Goal: Use online tool/utility: Use online tool/utility

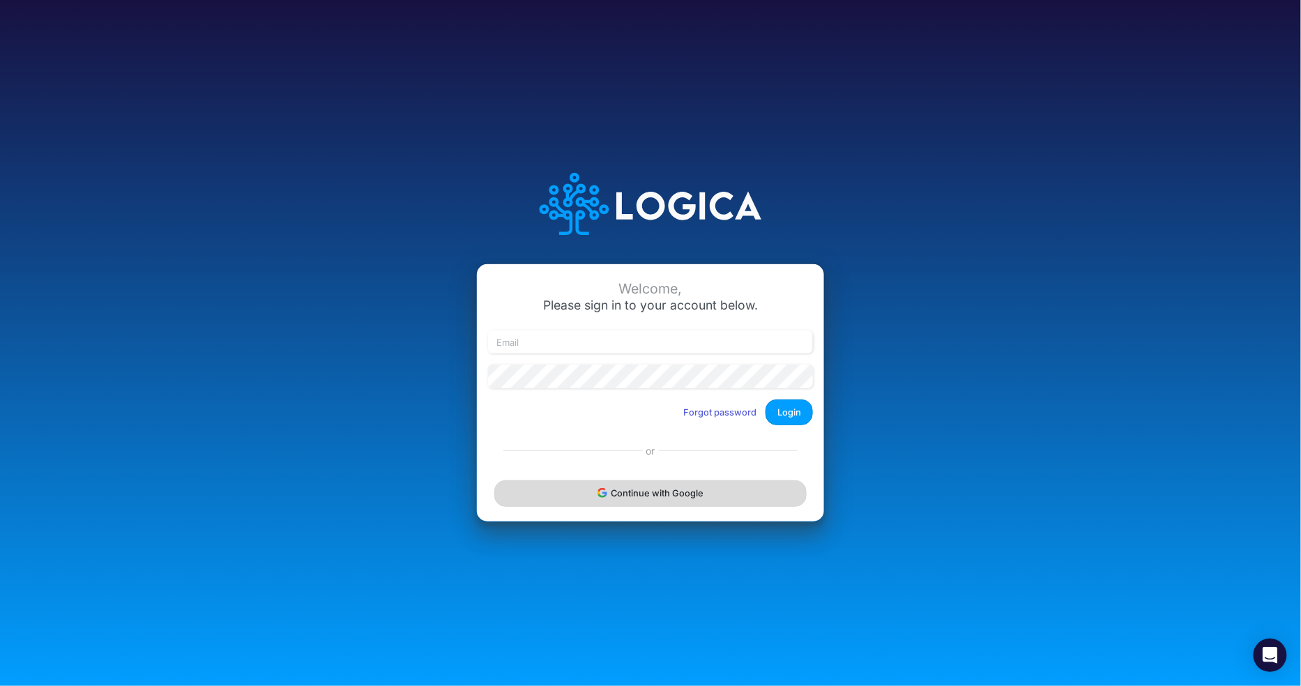
click at [637, 486] on button "Continue with Google" at bounding box center [650, 493] width 312 height 26
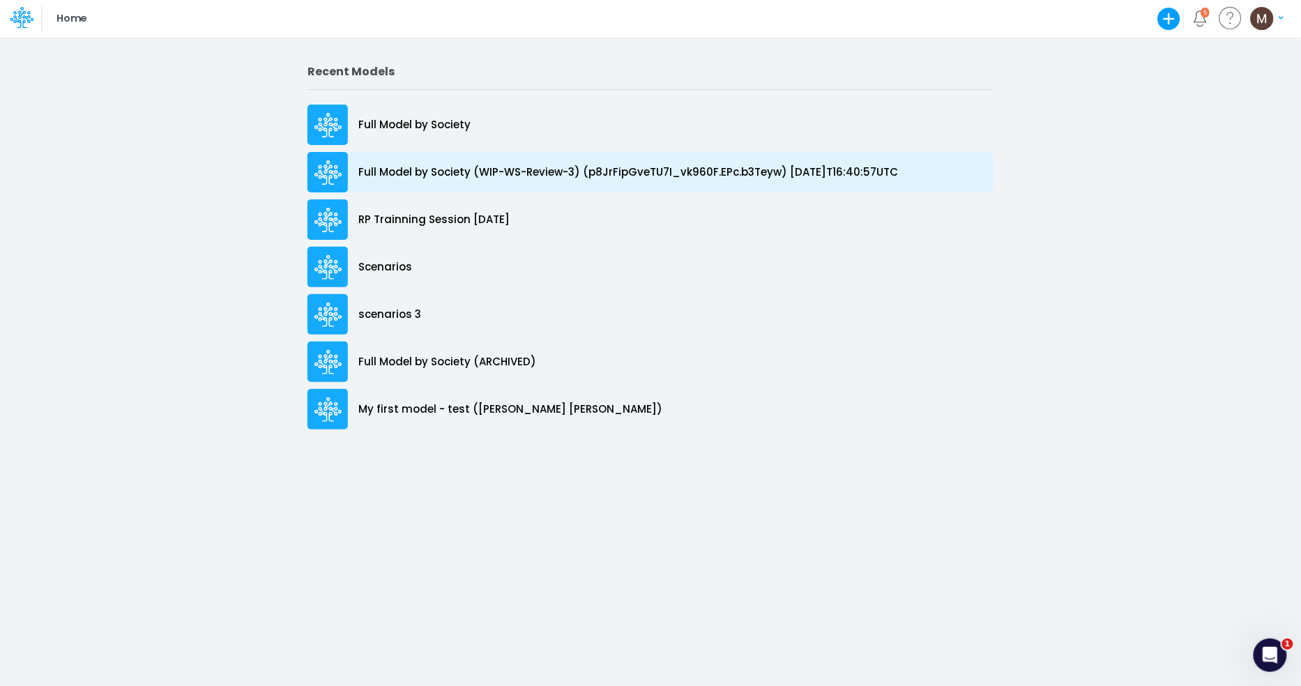
click at [485, 171] on p "Full Model by Society (WIP-WS-Review-3) (p8JrFipGveTU7I_vk960F.EPc.b3Teyw) [DAT…" at bounding box center [628, 173] width 540 height 16
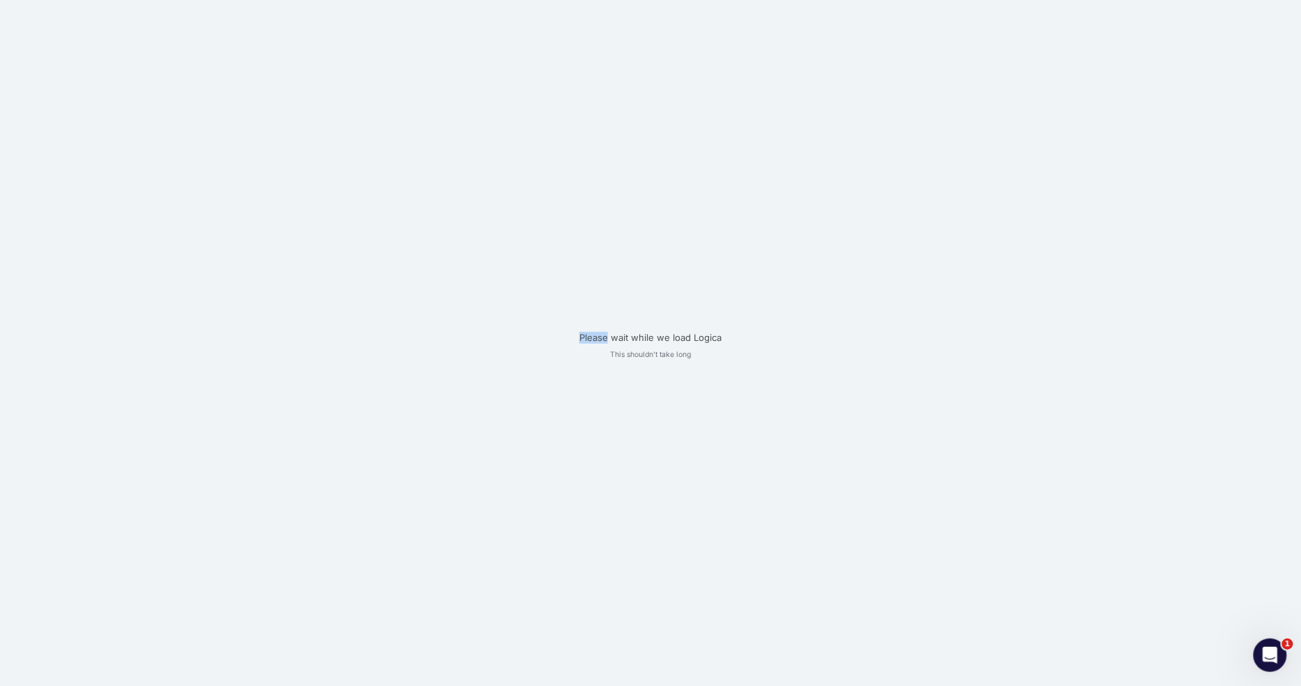
click at [485, 171] on div "Please wait while we load Logica This shouldn't take long" at bounding box center [650, 343] width 1301 height 686
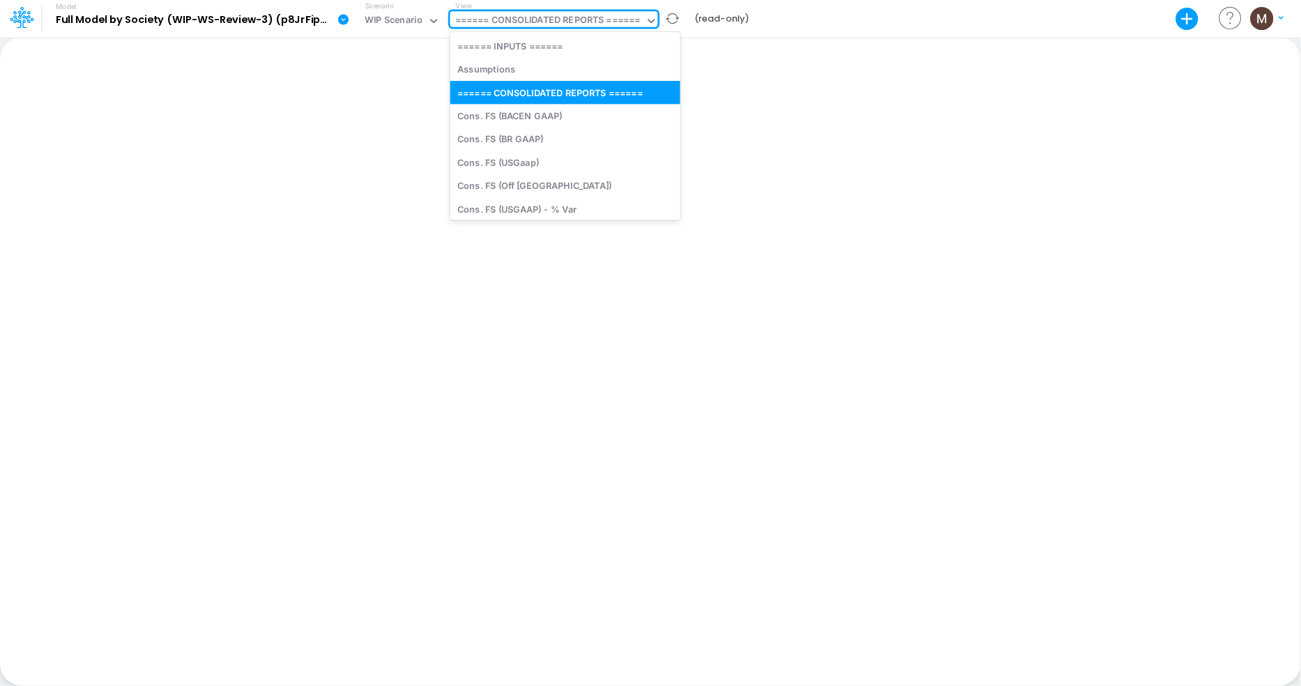
click at [524, 23] on div "====== CONSOLIDATED REPORTS ======" at bounding box center [547, 21] width 185 height 16
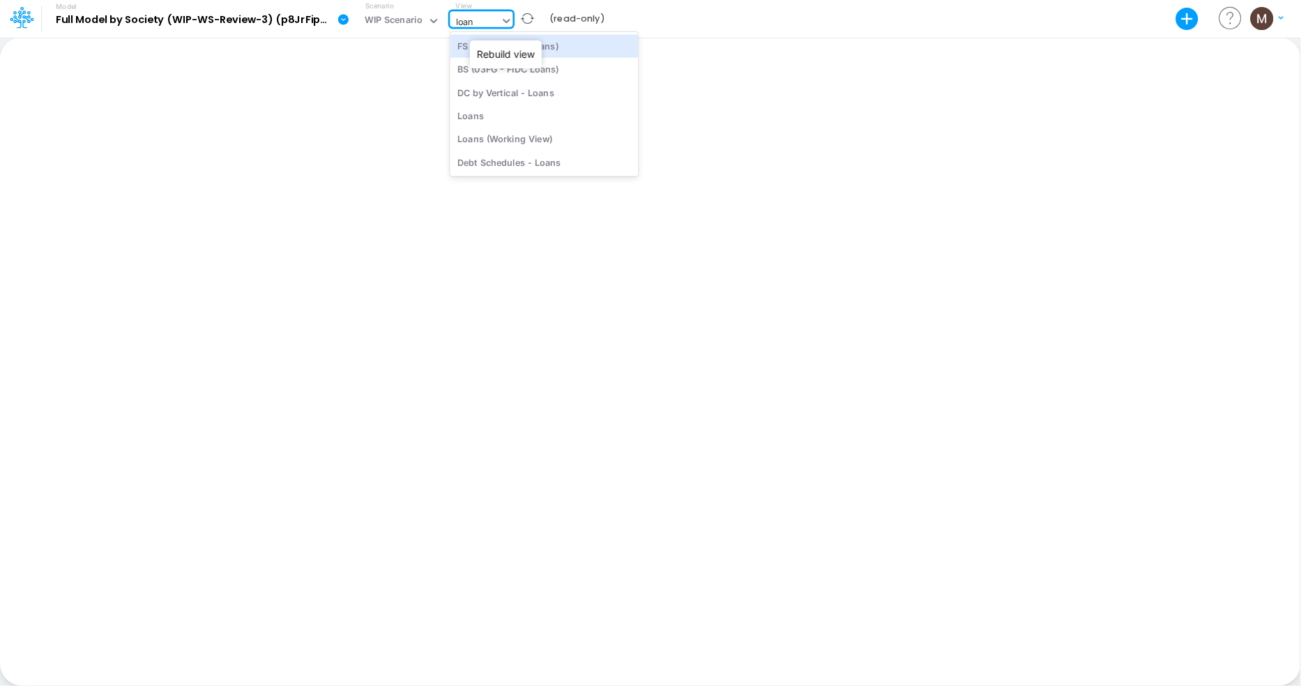
type input "loans"
click at [541, 167] on div "Debt Schedules - Loans" at bounding box center [544, 162] width 188 height 23
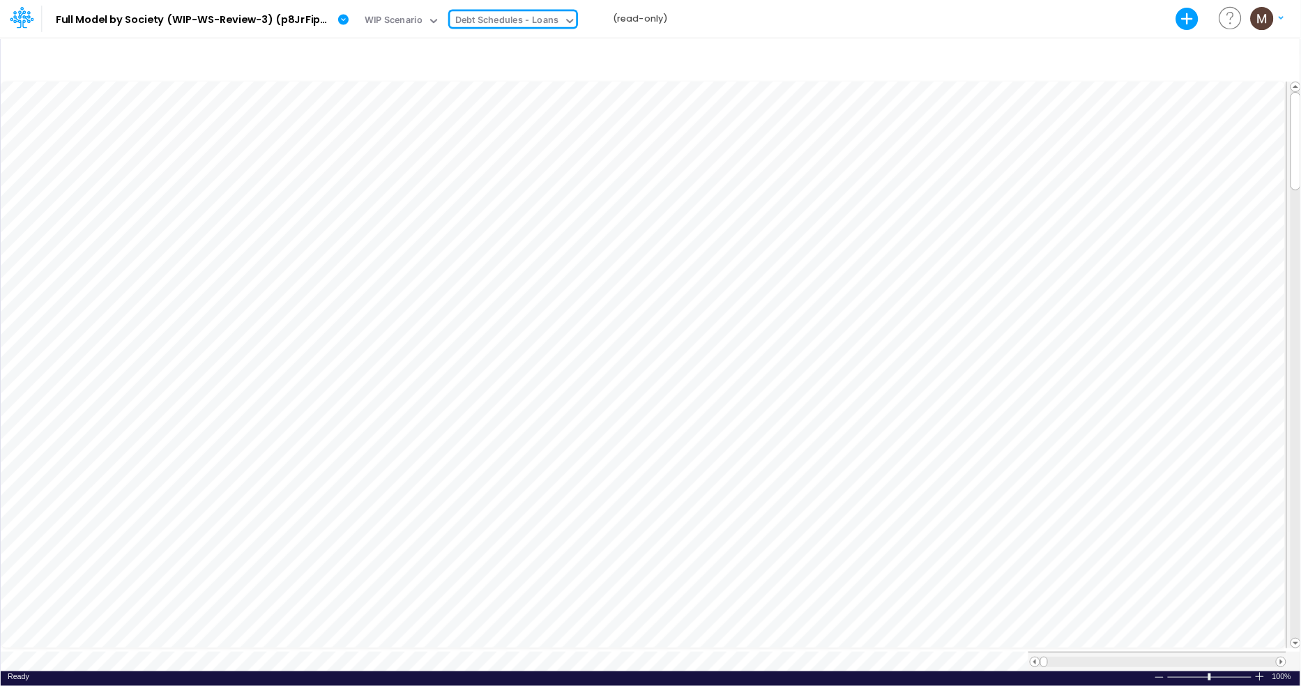
click at [486, 16] on div "Debt Schedules - Loans" at bounding box center [507, 21] width 104 height 16
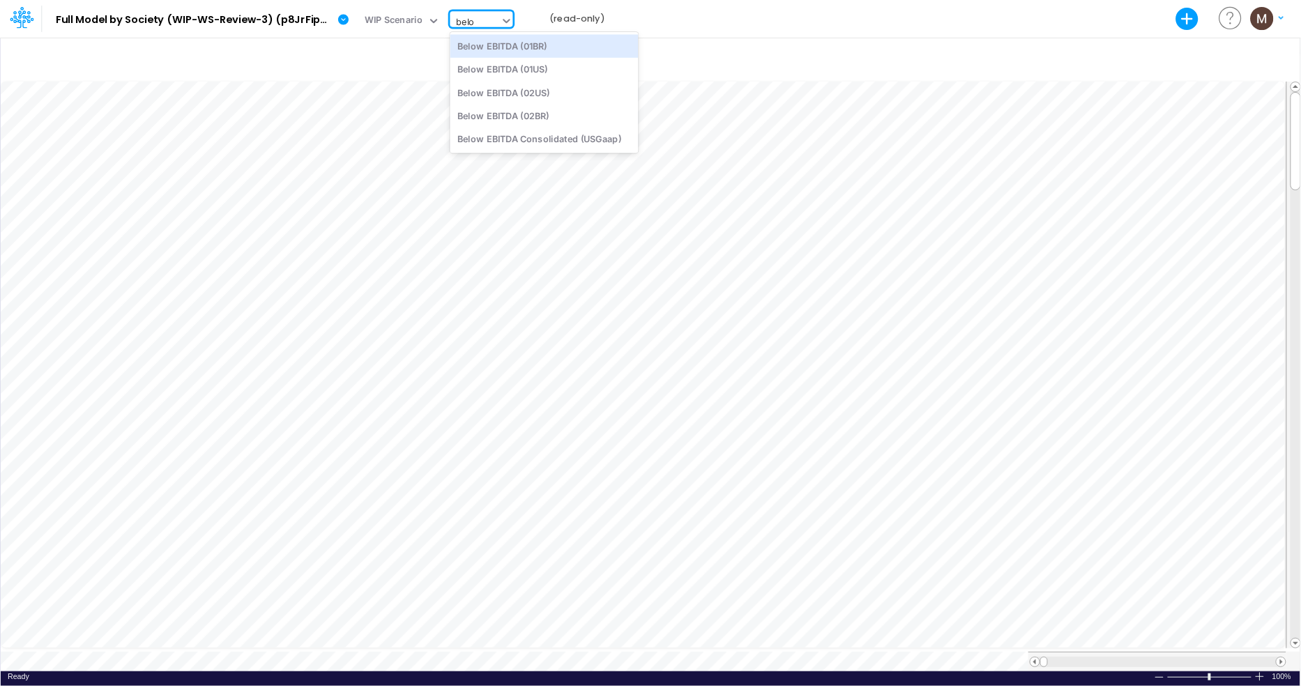
type input "below"
click at [522, 144] on div "Below EBITDA Consolidated (USGaap)" at bounding box center [544, 139] width 188 height 23
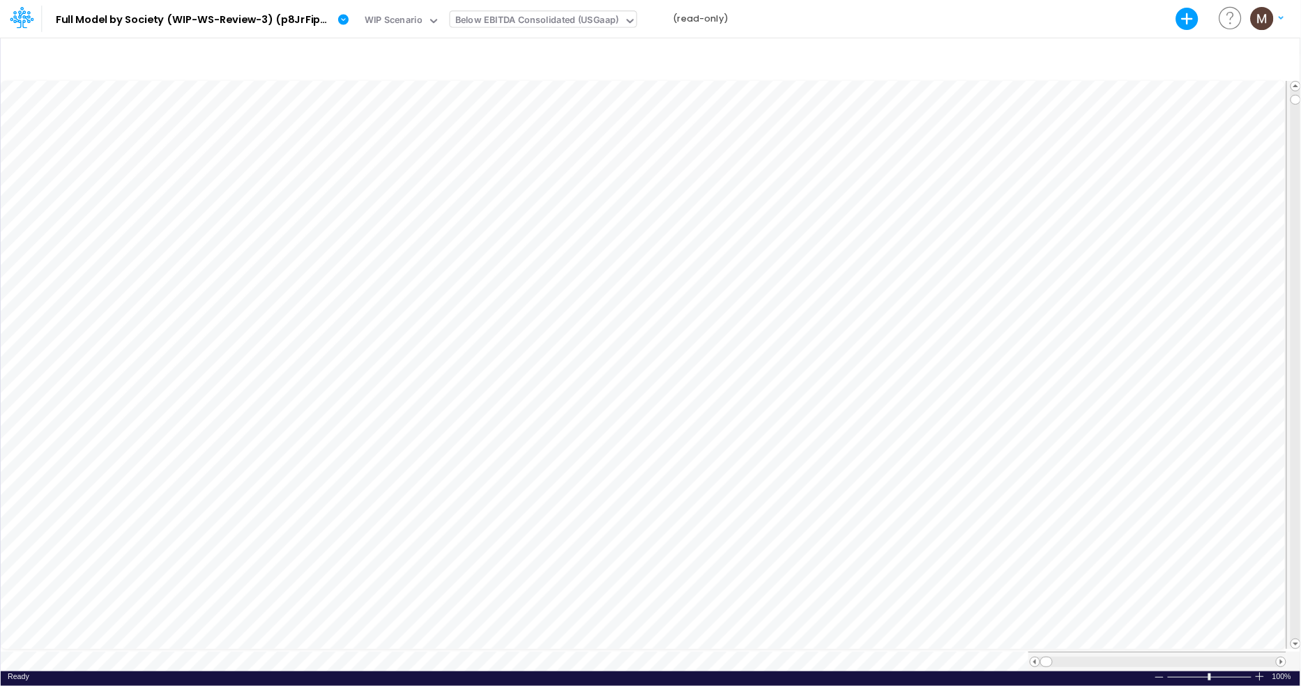
scroll to position [0, 1]
click at [1115, 66] on div at bounding box center [651, 58] width 1300 height 39
click at [1273, 54] on icon "button" at bounding box center [1274, 59] width 21 height 15
select select "notEqual"
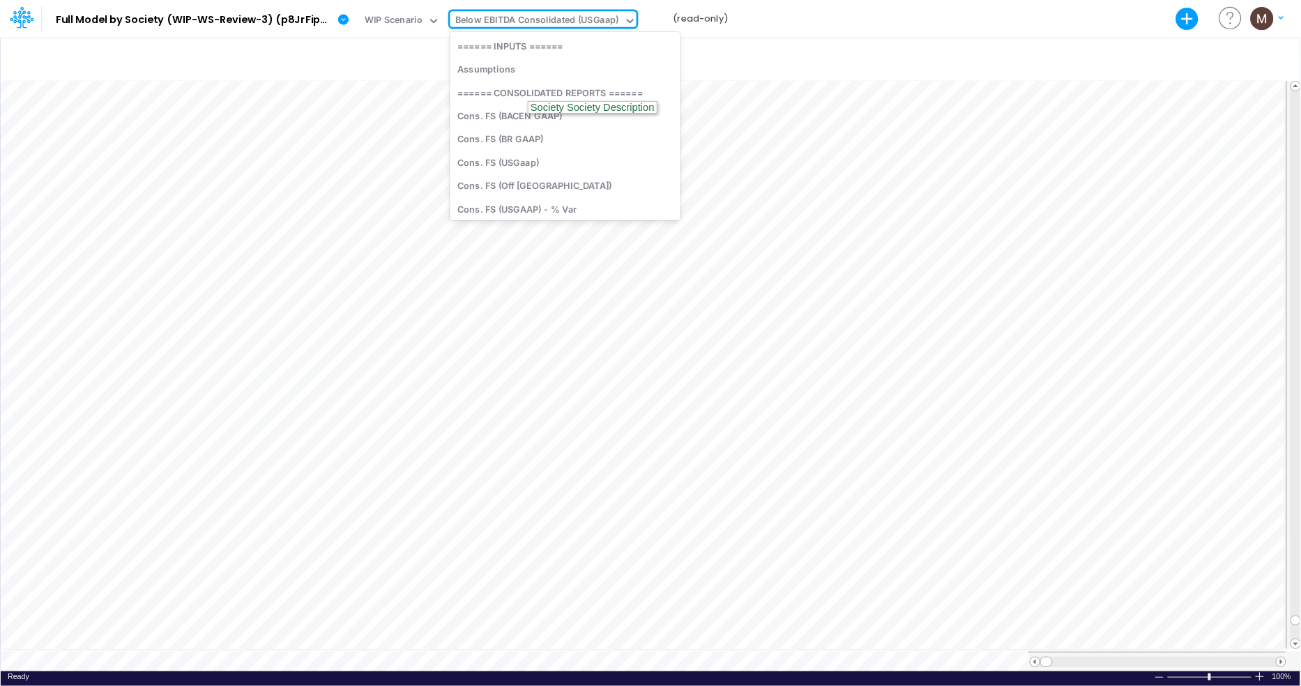
click at [580, 23] on div "Below EBITDA Consolidated (USGaap)" at bounding box center [537, 21] width 164 height 16
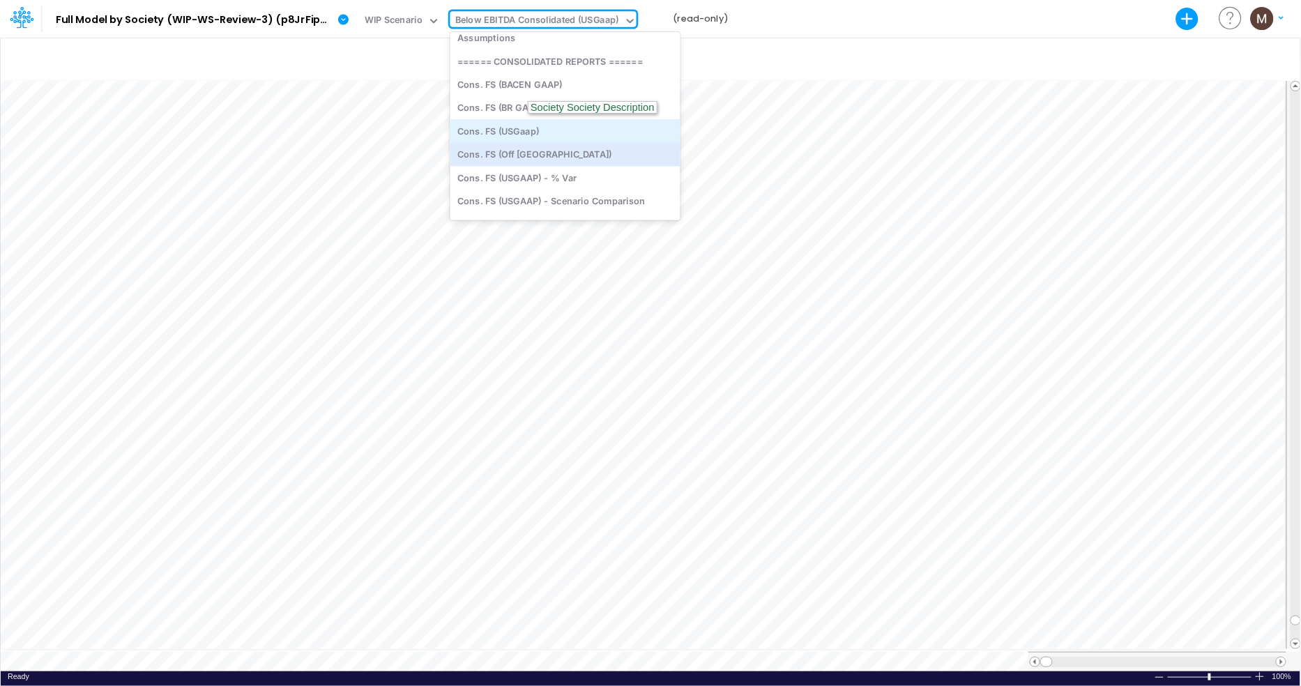
scroll to position [50, 0]
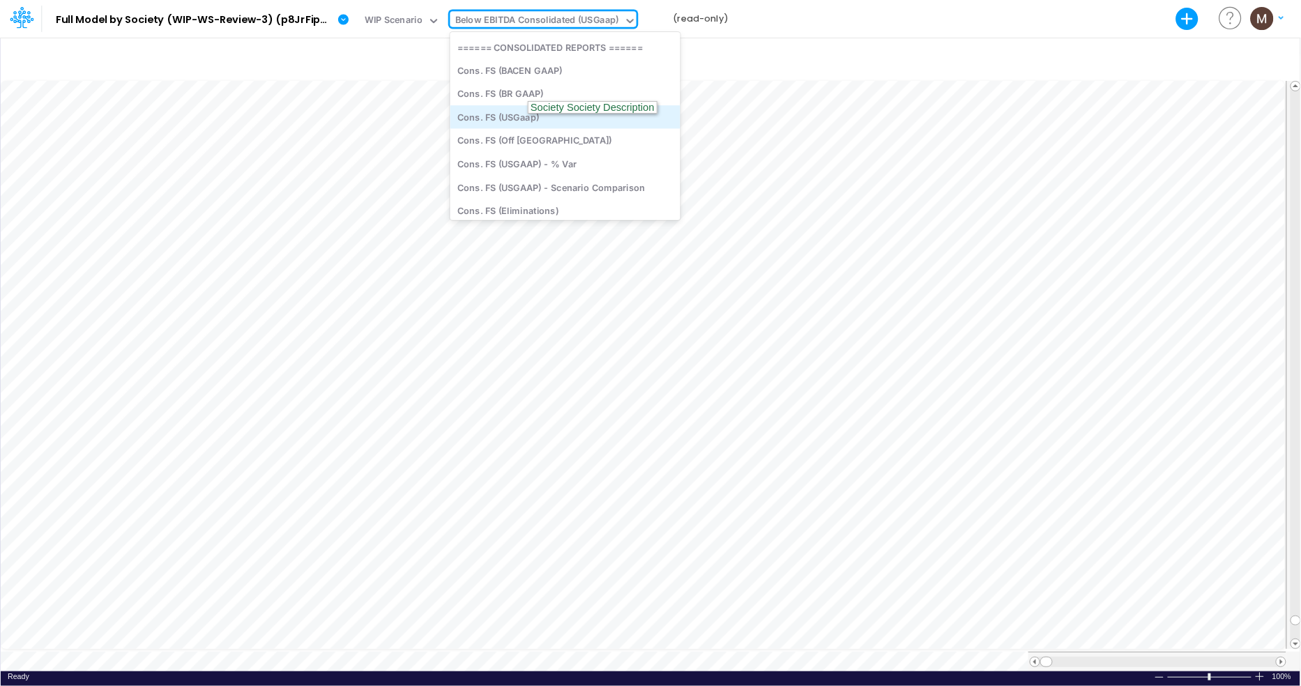
click at [496, 126] on div "Cons. FS (USGaap)" at bounding box center [565, 116] width 230 height 23
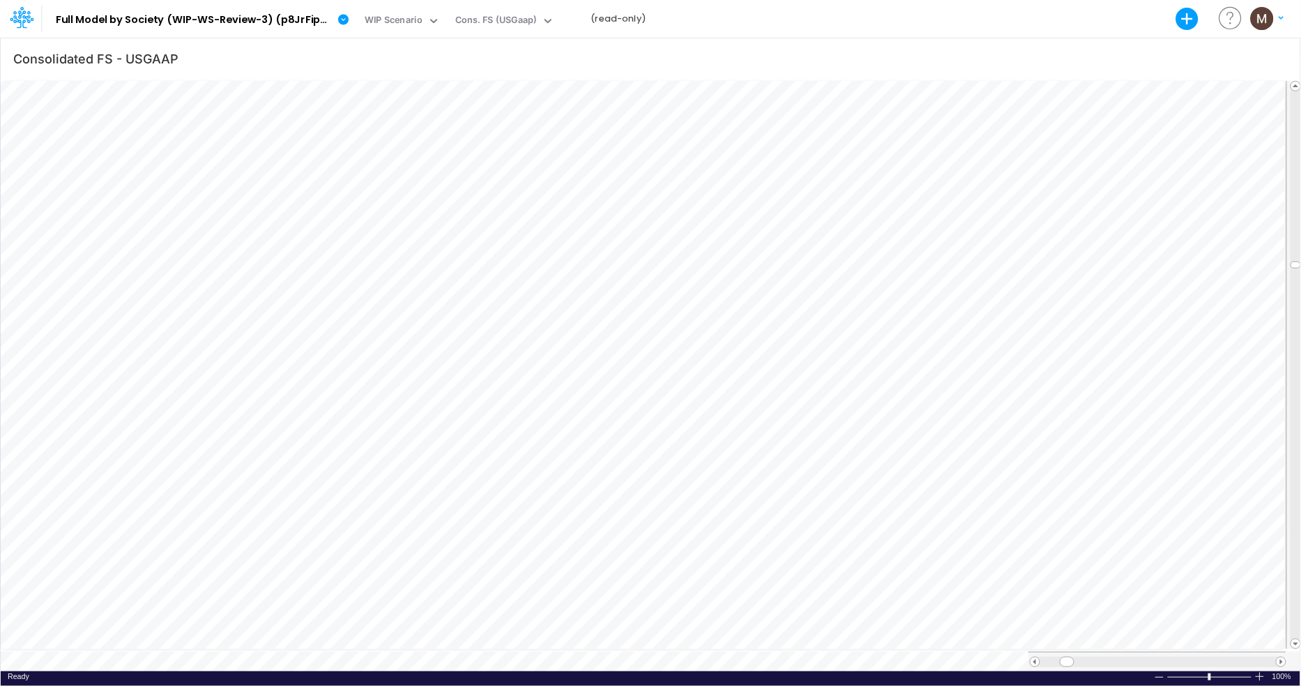
scroll to position [0, 1]
click at [526, 23] on div "Cons. FS (USGaap)" at bounding box center [496, 21] width 82 height 16
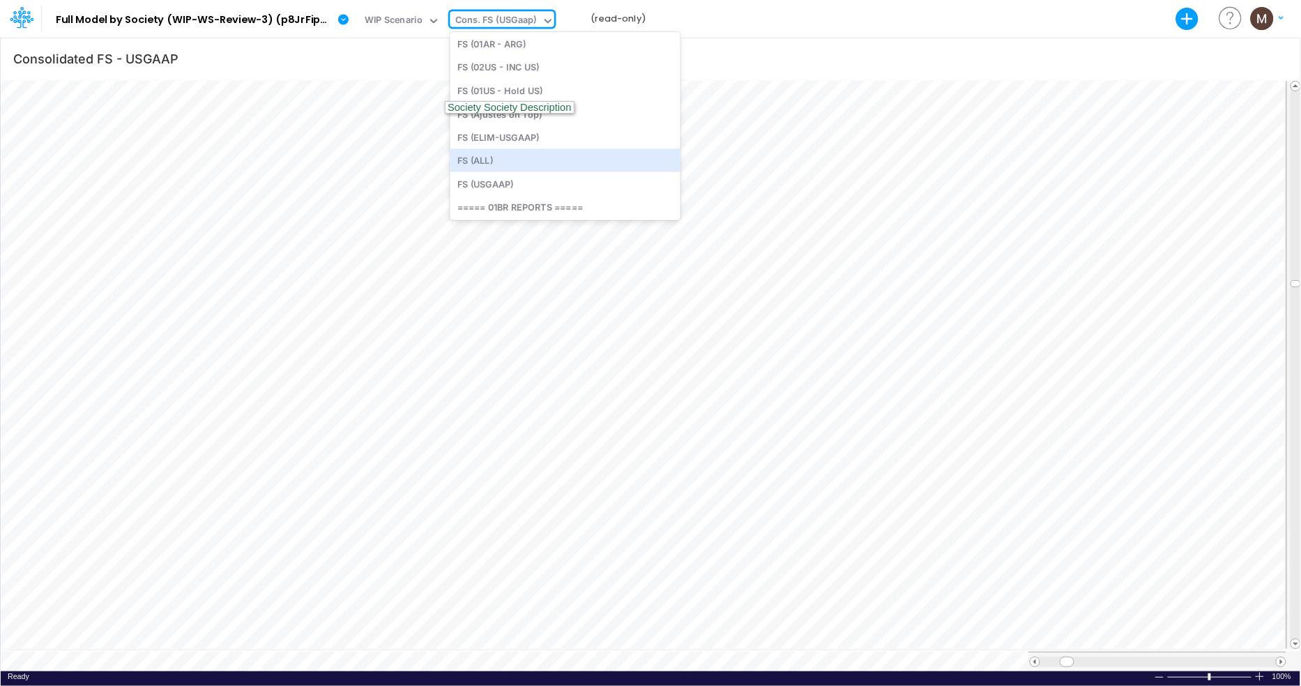
scroll to position [642, 0]
click at [536, 174] on div "FS (USGAAP)" at bounding box center [565, 166] width 230 height 23
type input "Financial Statements - Consolidated"
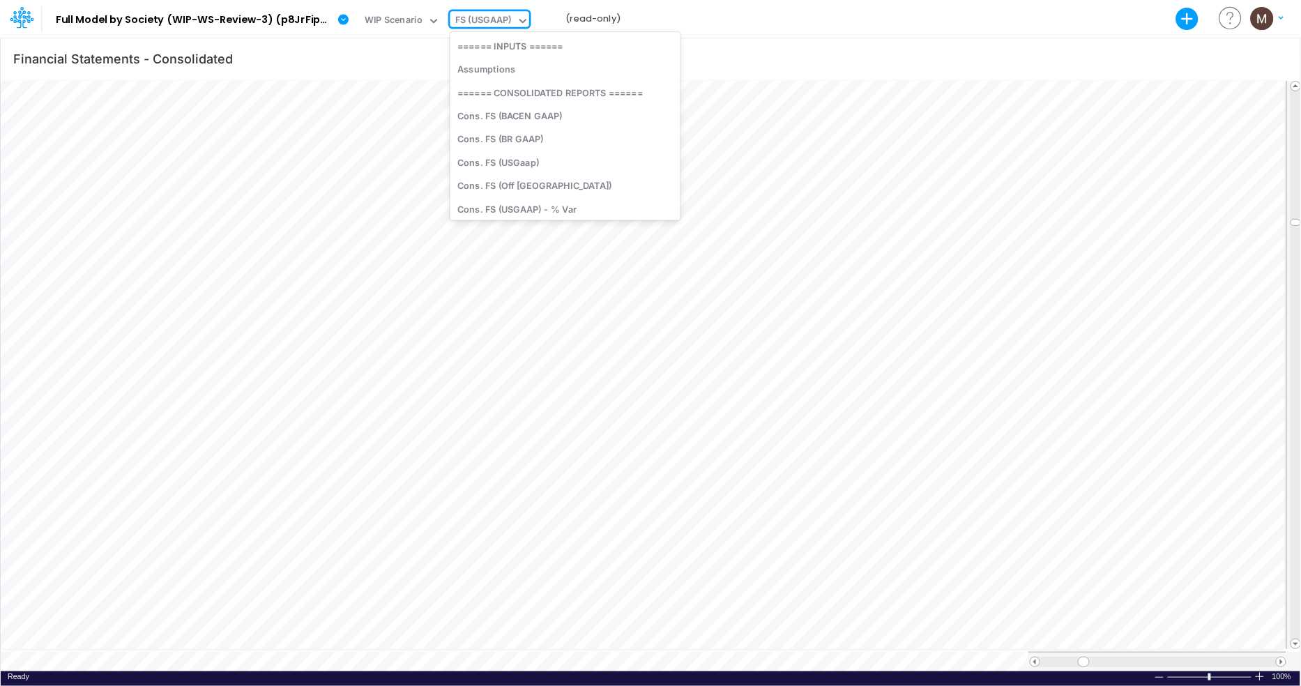
click at [508, 15] on div "FS (USGAAP)" at bounding box center [483, 21] width 56 height 16
click at [501, 186] on div "Other Rev & Exp (01BR)" at bounding box center [565, 183] width 230 height 23
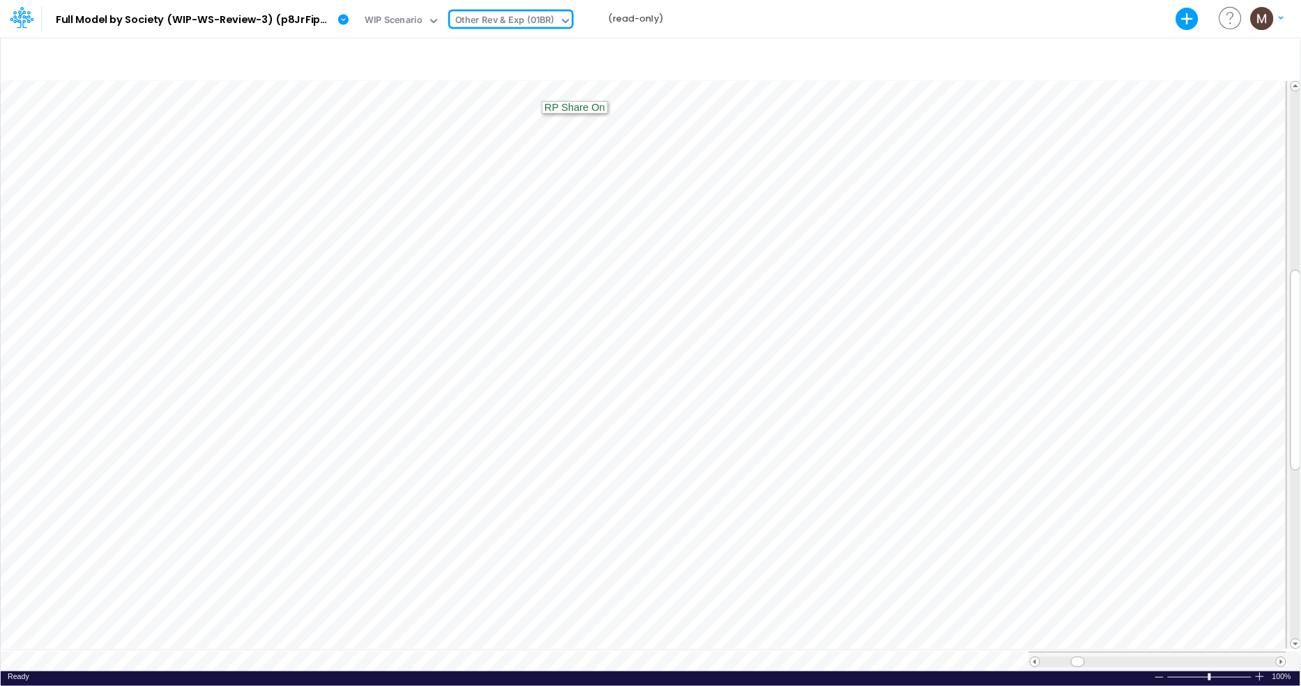
click at [531, 23] on div "Other Rev & Exp (01BR)" at bounding box center [504, 21] width 99 height 16
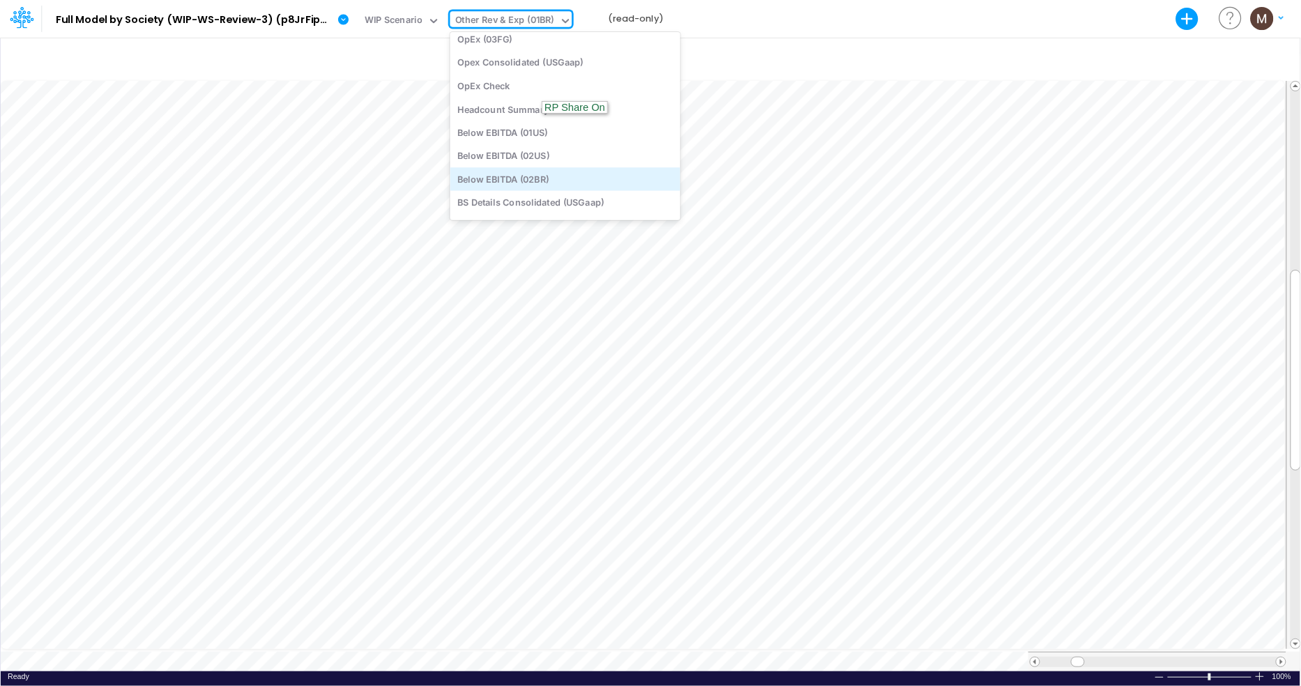
click at [503, 177] on div "Below EBITDA (02BR)" at bounding box center [565, 178] width 230 height 23
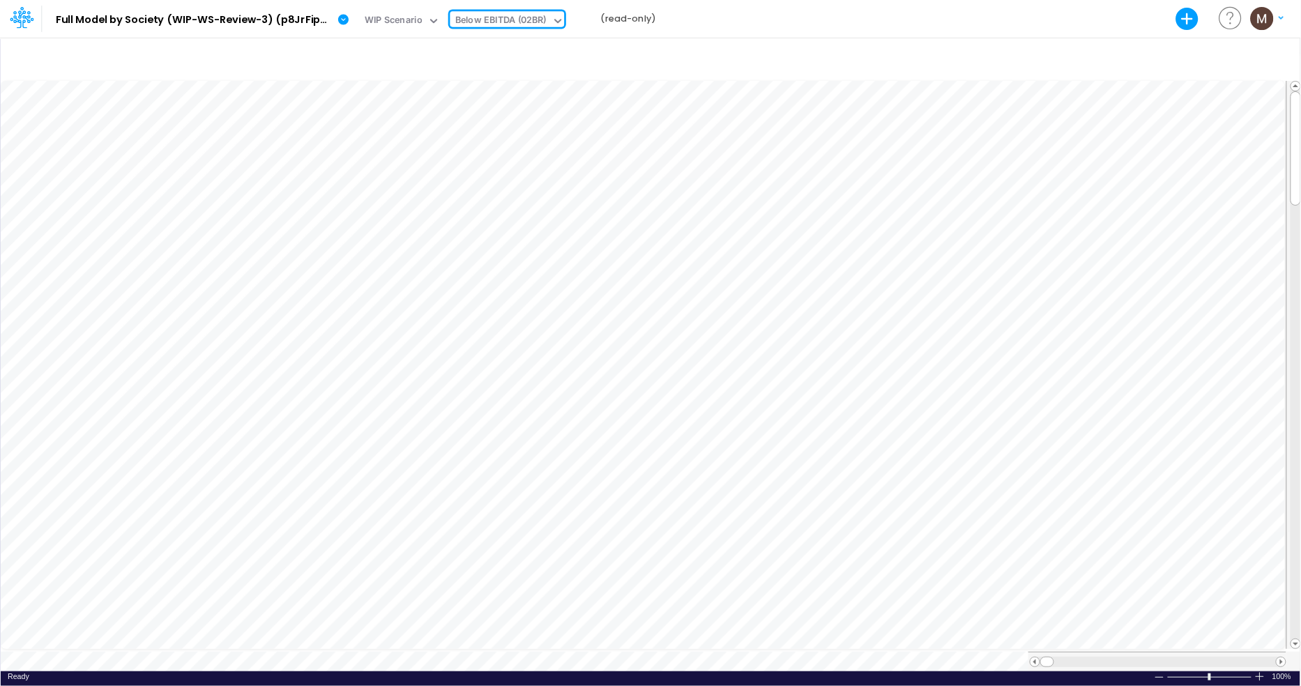
click at [23, 20] on icon at bounding box center [24, 24] width 5 height 8
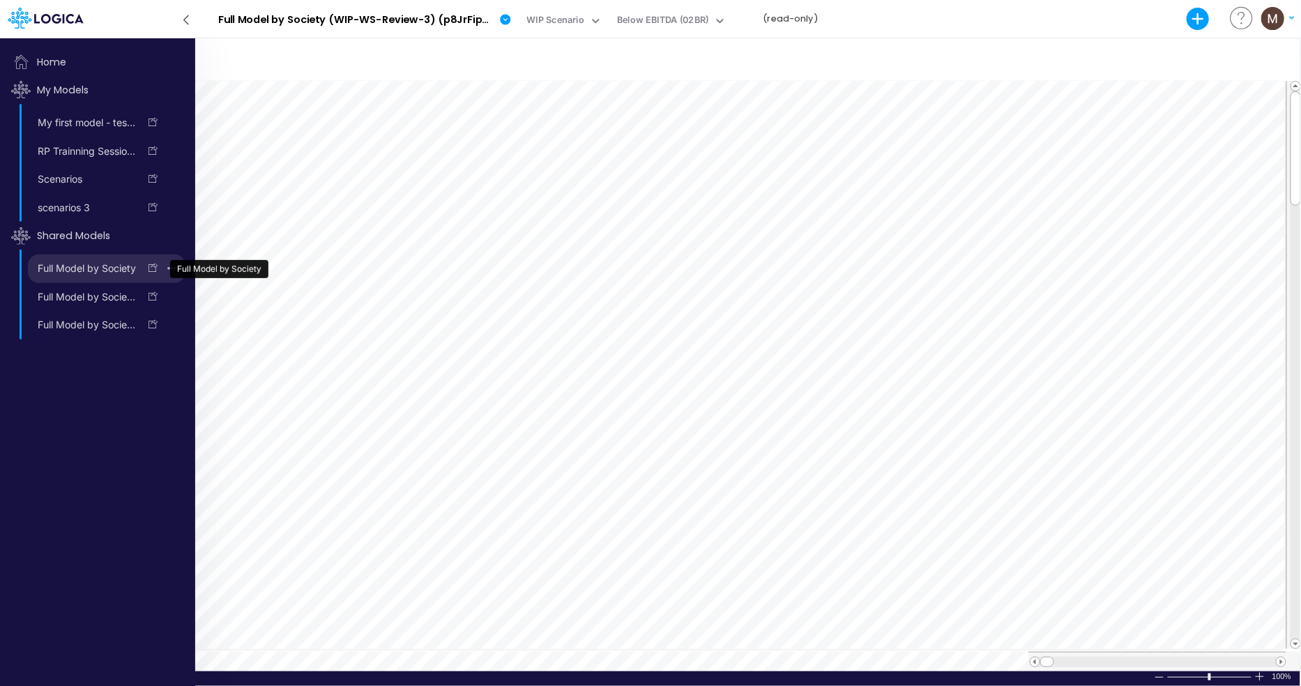
click at [98, 274] on link "Full Model by Society" at bounding box center [83, 268] width 111 height 22
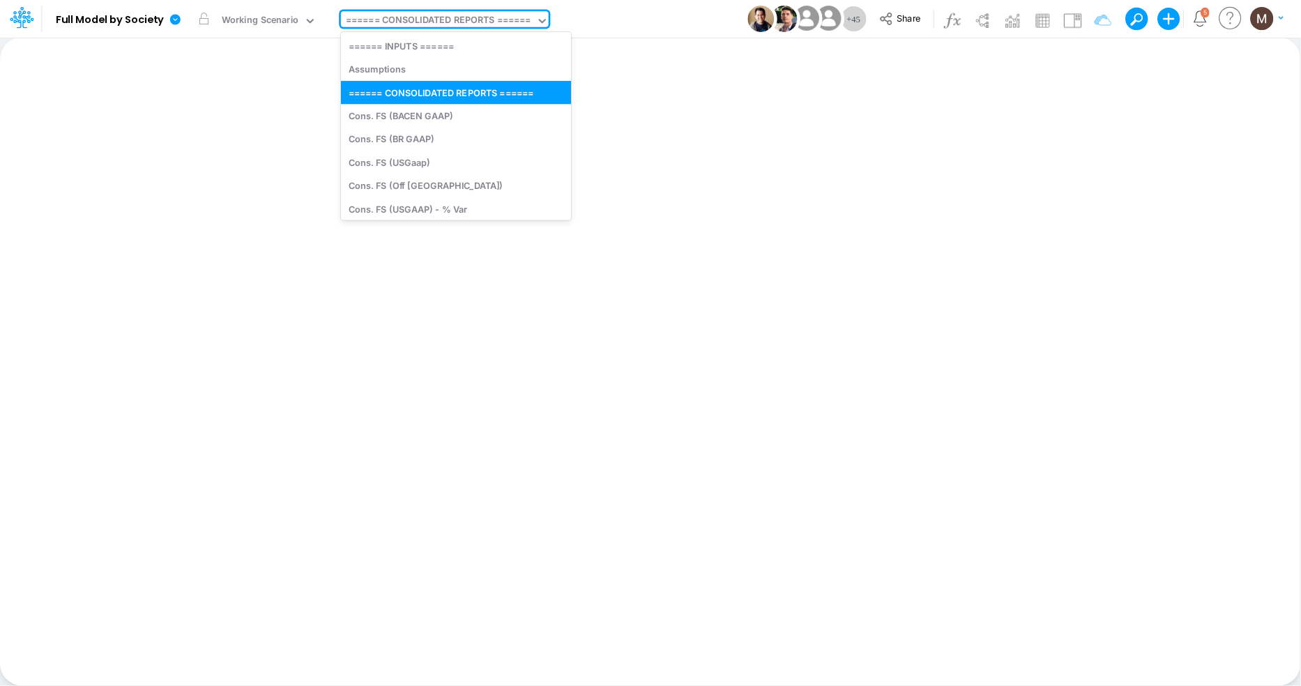
click at [419, 22] on div "====== CONSOLIDATED REPORTS ======" at bounding box center [438, 21] width 185 height 16
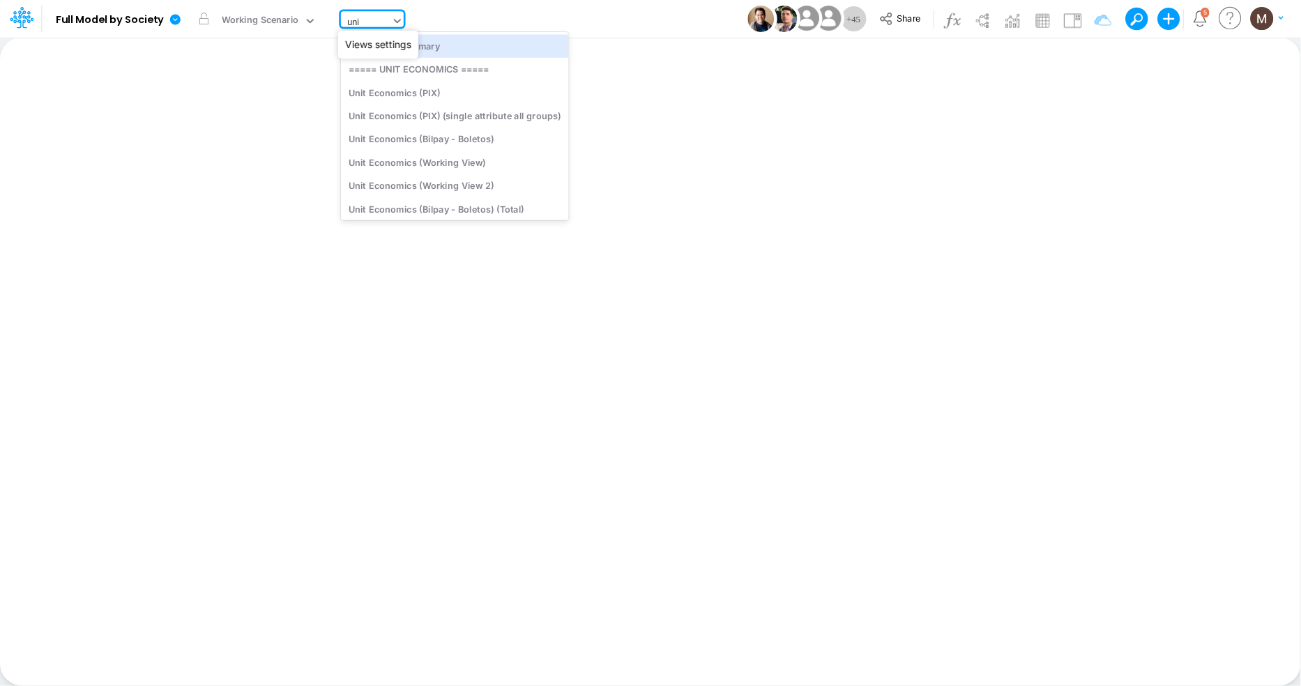
type input "unit"
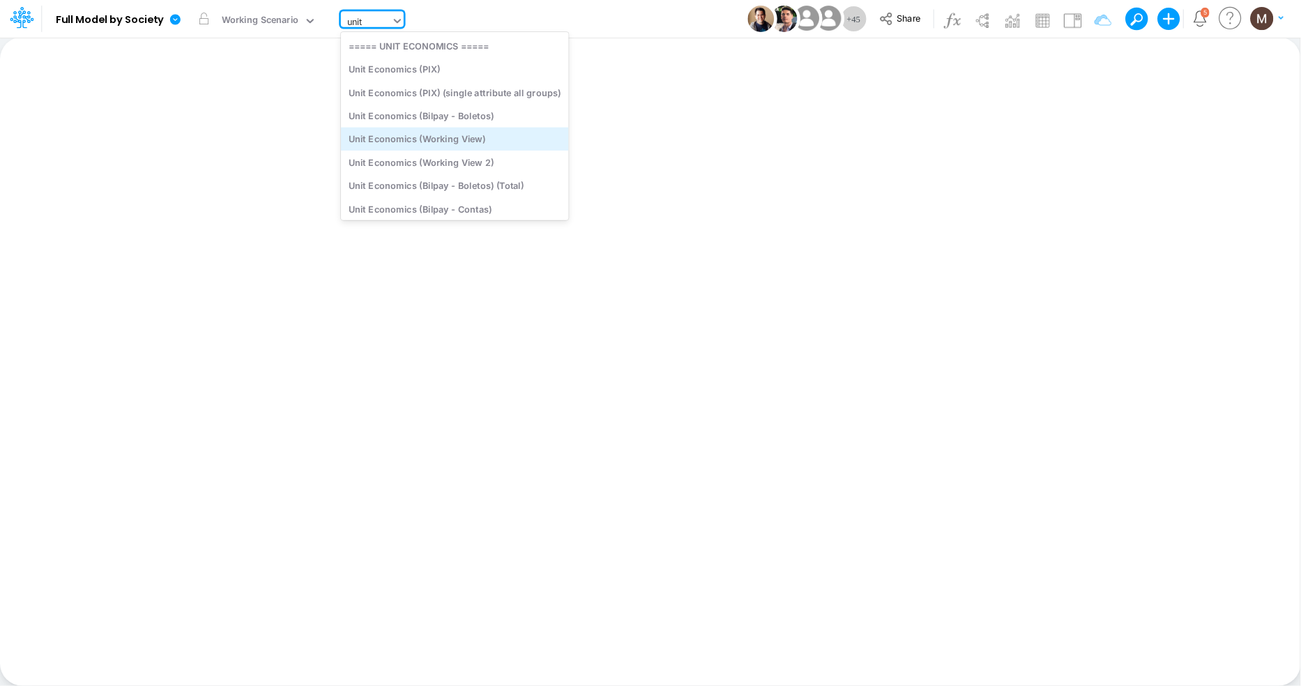
click at [493, 132] on div "Unit Economics (Working View)" at bounding box center [455, 139] width 228 height 23
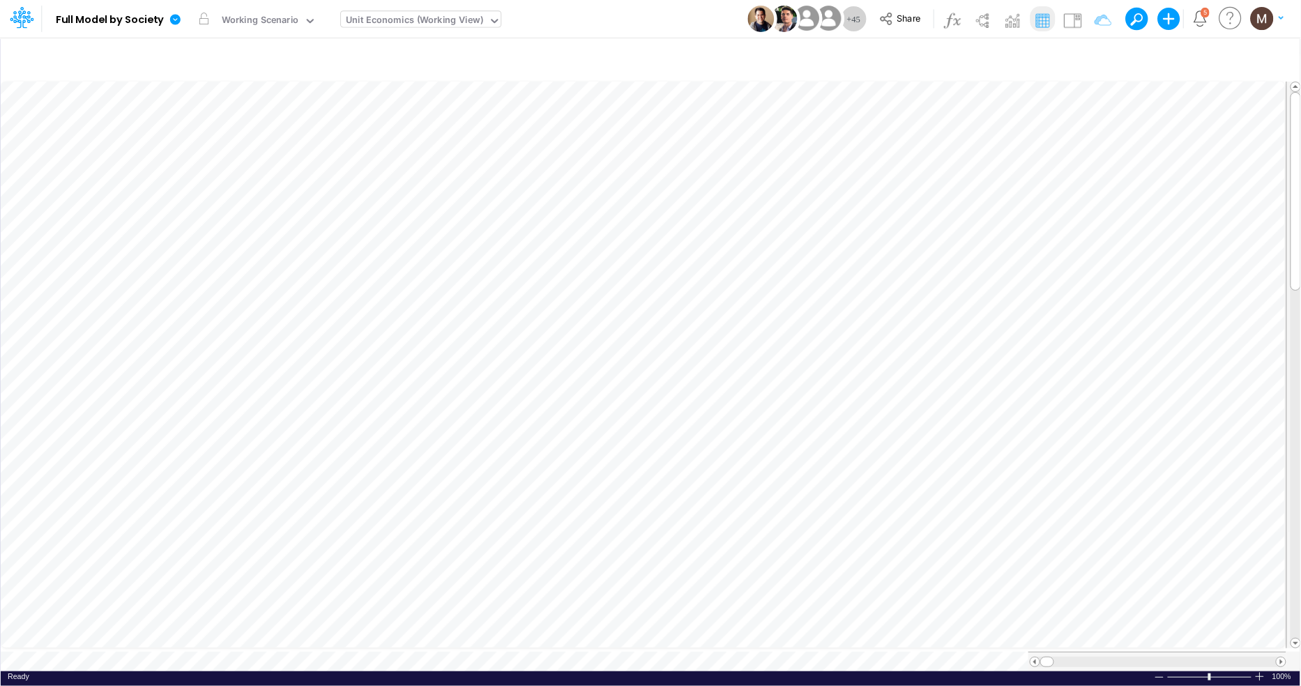
click at [31, 22] on icon at bounding box center [22, 18] width 24 height 24
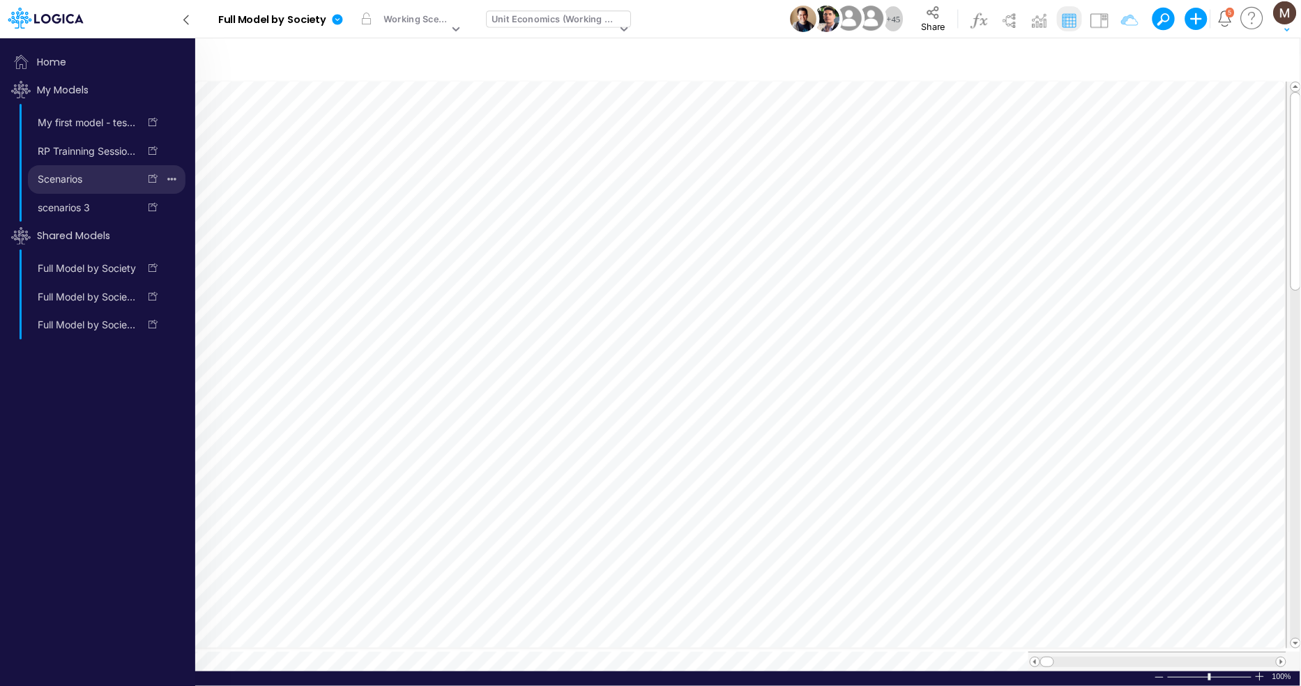
click at [96, 184] on link "Scenarios" at bounding box center [83, 179] width 111 height 22
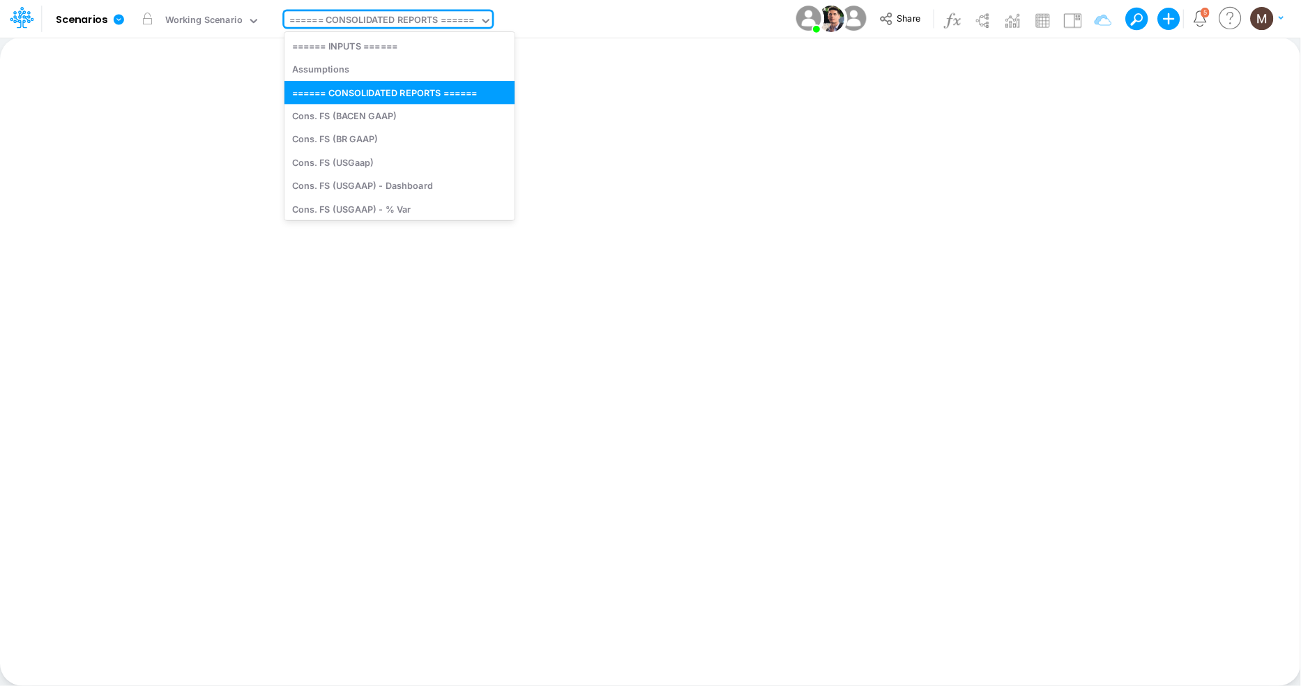
click at [435, 29] on div "====== CONSOLIDATED REPORTS ======" at bounding box center [382, 21] width 195 height 21
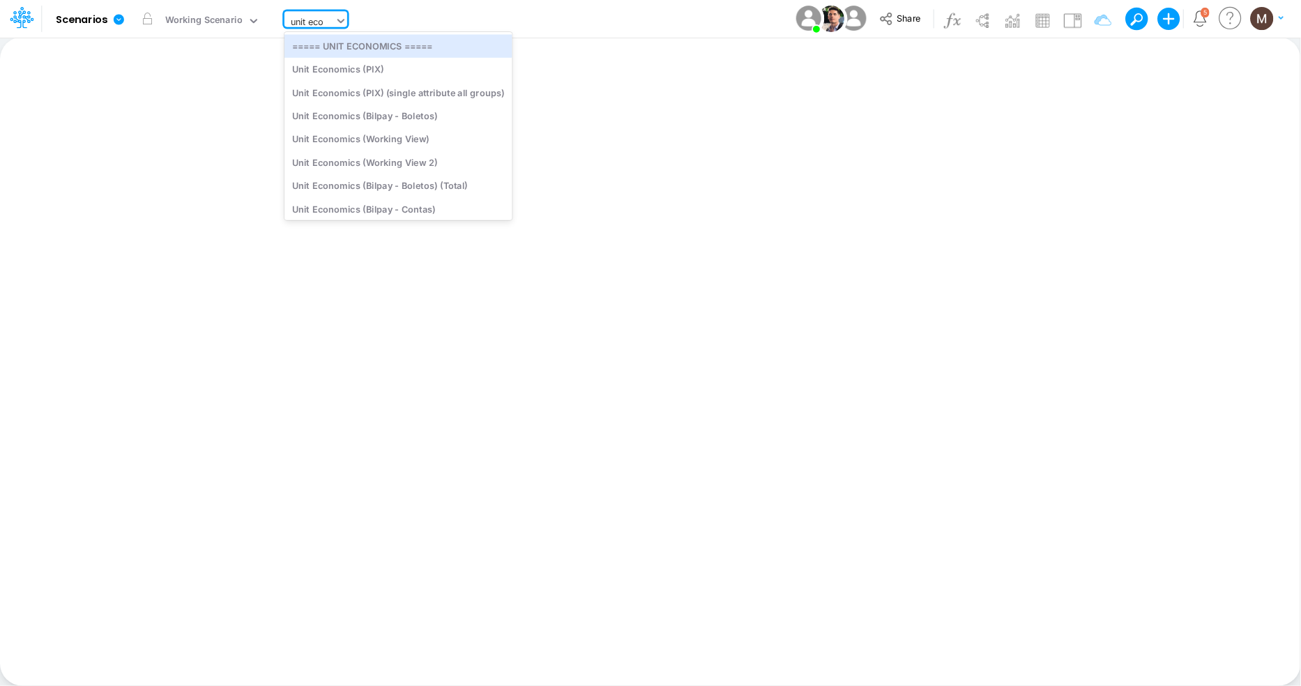
type input "unit econ"
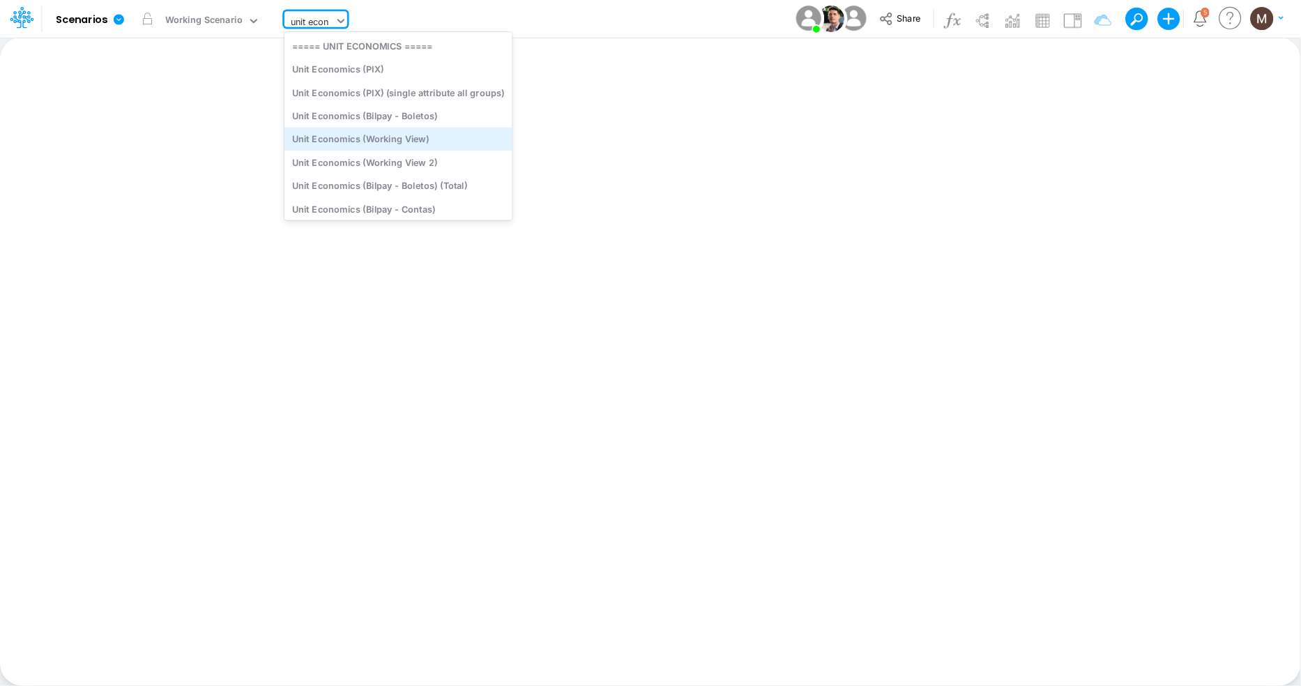
click at [449, 139] on div "Unit Economics (Working View)" at bounding box center [399, 139] width 228 height 23
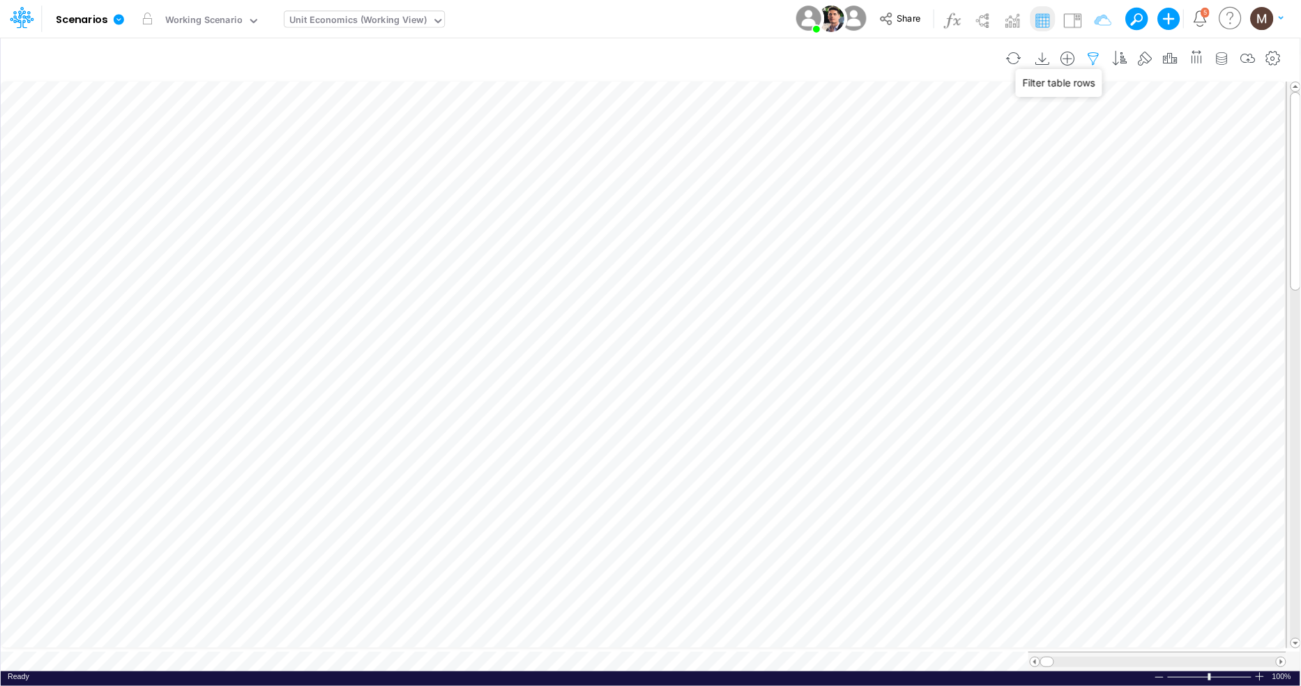
click at [1091, 63] on icon "button" at bounding box center [1094, 59] width 21 height 15
select select "contains"
select select "tableSearchOR"
select select "contains"
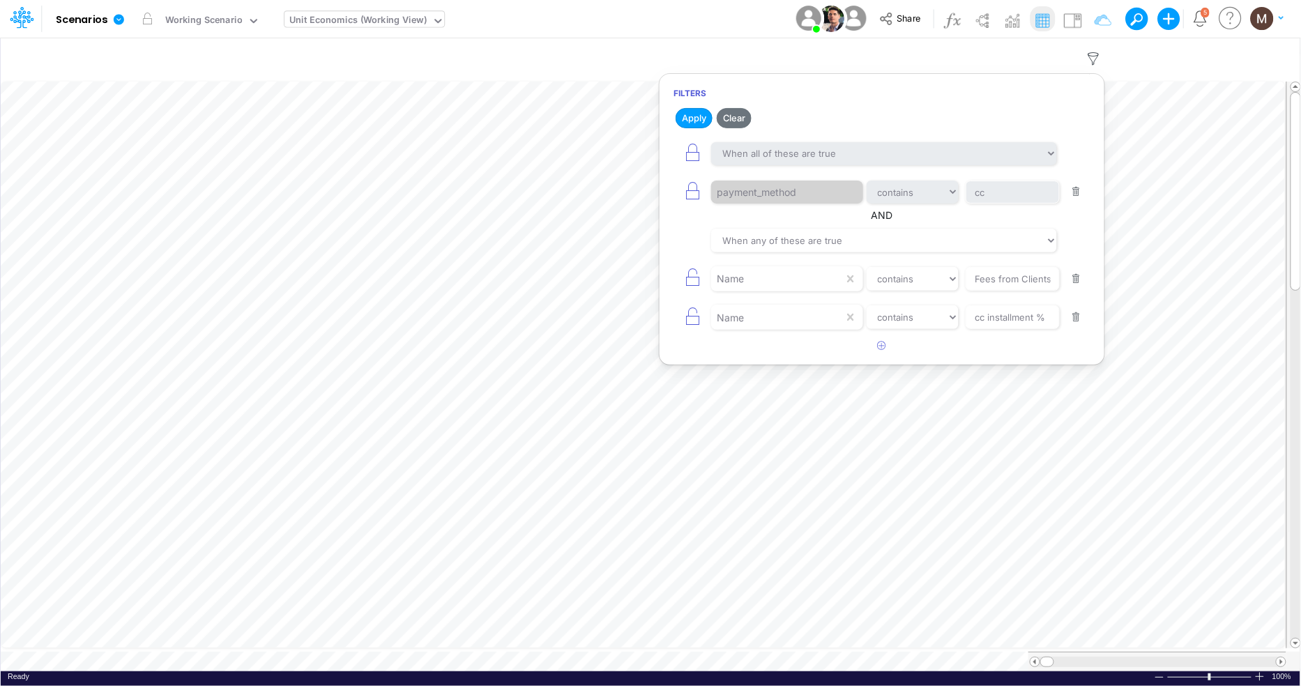
click at [1077, 195] on button "button" at bounding box center [1076, 192] width 27 height 19
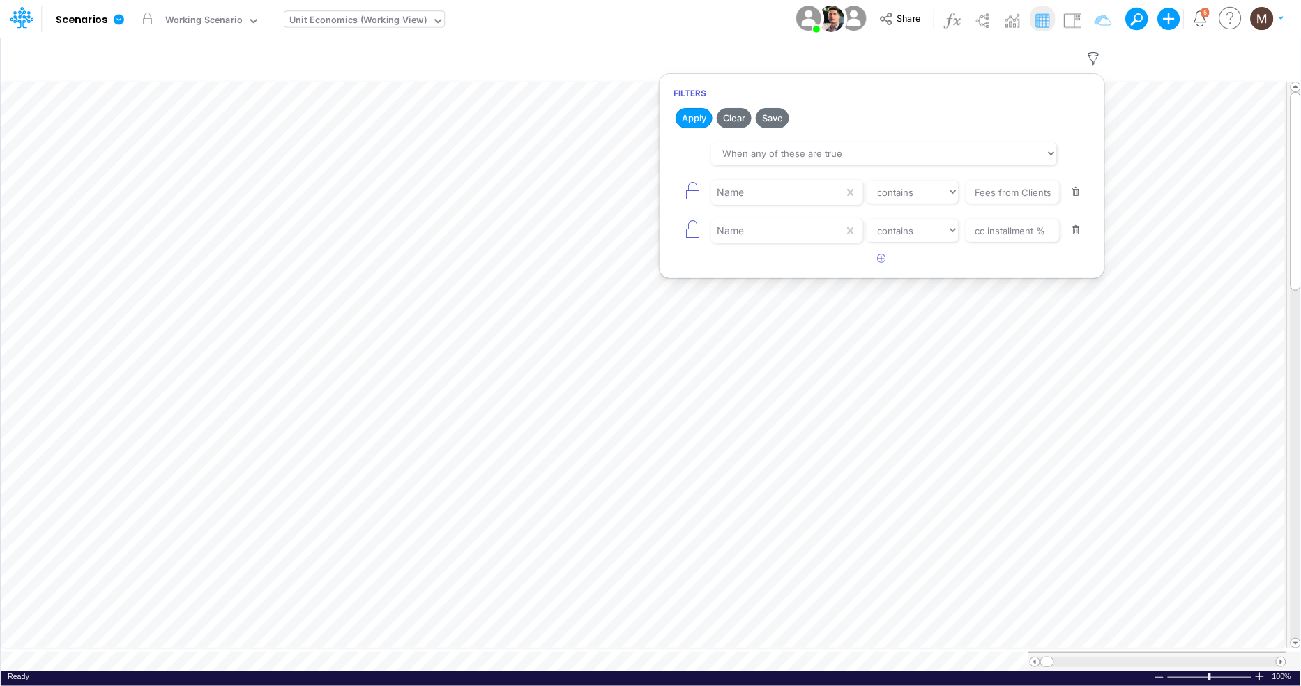
click at [1077, 195] on button "button" at bounding box center [1076, 192] width 27 height 19
type input "cc installment %"
click at [1077, 195] on button "button" at bounding box center [1076, 192] width 27 height 19
click at [687, 116] on button "Apply" at bounding box center [694, 118] width 37 height 20
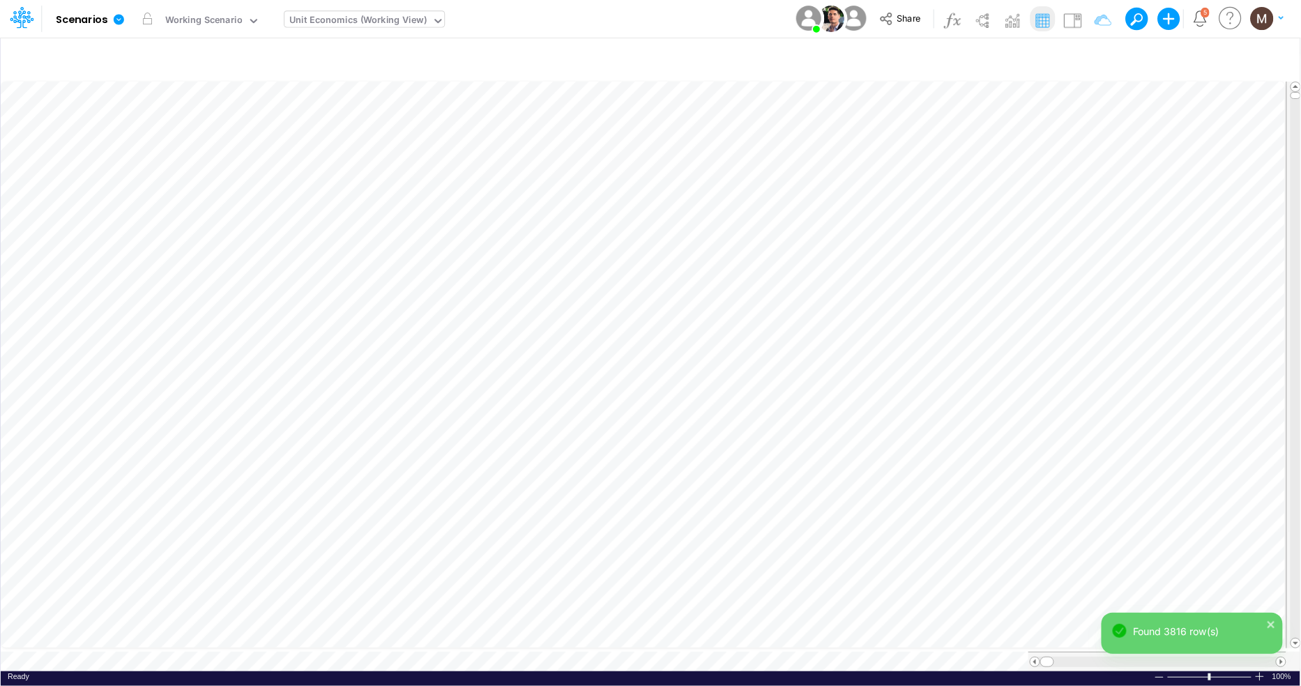
scroll to position [0, 1]
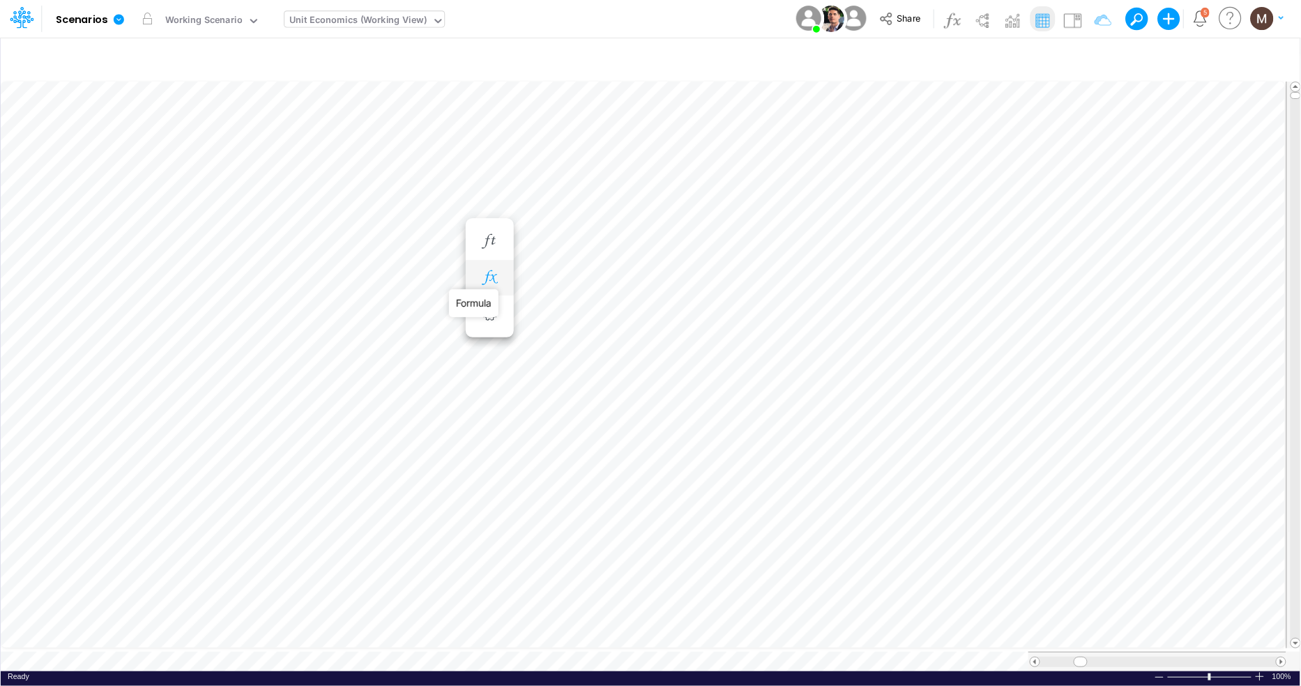
click at [487, 275] on icon "button" at bounding box center [489, 278] width 21 height 15
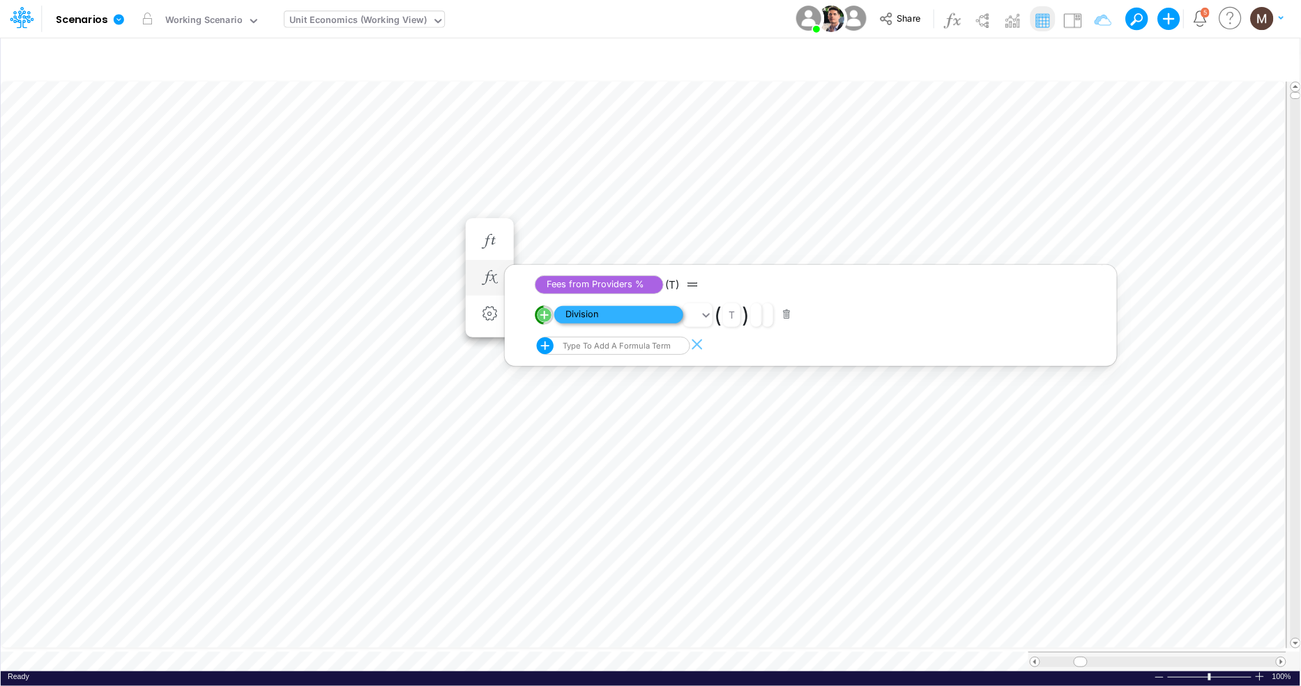
click at [650, 314] on span "Division" at bounding box center [618, 314] width 129 height 17
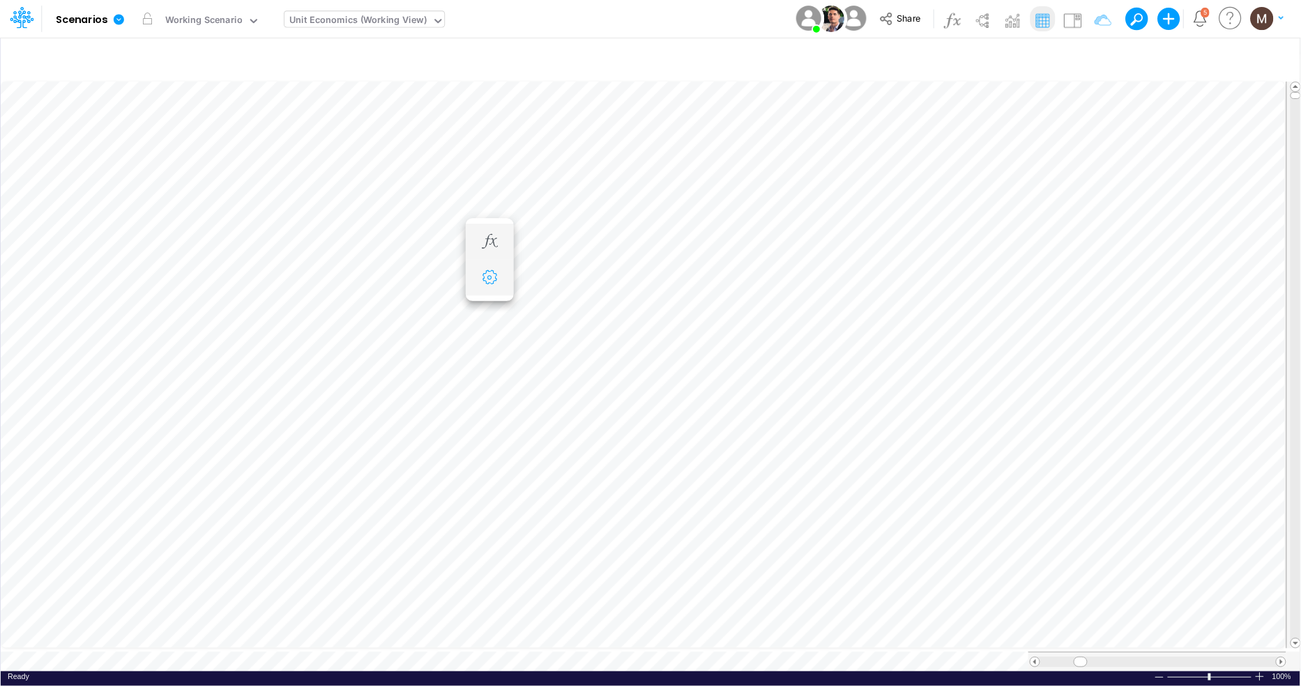
scroll to position [0, 1]
click at [483, 295] on icon "button" at bounding box center [489, 292] width 21 height 15
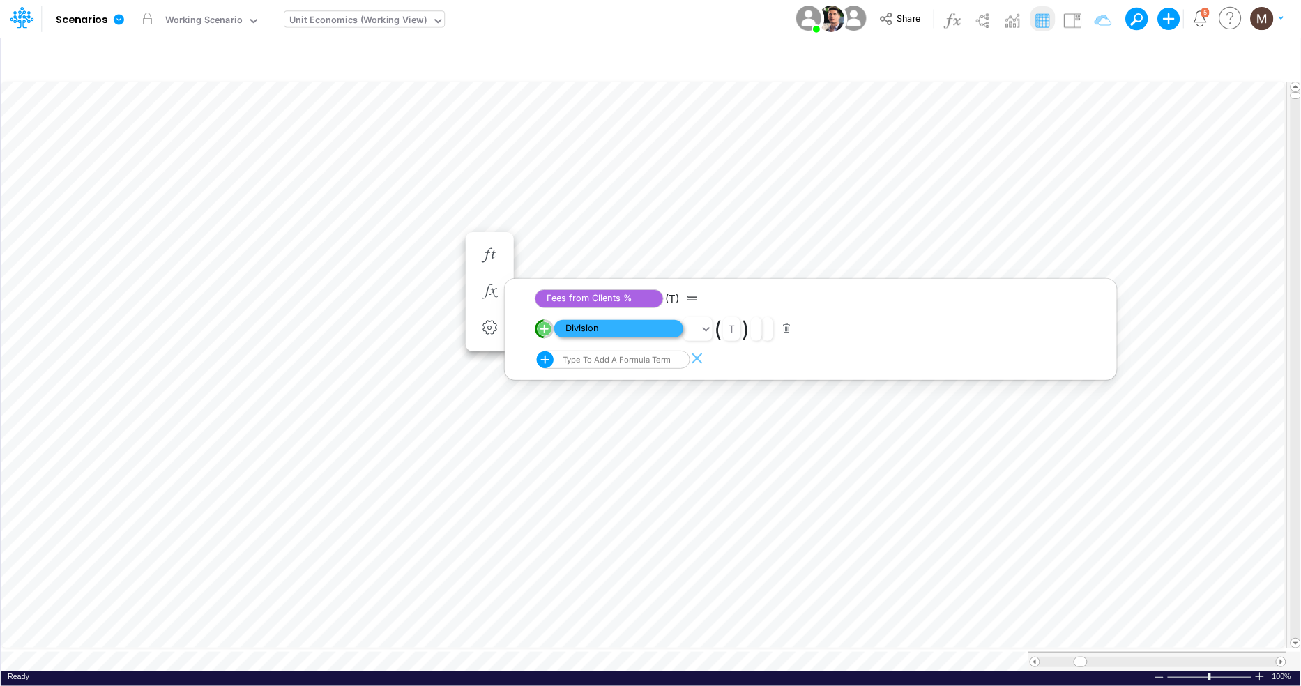
click at [594, 328] on span "Division" at bounding box center [618, 328] width 129 height 17
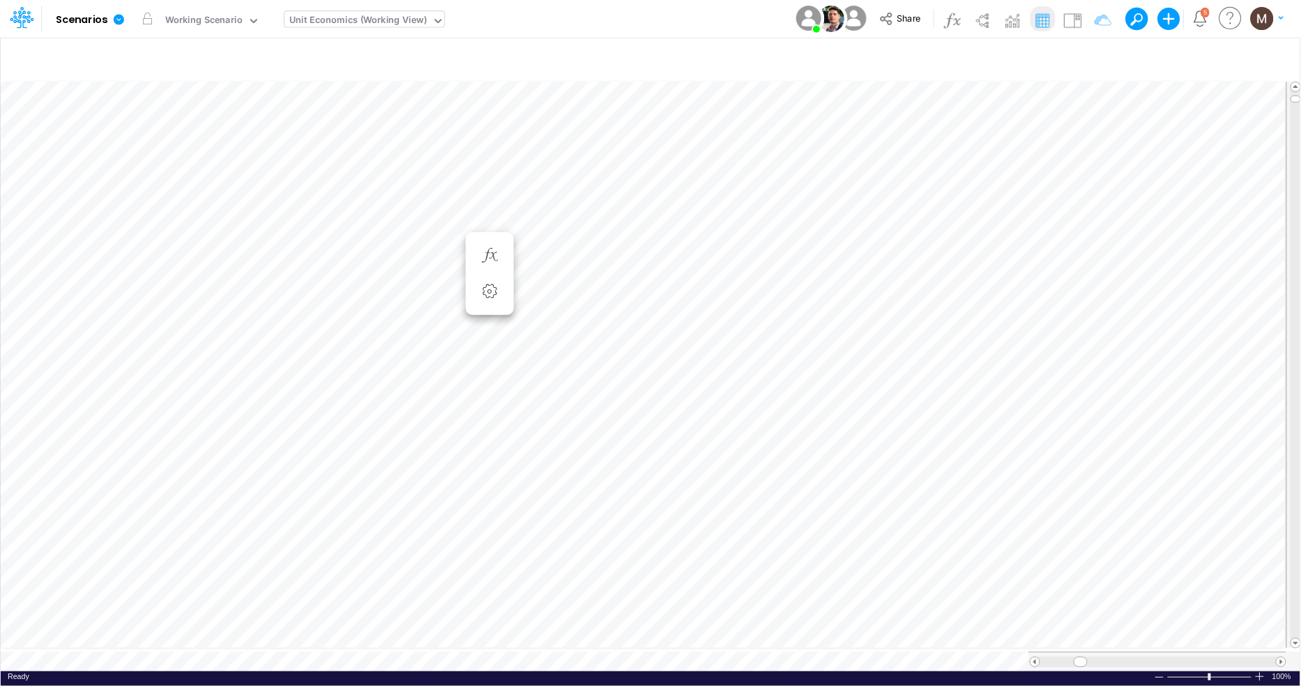
scroll to position [0, 1]
click at [491, 340] on icon "button" at bounding box center [489, 347] width 21 height 15
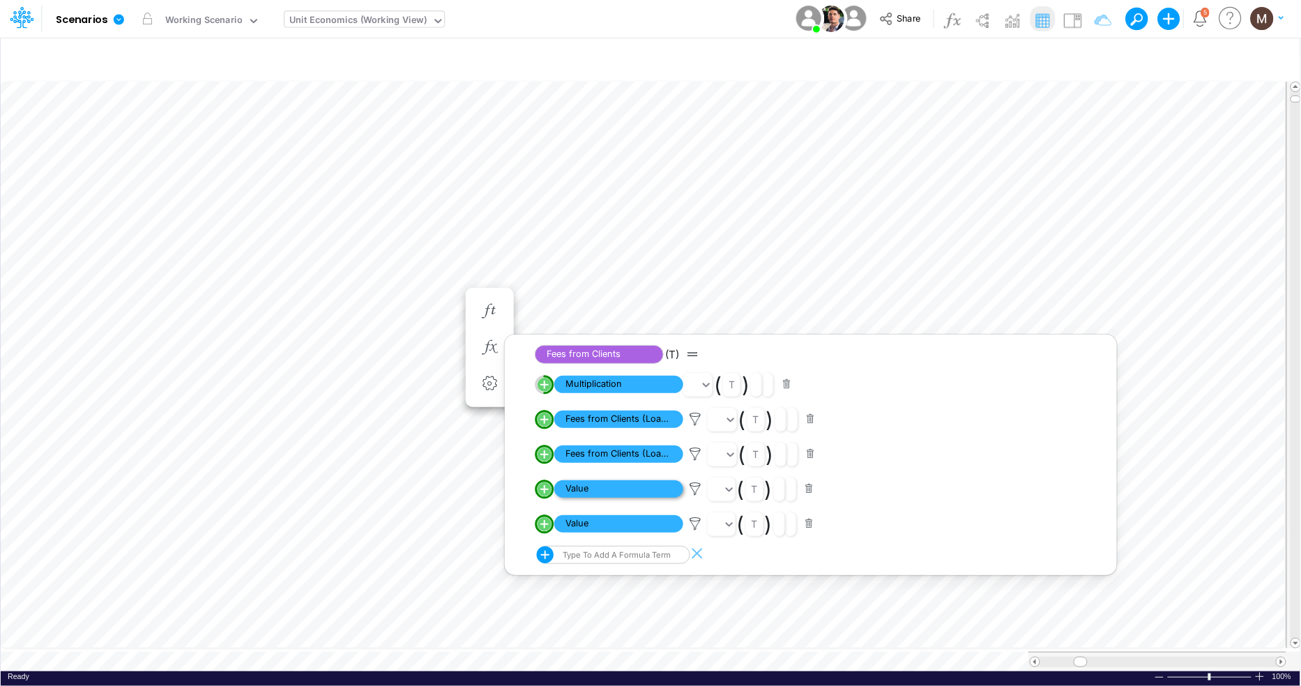
click at [603, 487] on span "Value" at bounding box center [618, 488] width 129 height 17
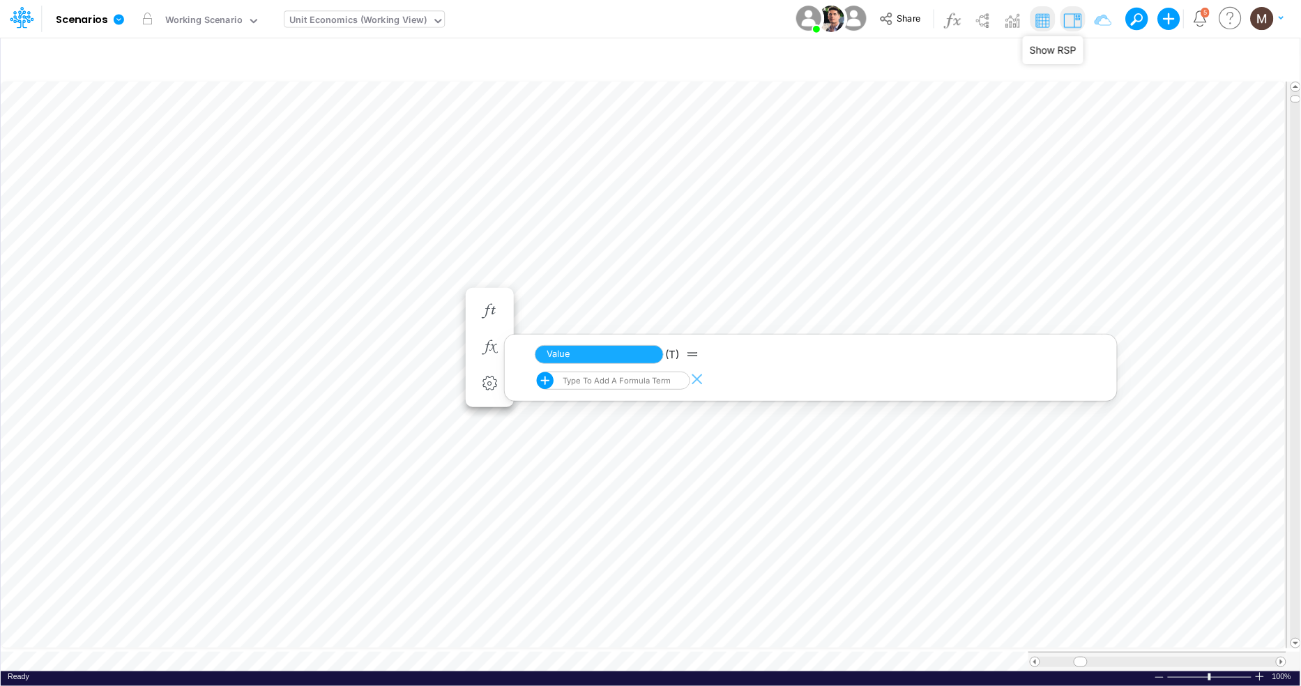
click at [1077, 16] on img at bounding box center [1072, 20] width 22 height 22
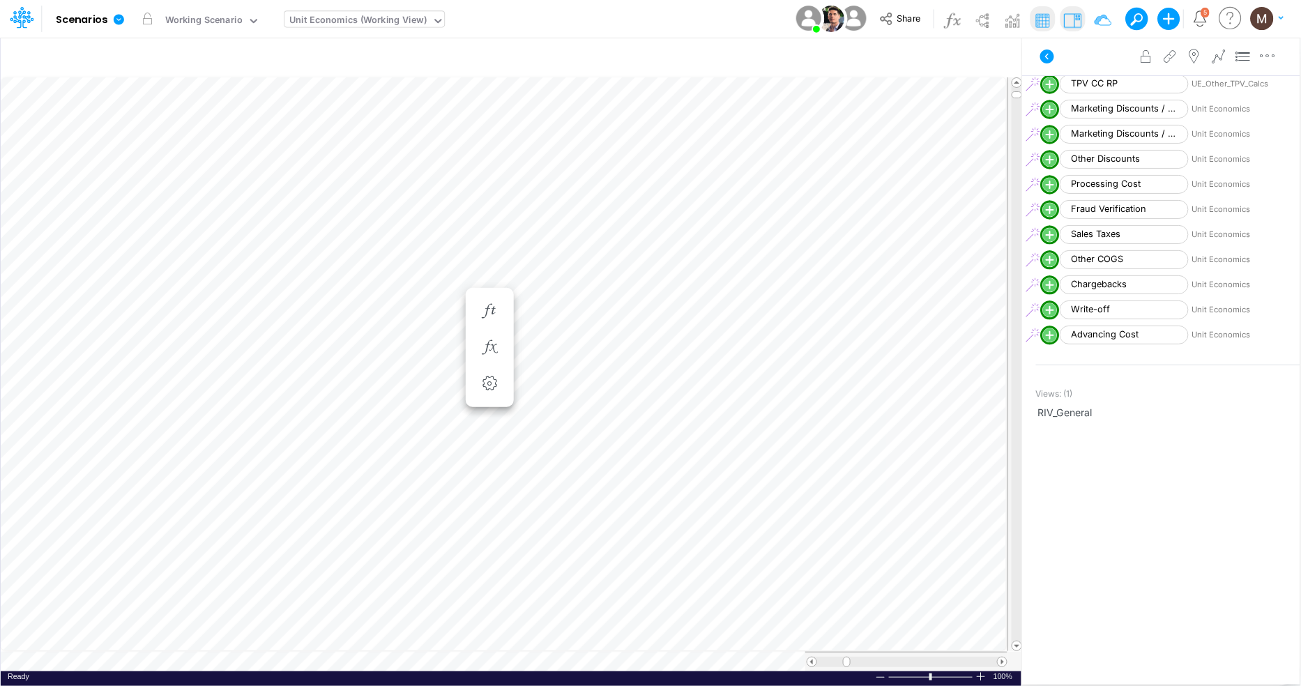
scroll to position [0, 1]
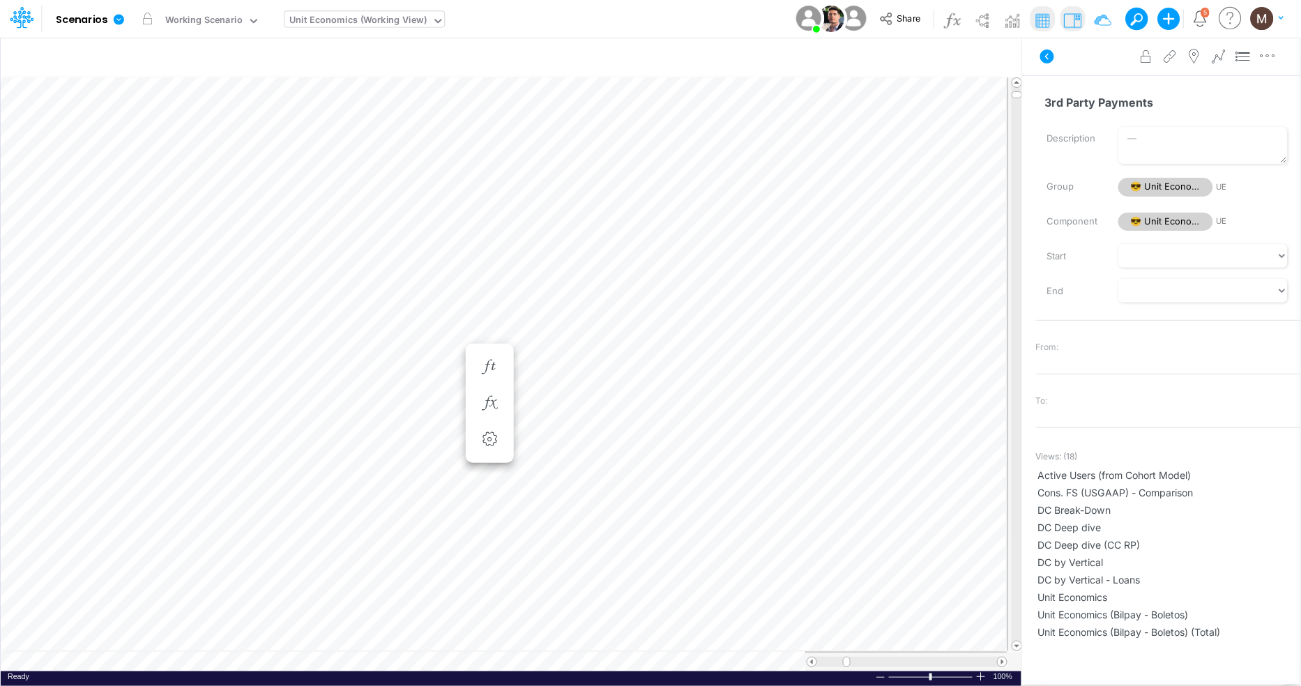
scroll to position [0, 1]
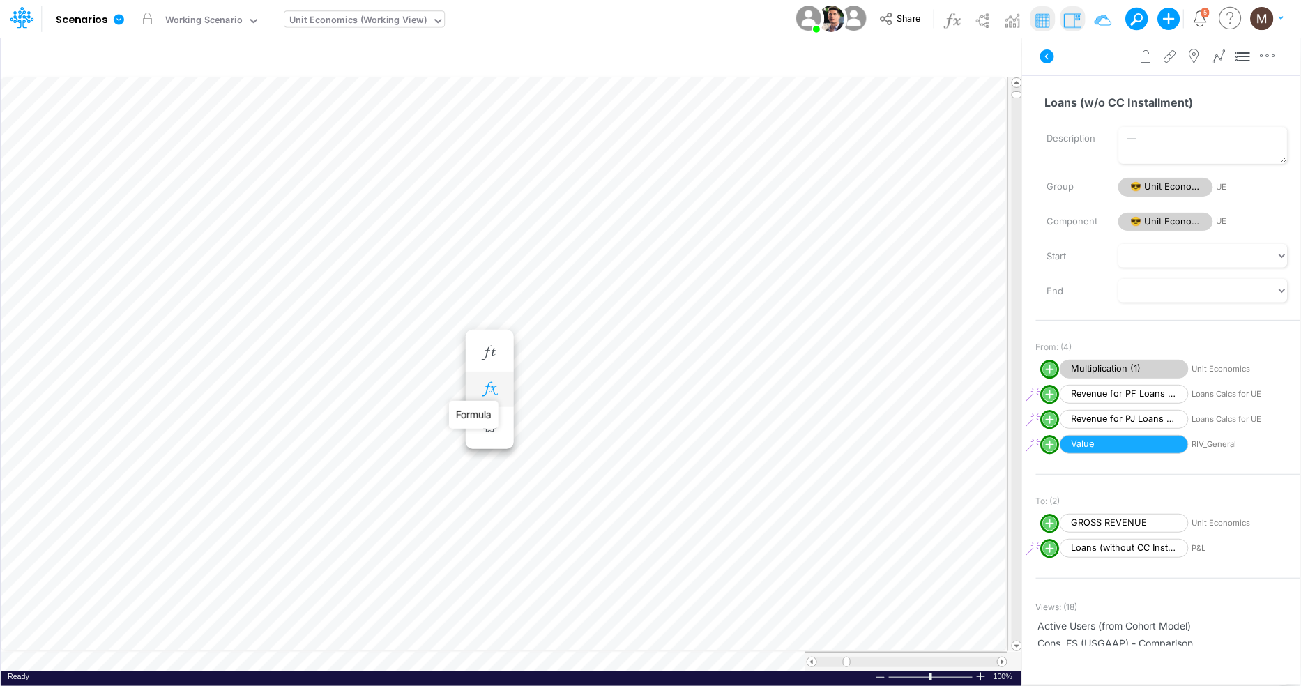
click at [490, 389] on icon "button" at bounding box center [489, 389] width 21 height 15
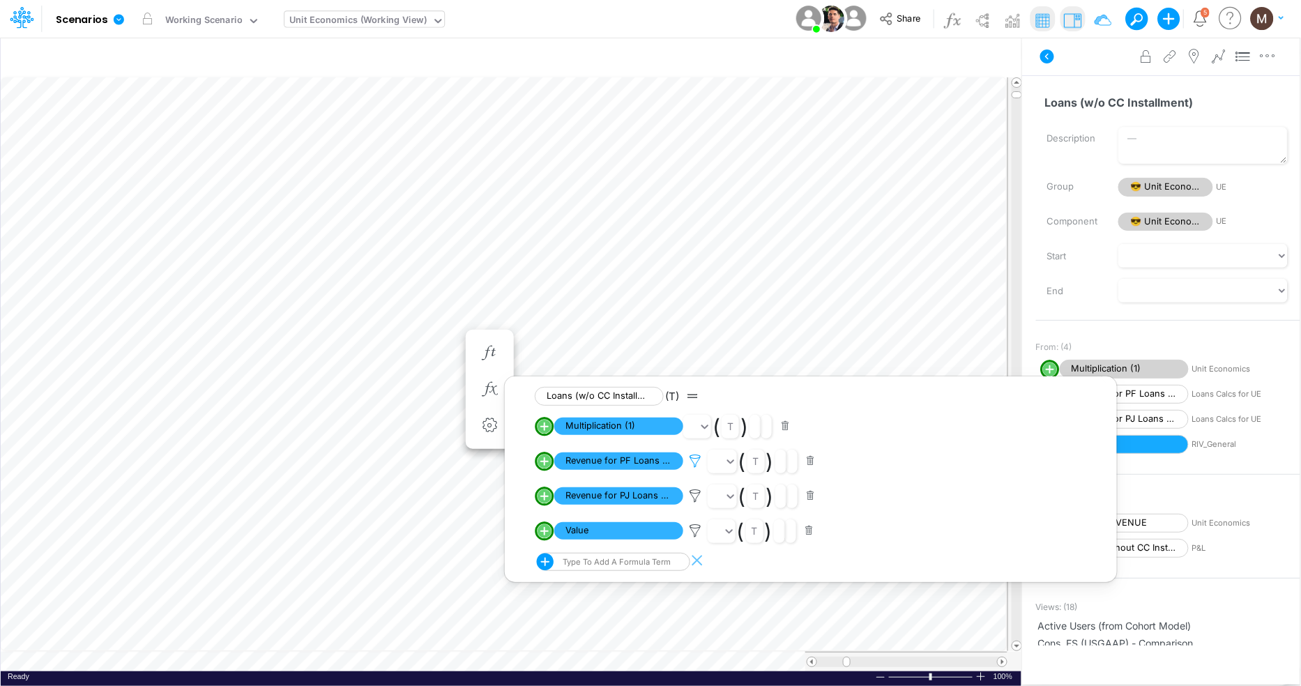
click at [699, 460] on icon at bounding box center [695, 461] width 21 height 15
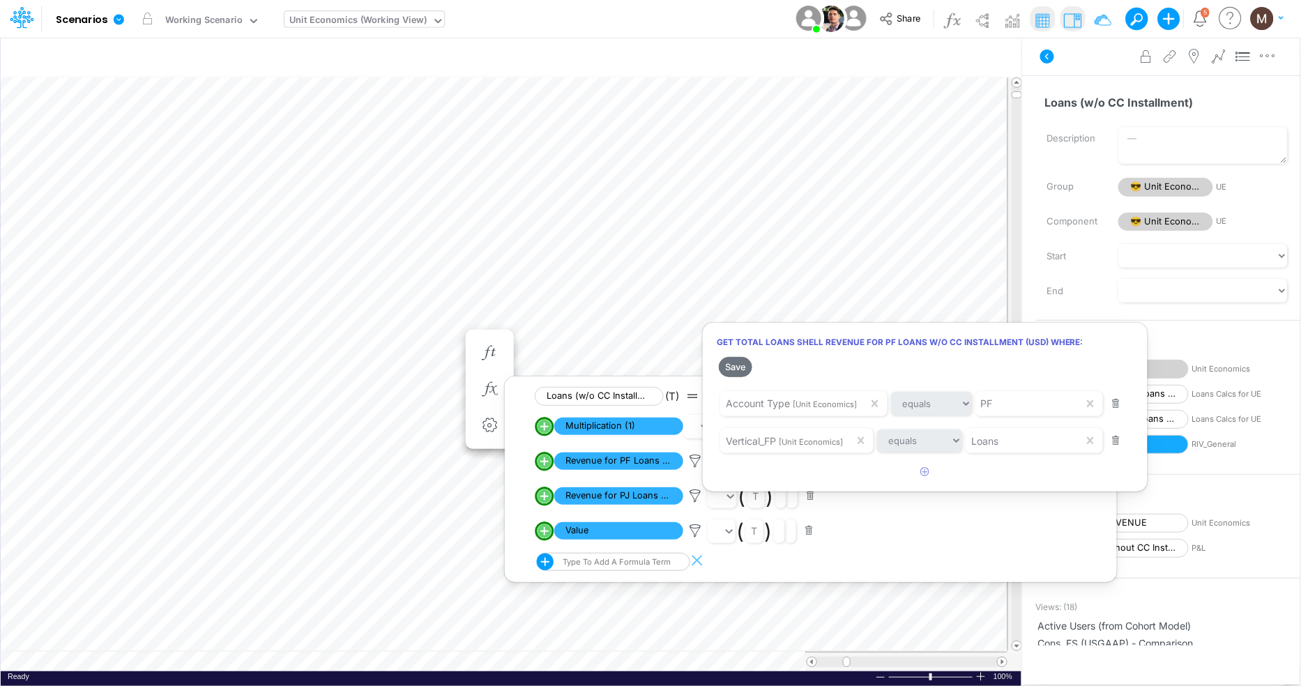
click at [626, 427] on div at bounding box center [650, 346] width 1301 height 679
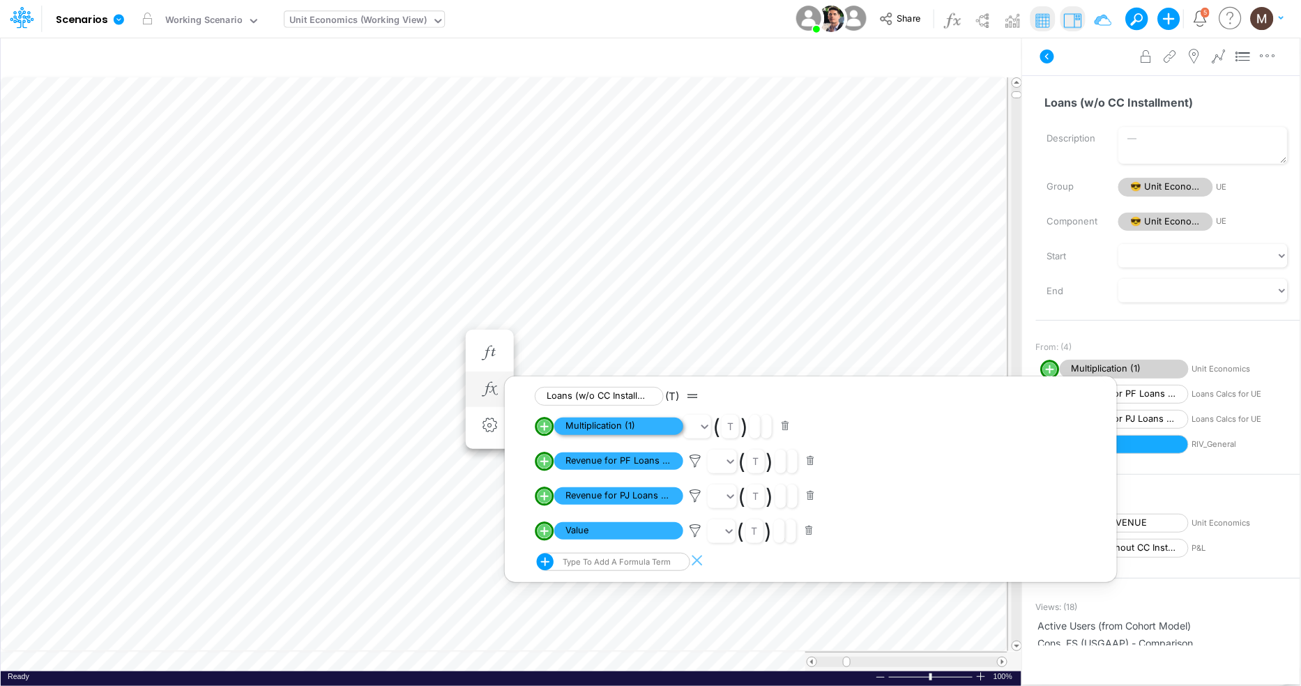
click at [616, 427] on span "Multiplication (1)" at bounding box center [618, 426] width 129 height 17
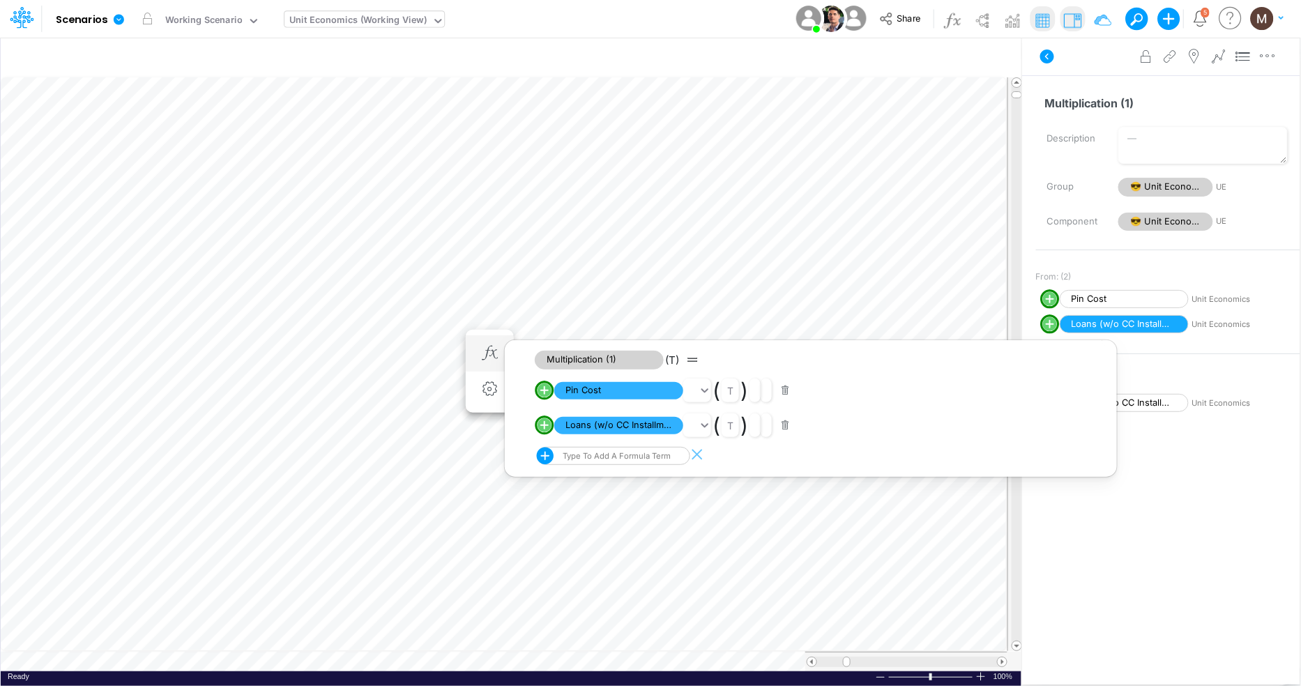
scroll to position [0, 1]
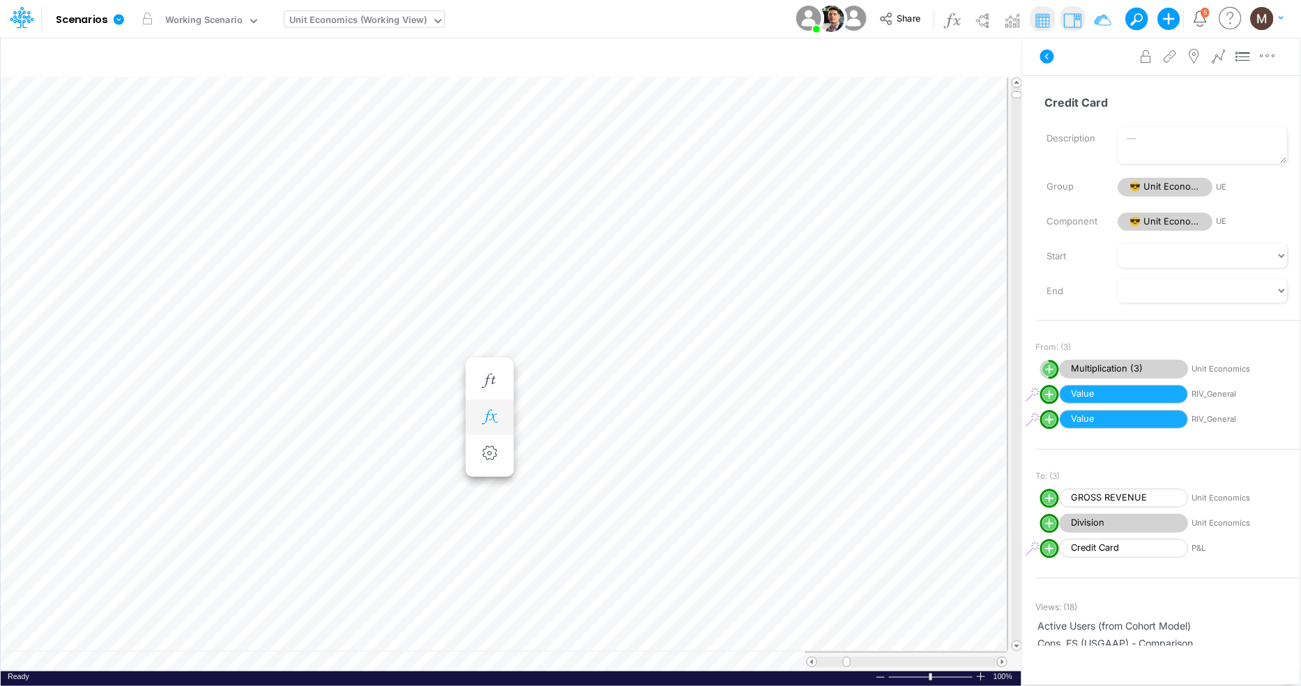
click at [493, 418] on icon "button" at bounding box center [489, 417] width 21 height 15
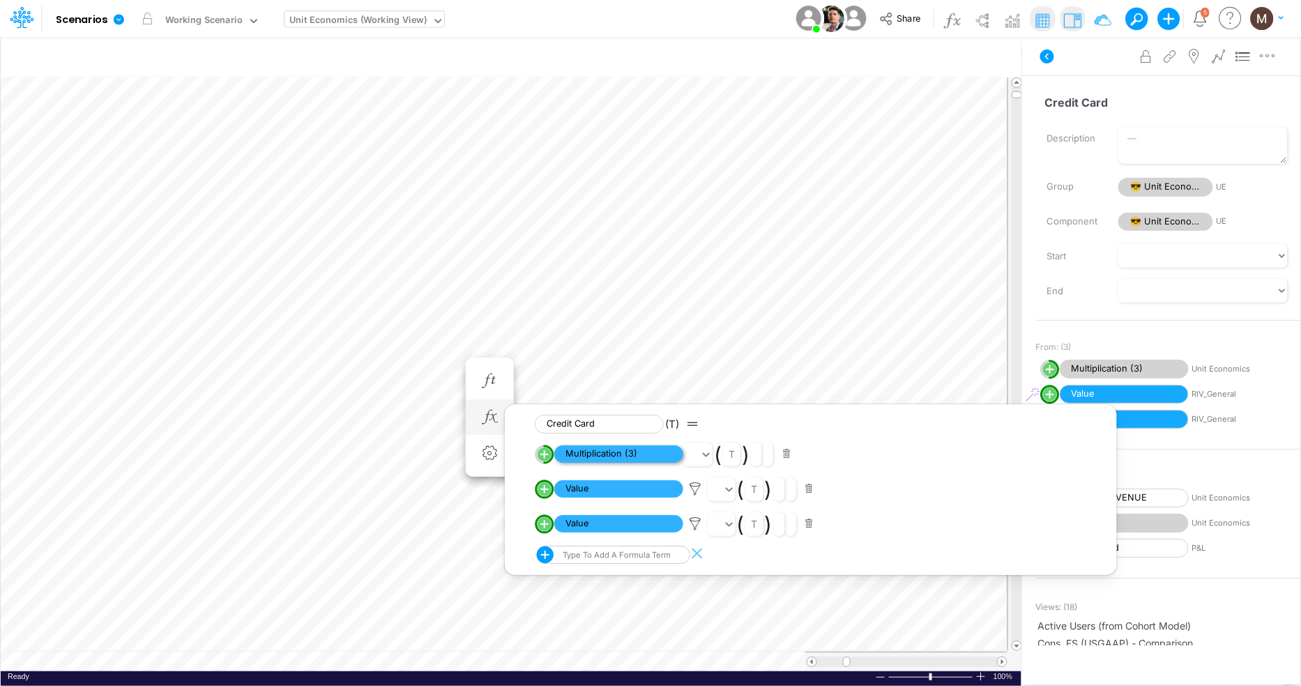
click at [626, 450] on span "Multiplication (3)" at bounding box center [618, 454] width 129 height 17
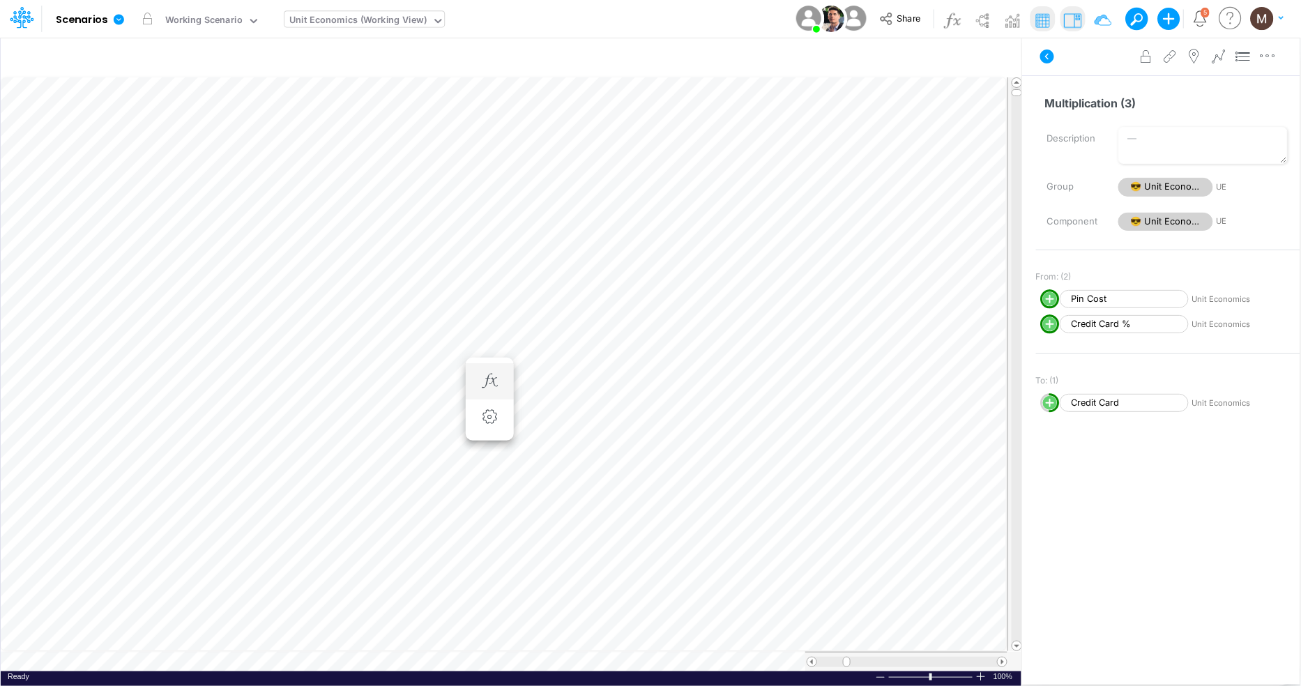
scroll to position [0, 1]
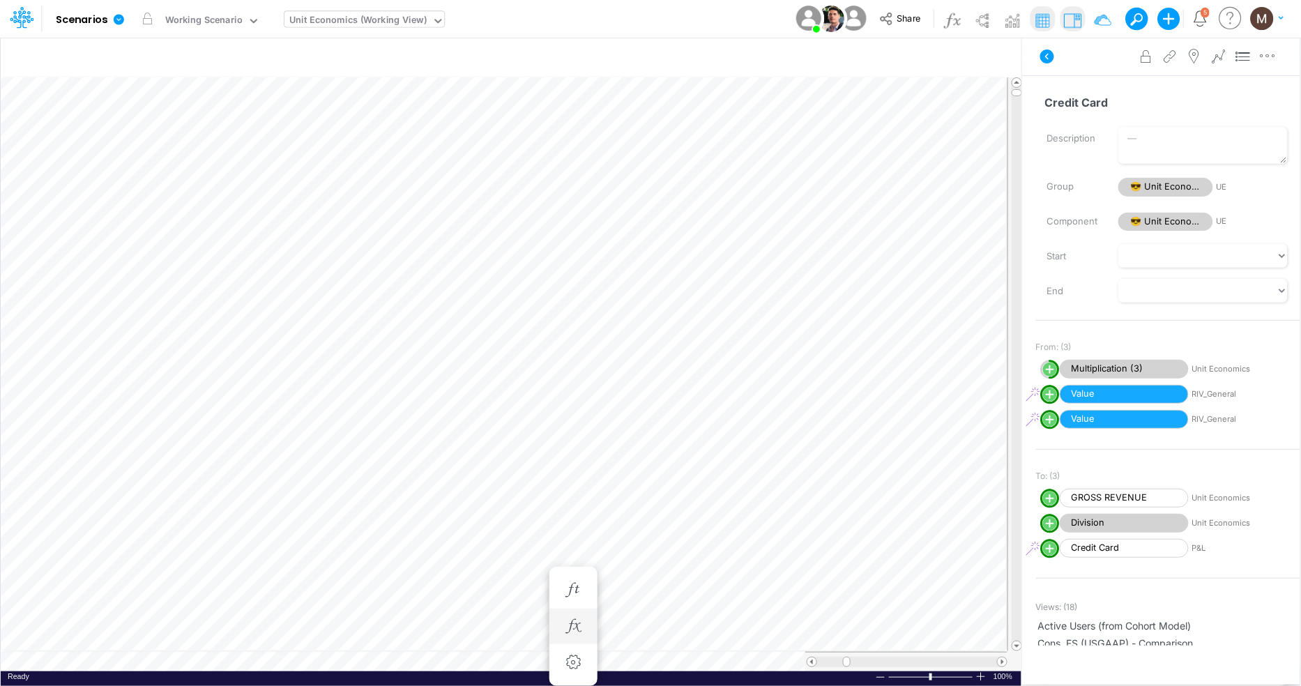
scroll to position [0, 1]
click at [492, 619] on icon "button" at bounding box center [489, 626] width 21 height 15
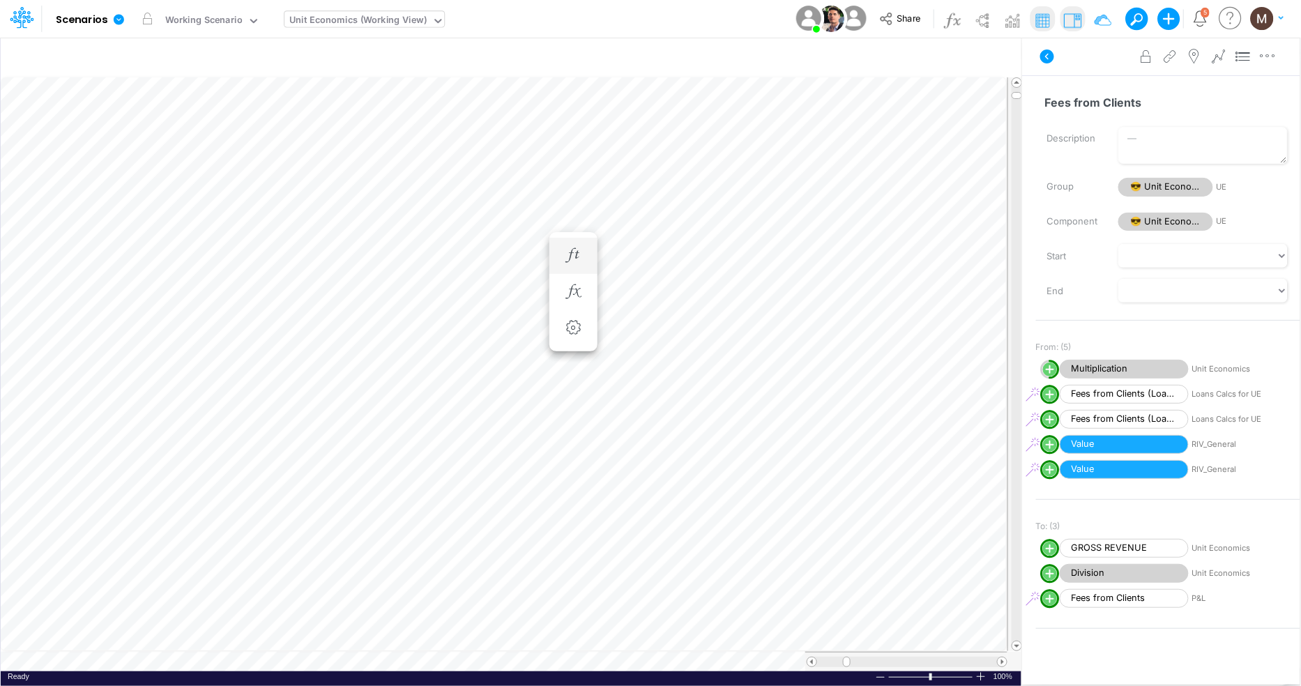
scroll to position [0, 1]
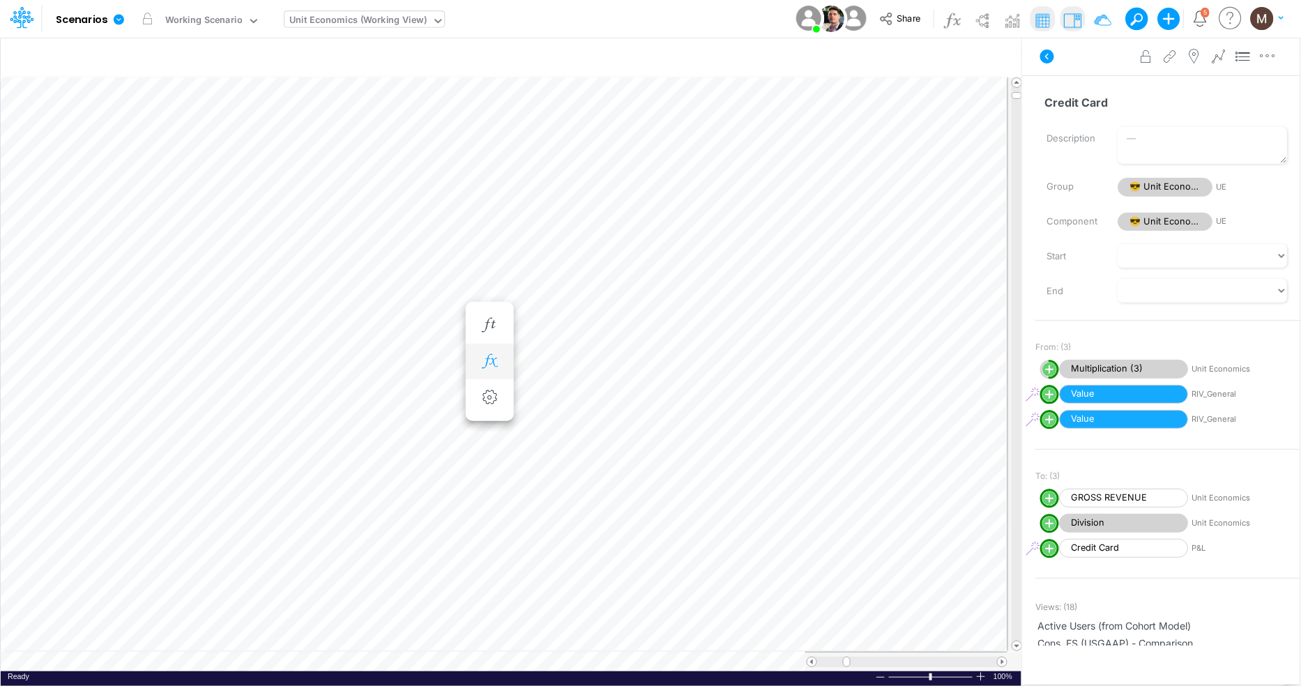
click at [490, 365] on icon "button" at bounding box center [489, 361] width 21 height 15
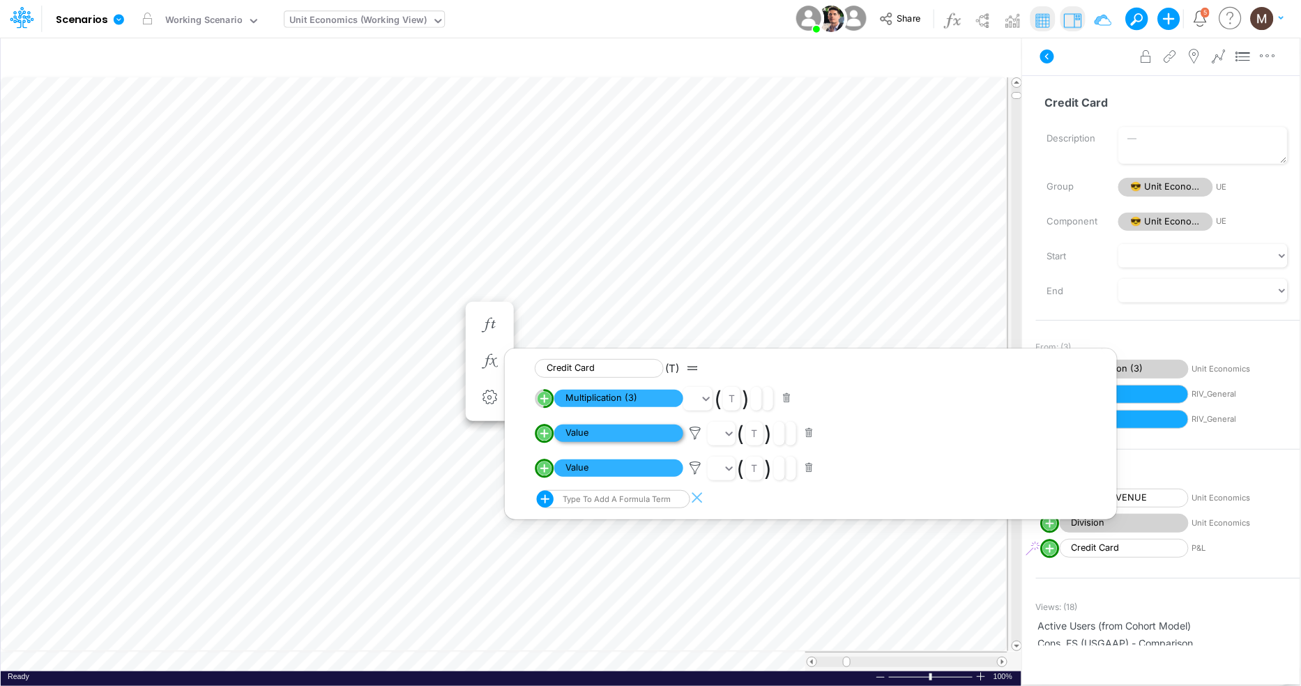
click at [586, 430] on span "Value" at bounding box center [618, 433] width 129 height 17
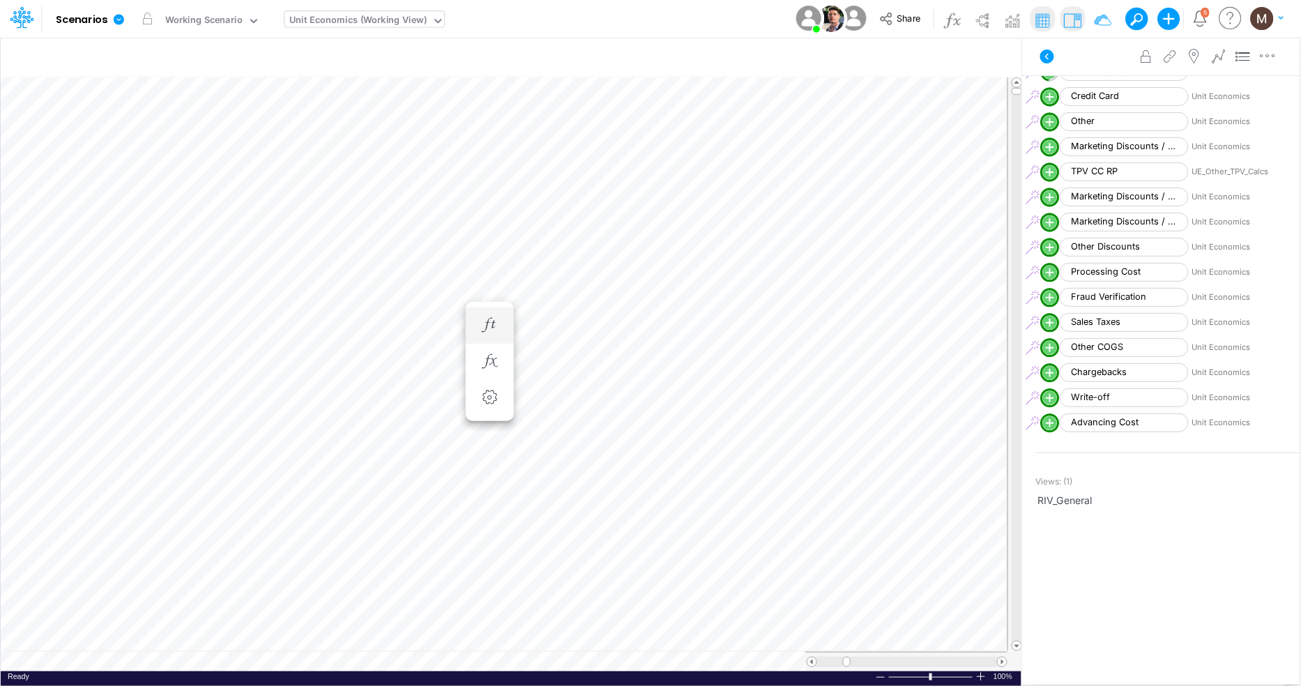
scroll to position [0, 1]
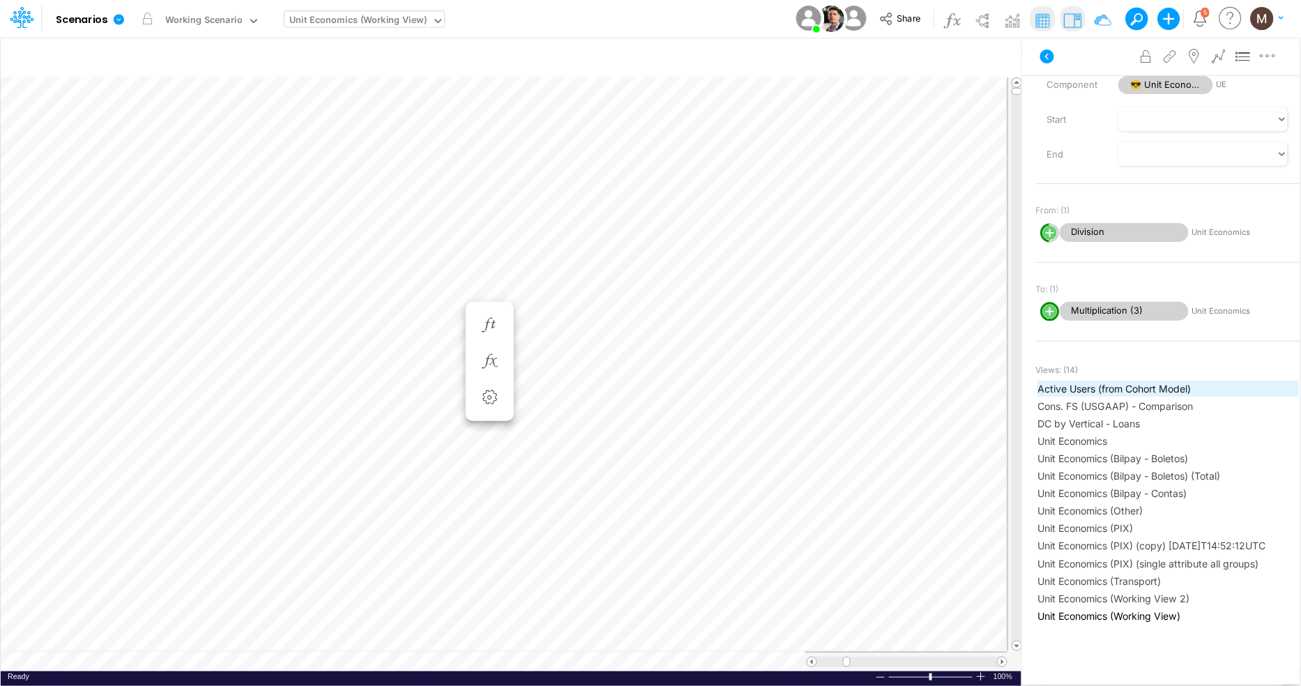
scroll to position [245, 0]
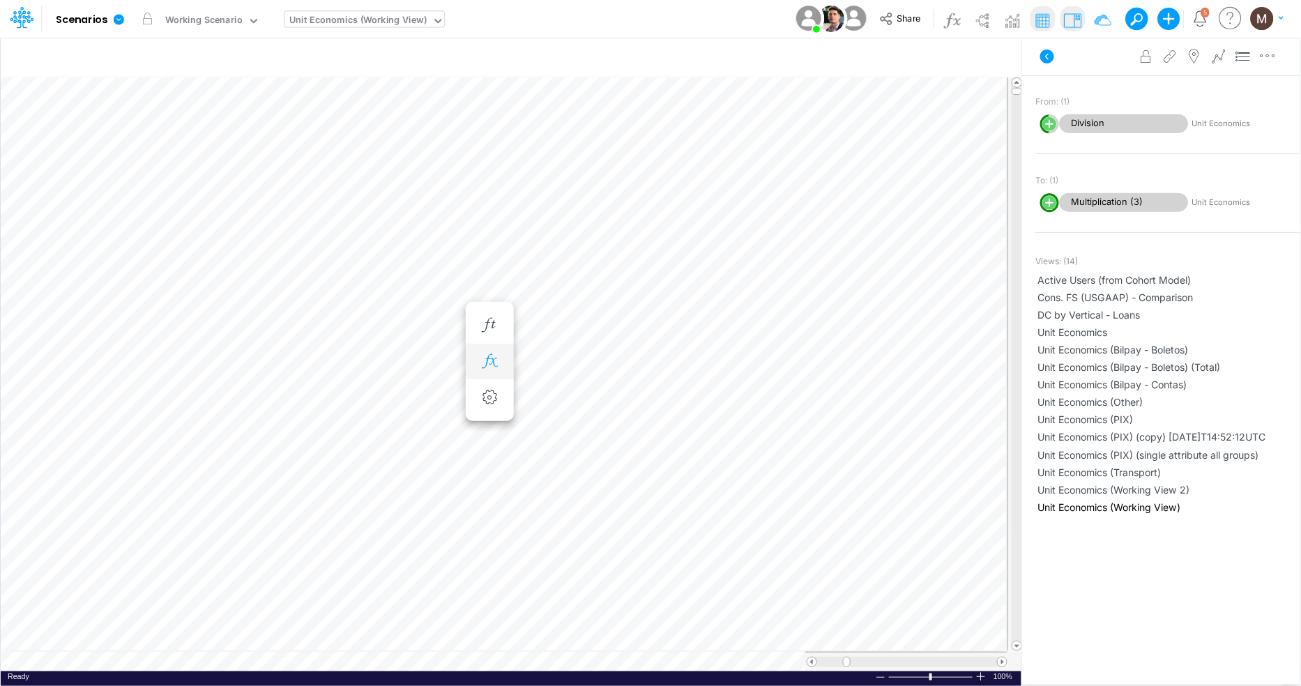
click at [493, 367] on icon "button" at bounding box center [489, 361] width 21 height 15
click at [1076, 20] on img at bounding box center [1072, 20] width 22 height 22
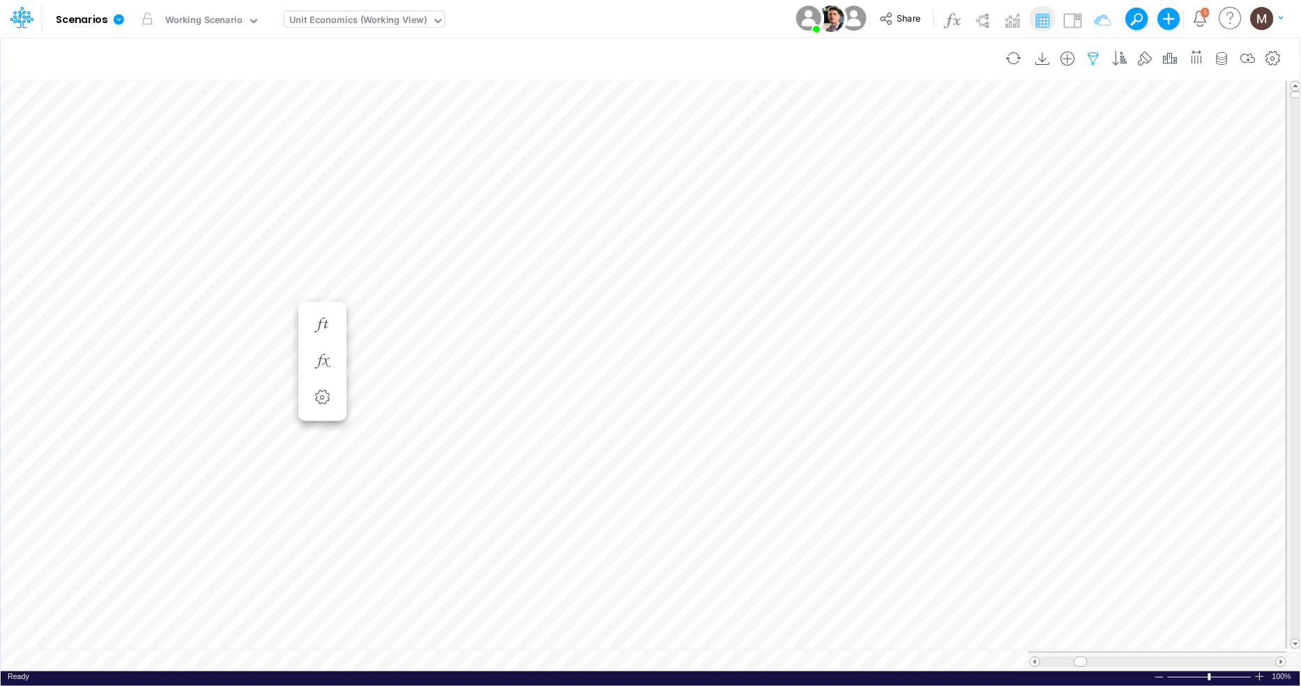
click at [1087, 59] on icon "button" at bounding box center [1094, 59] width 21 height 15
click at [883, 151] on icon "button" at bounding box center [882, 148] width 9 height 9
select select "tableSearchOR"
click at [804, 199] on div at bounding box center [777, 193] width 132 height 24
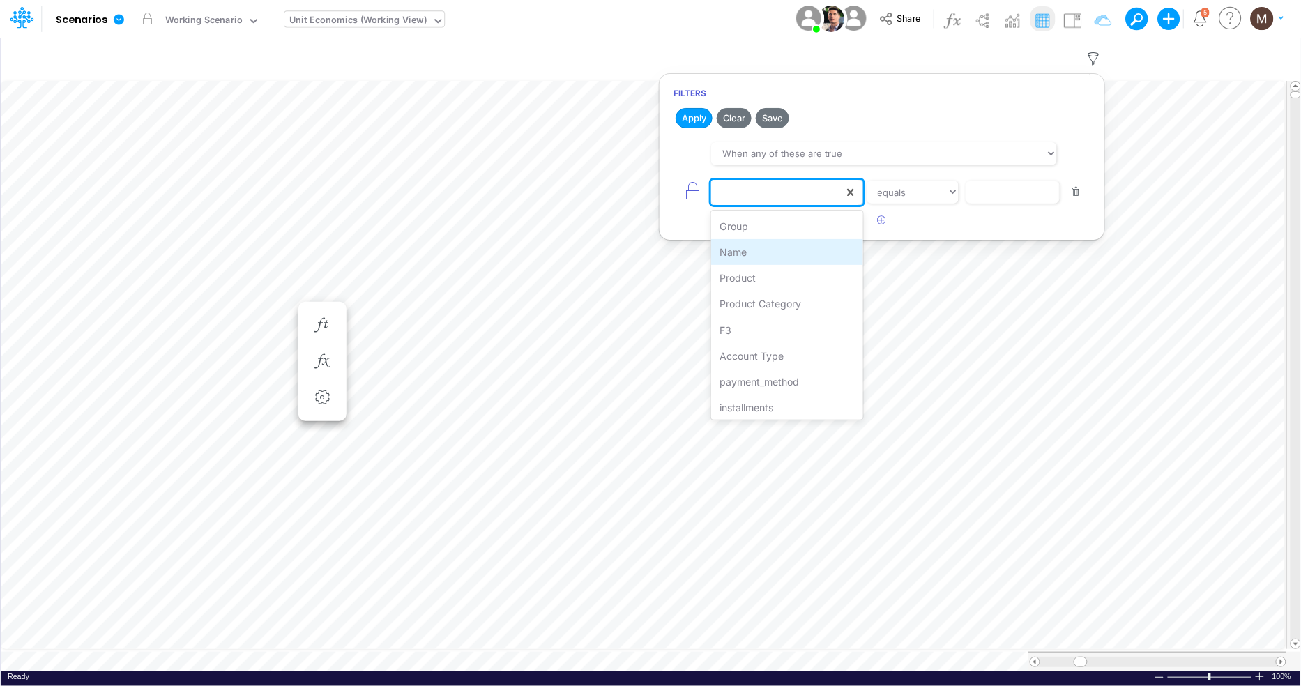
click at [782, 249] on div "Name" at bounding box center [786, 252] width 151 height 26
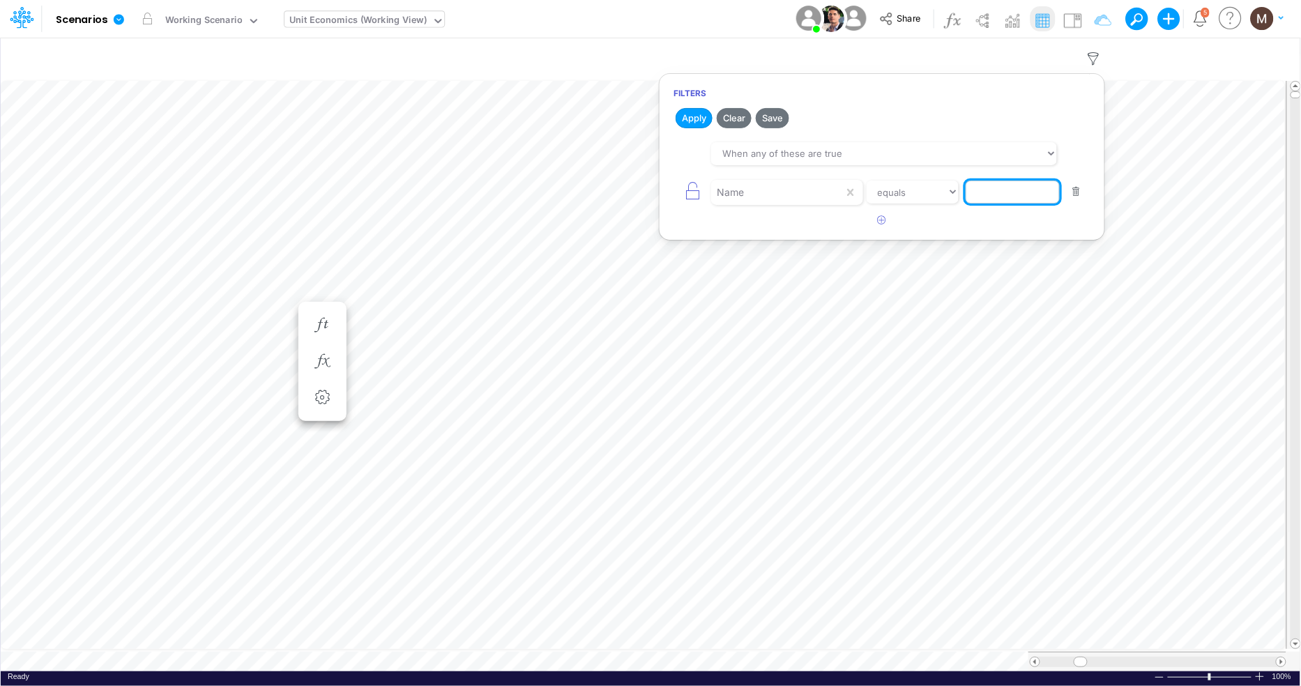
click at [987, 194] on input "text" at bounding box center [1013, 193] width 94 height 24
paste input "Credit Card %"
type input "Credit Card %"
click at [688, 116] on button "Apply" at bounding box center [694, 118] width 37 height 20
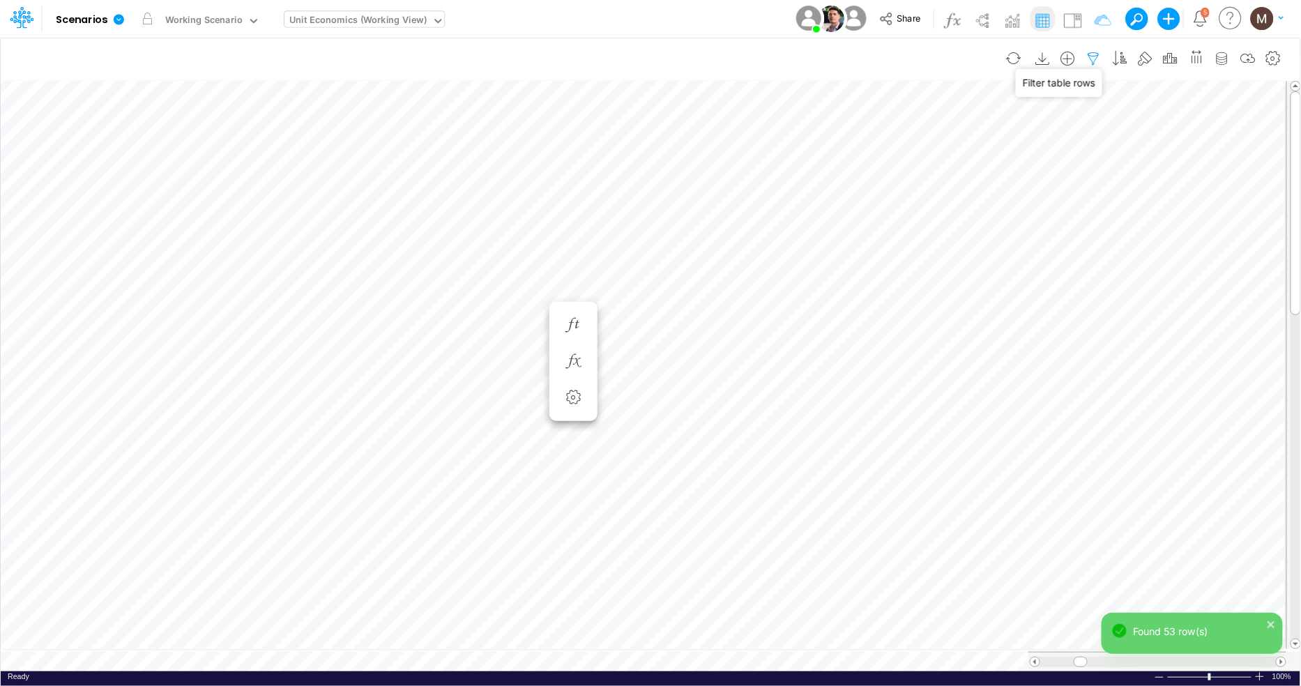
click at [1093, 56] on icon "button" at bounding box center [1094, 59] width 21 height 15
select select "tableSearchOR"
click at [1072, 196] on button "button" at bounding box center [1076, 192] width 27 height 19
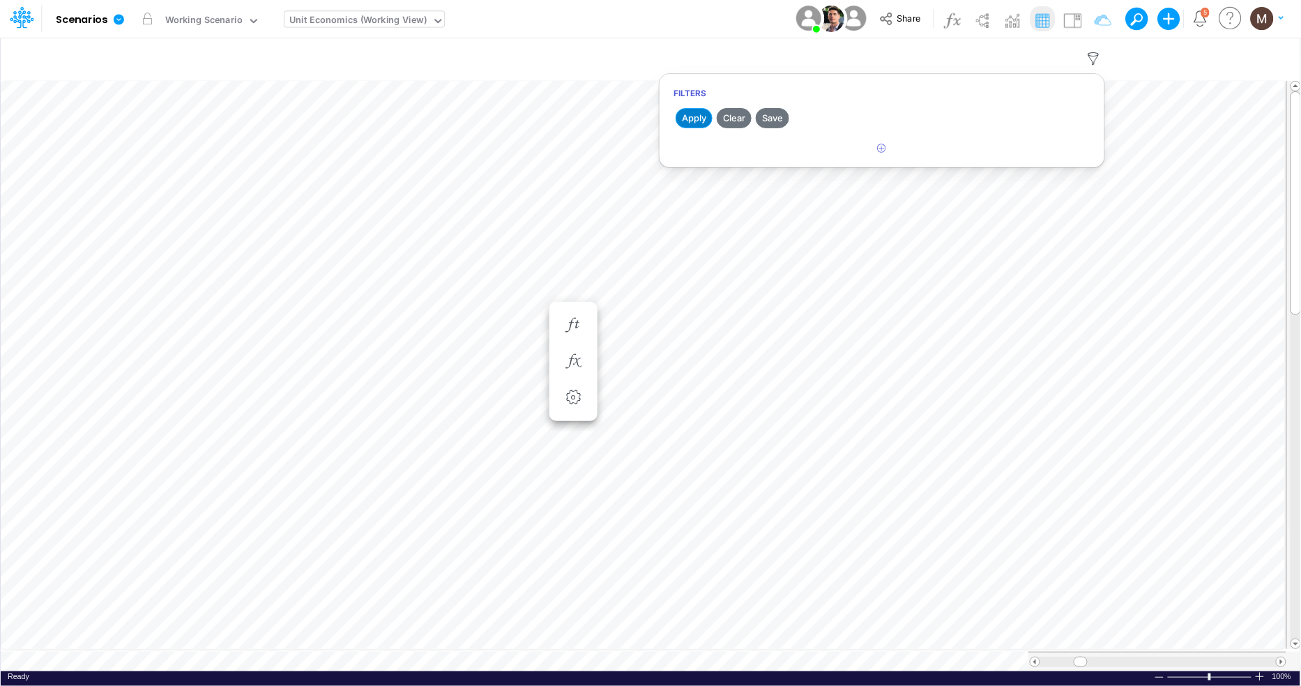
click at [706, 117] on button "Apply" at bounding box center [694, 118] width 37 height 20
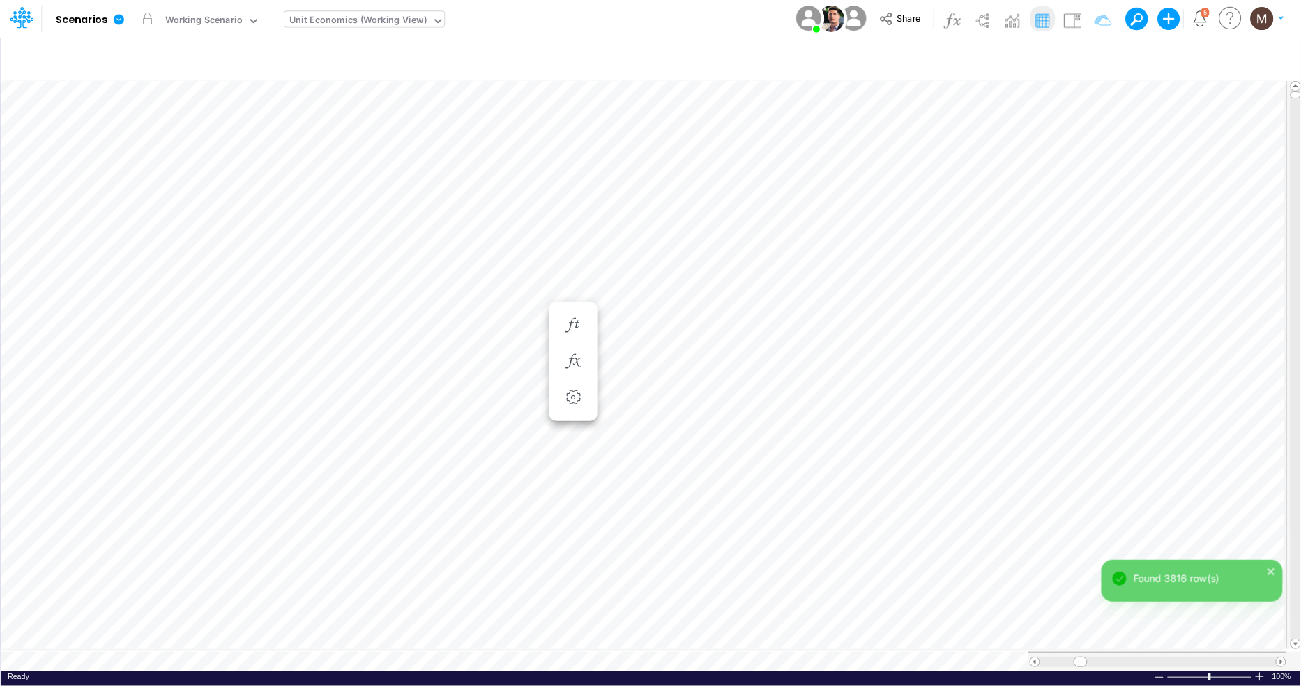
scroll to position [0, 1]
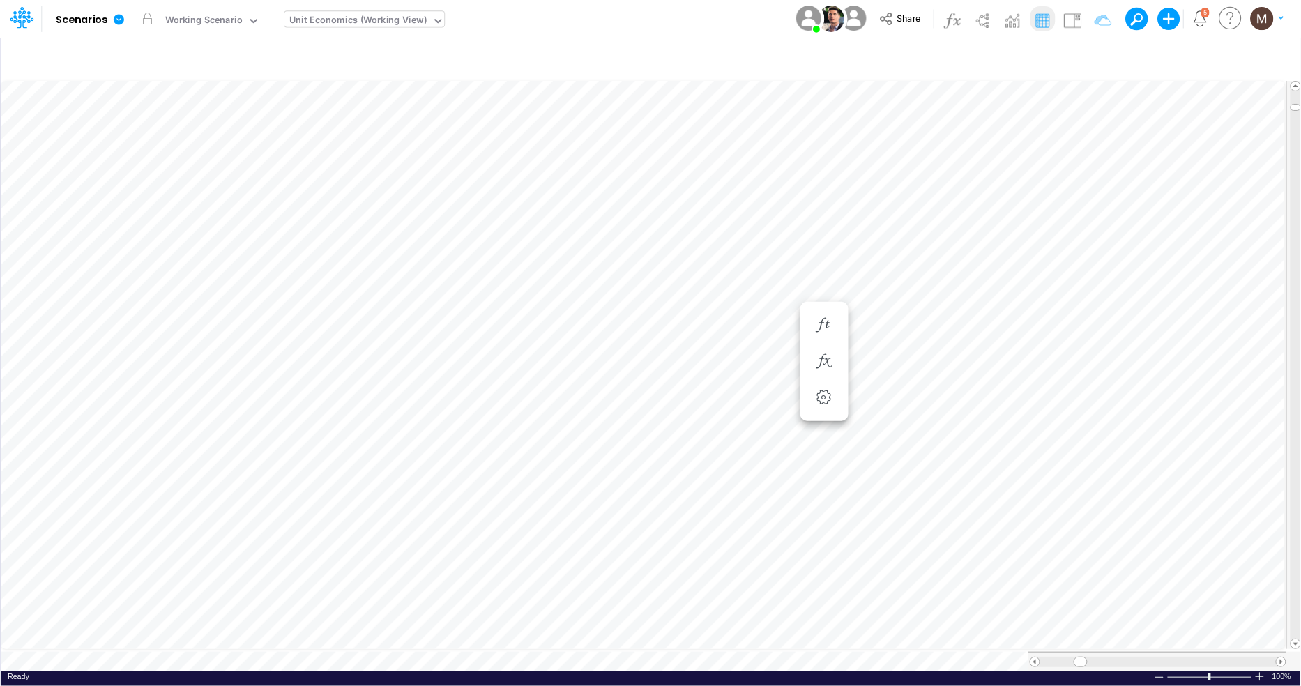
scroll to position [0, 1]
click at [1285, 658] on span at bounding box center [1281, 662] width 9 height 9
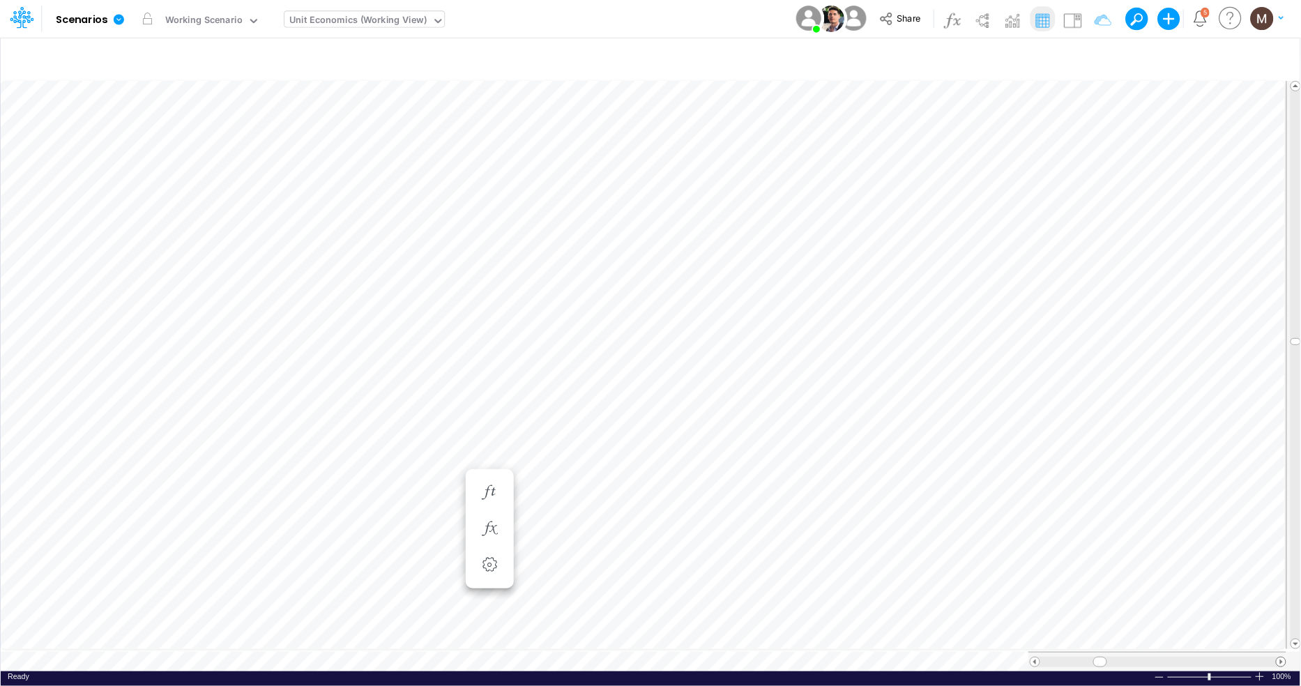
click at [1285, 658] on span at bounding box center [1281, 662] width 9 height 9
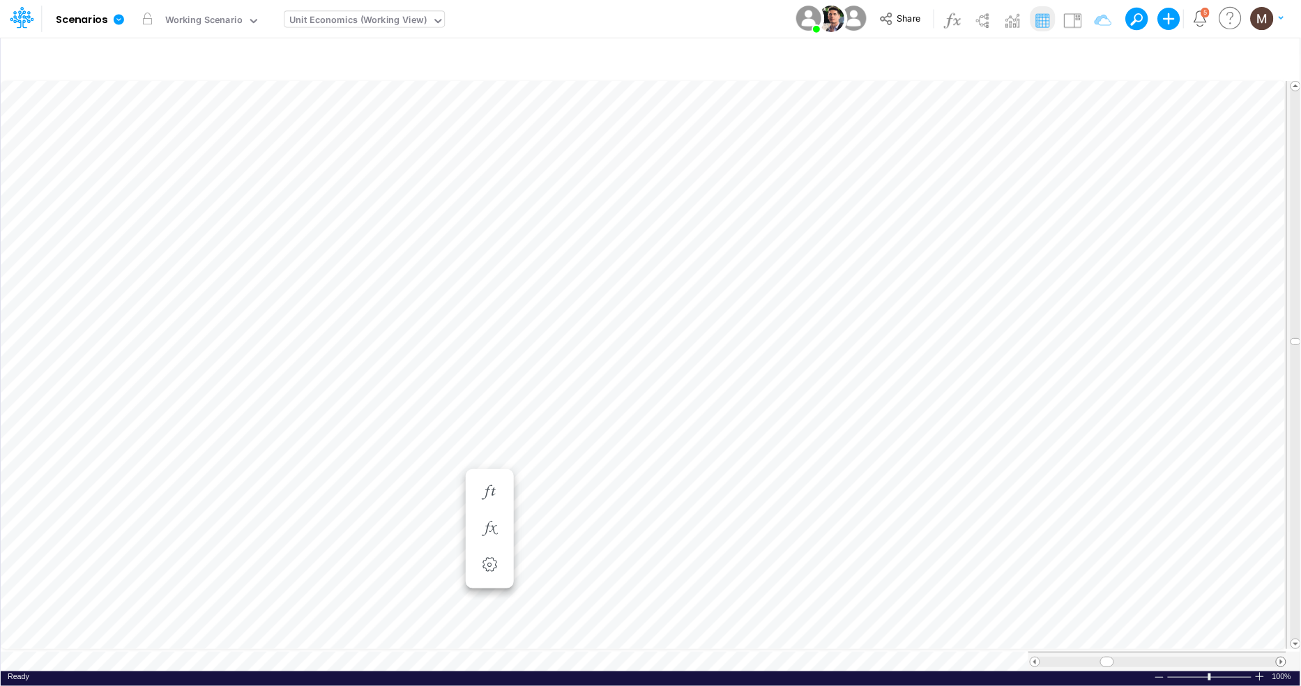
click at [1285, 658] on span at bounding box center [1281, 662] width 9 height 9
click at [348, 25] on div "Unit Economics (Working View)" at bounding box center [357, 21] width 137 height 16
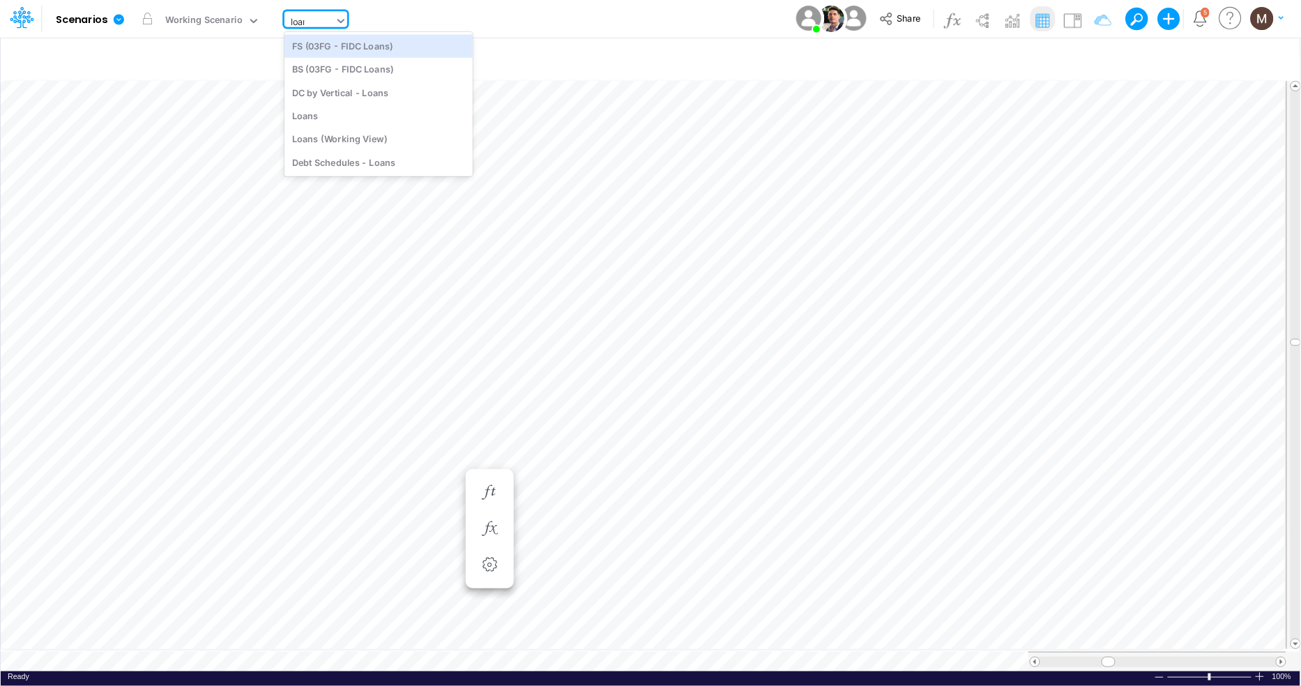
type input "loans"
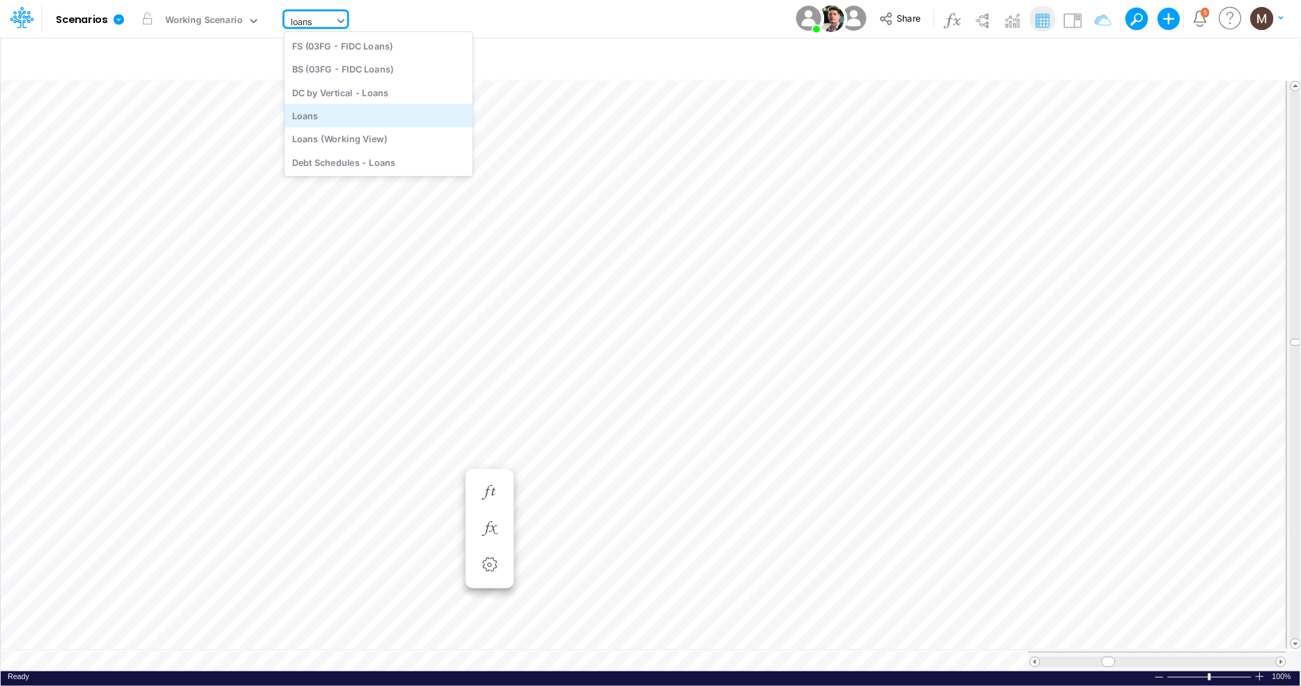
click at [364, 111] on div "Loans" at bounding box center [379, 115] width 188 height 23
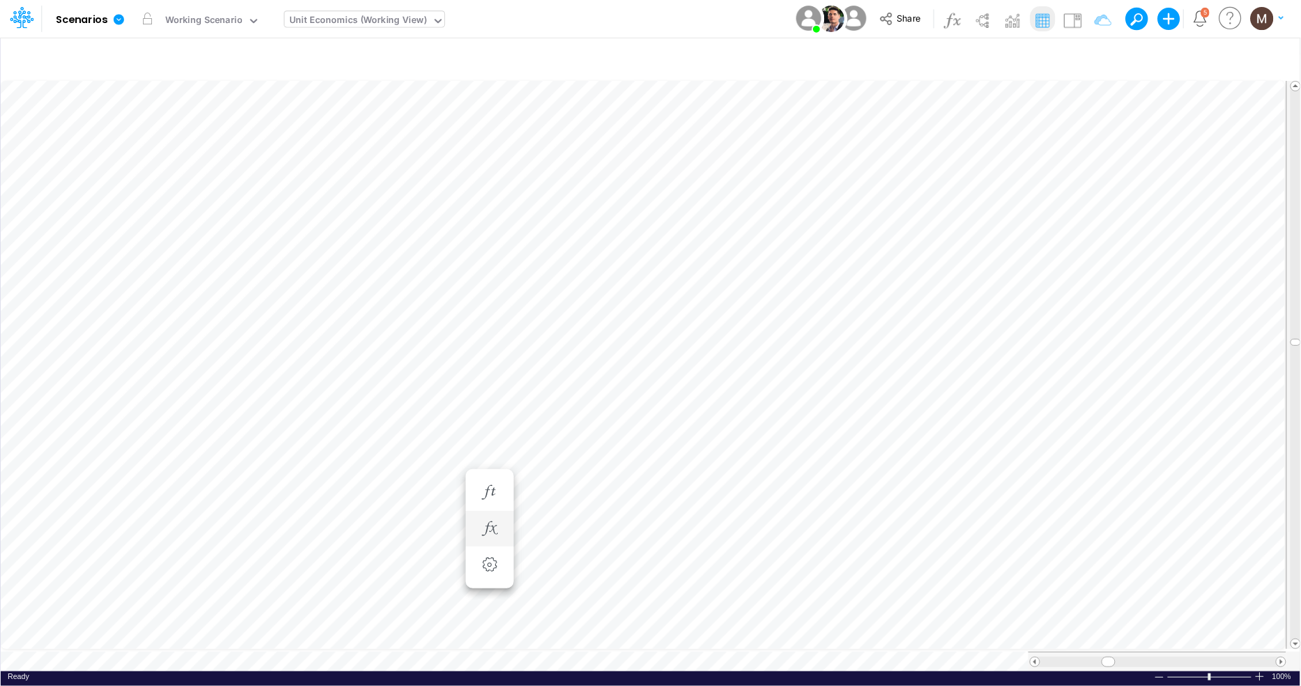
scroll to position [0, 1]
drag, startPoint x: 1088, startPoint y: 653, endPoint x: 1105, endPoint y: 653, distance: 17.4
click at [1105, 658] on span at bounding box center [1103, 662] width 9 height 9
click at [1087, 58] on icon "button" at bounding box center [1094, 59] width 21 height 15
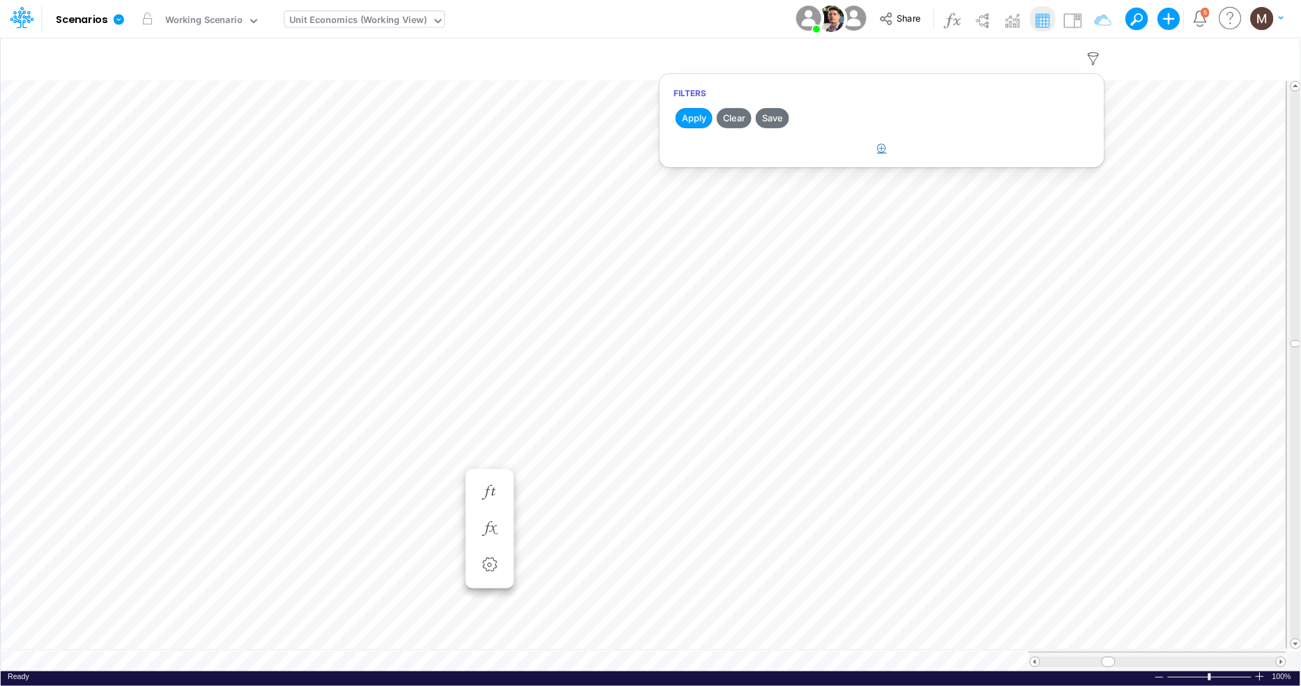
click at [886, 150] on icon "button" at bounding box center [882, 148] width 9 height 9
select select "tableSearchOR"
click at [791, 199] on div at bounding box center [777, 193] width 132 height 24
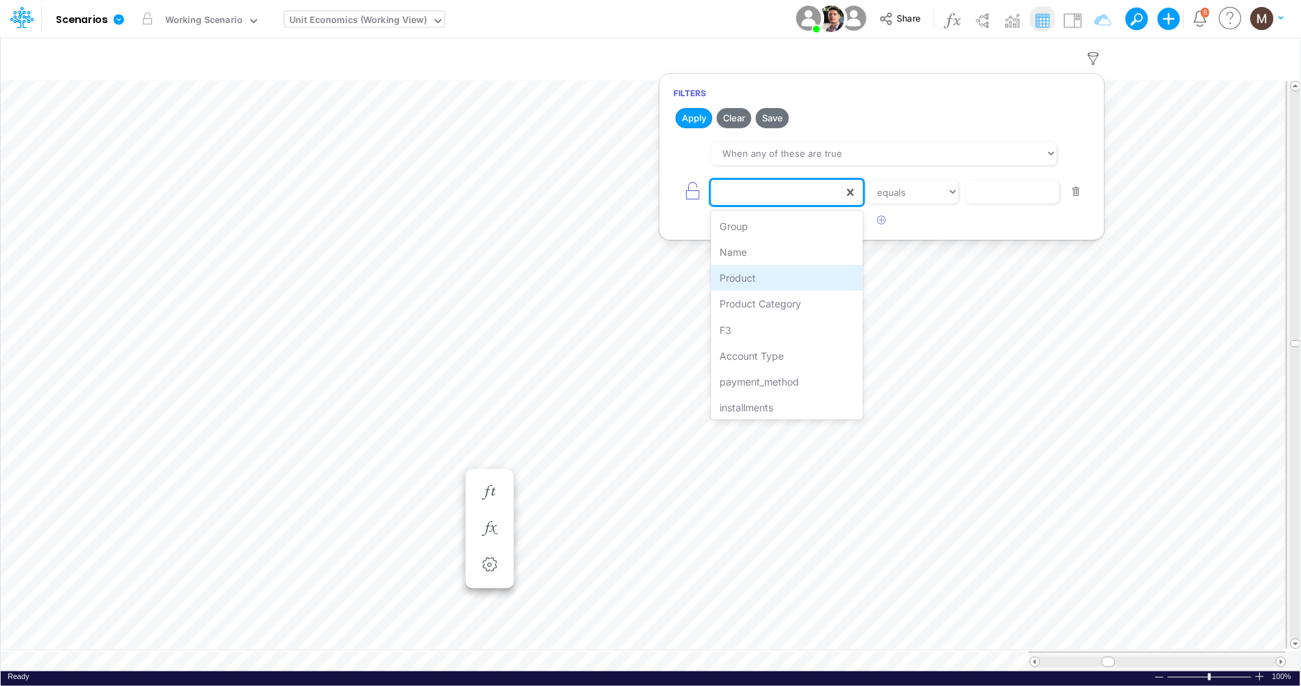
click at [766, 278] on div "Product" at bounding box center [786, 278] width 151 height 26
click at [994, 206] on div "option Product, selected. 0 results available. Select is focused ,type to refin…" at bounding box center [882, 191] width 417 height 31
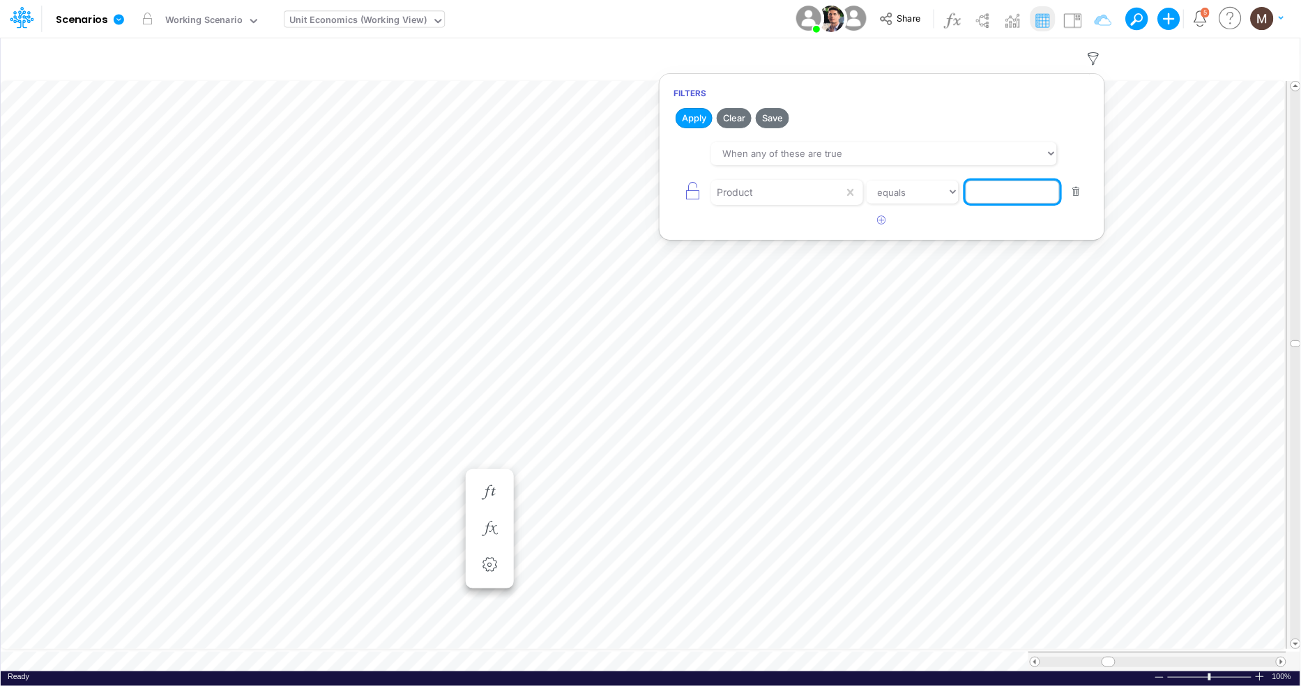
click at [992, 195] on input "text" at bounding box center [1013, 193] width 94 height 24
type input "loans"
click at [923, 199] on select "equals not equal starts with ends with contains" at bounding box center [912, 193] width 93 height 24
select select "contains"
click at [866, 181] on select "equals not equal starts with ends with contains" at bounding box center [912, 193] width 93 height 24
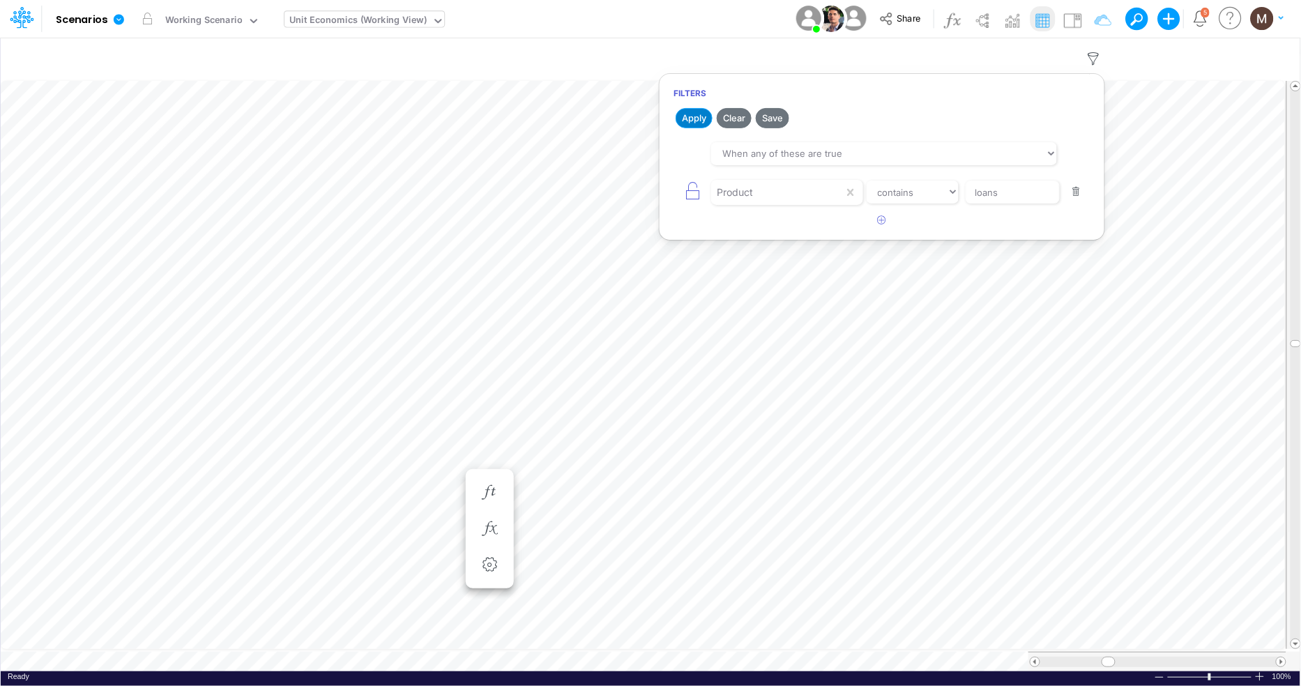
click at [690, 122] on button "Apply" at bounding box center [694, 118] width 37 height 20
click at [524, 220] on icon "button" at bounding box center [523, 222] width 21 height 15
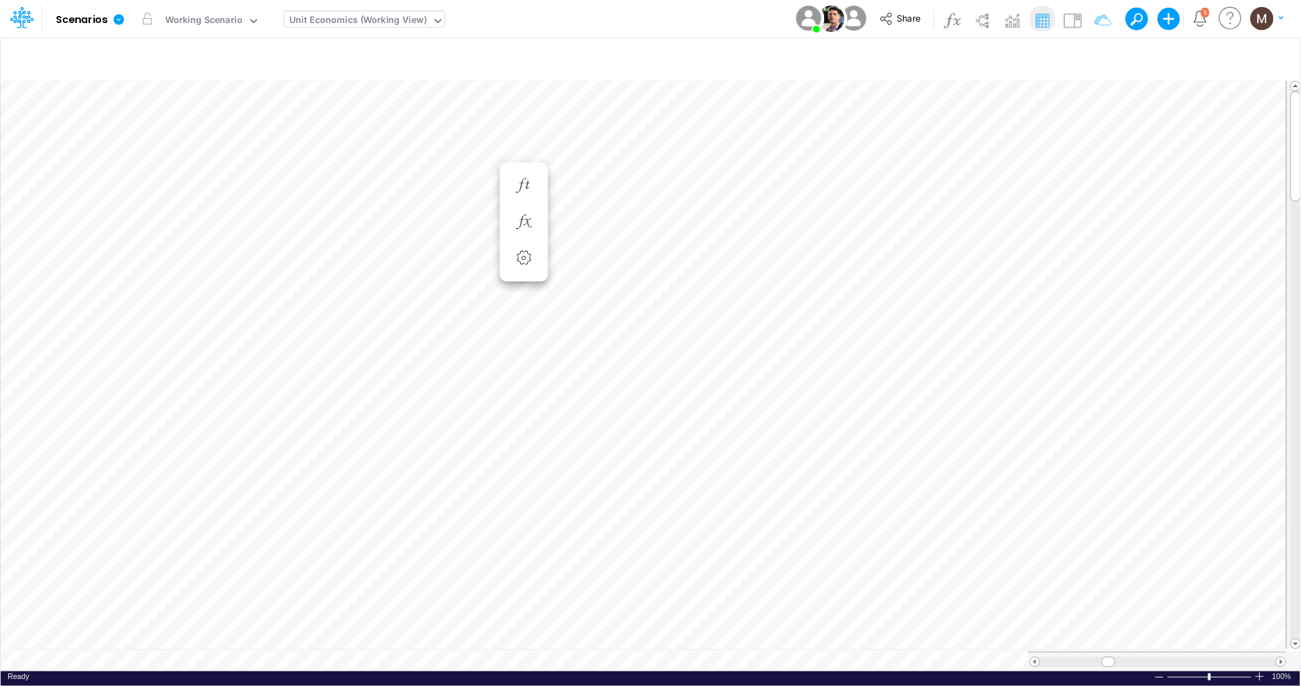
scroll to position [0, 1]
click at [529, 487] on icon "button" at bounding box center [523, 487] width 21 height 15
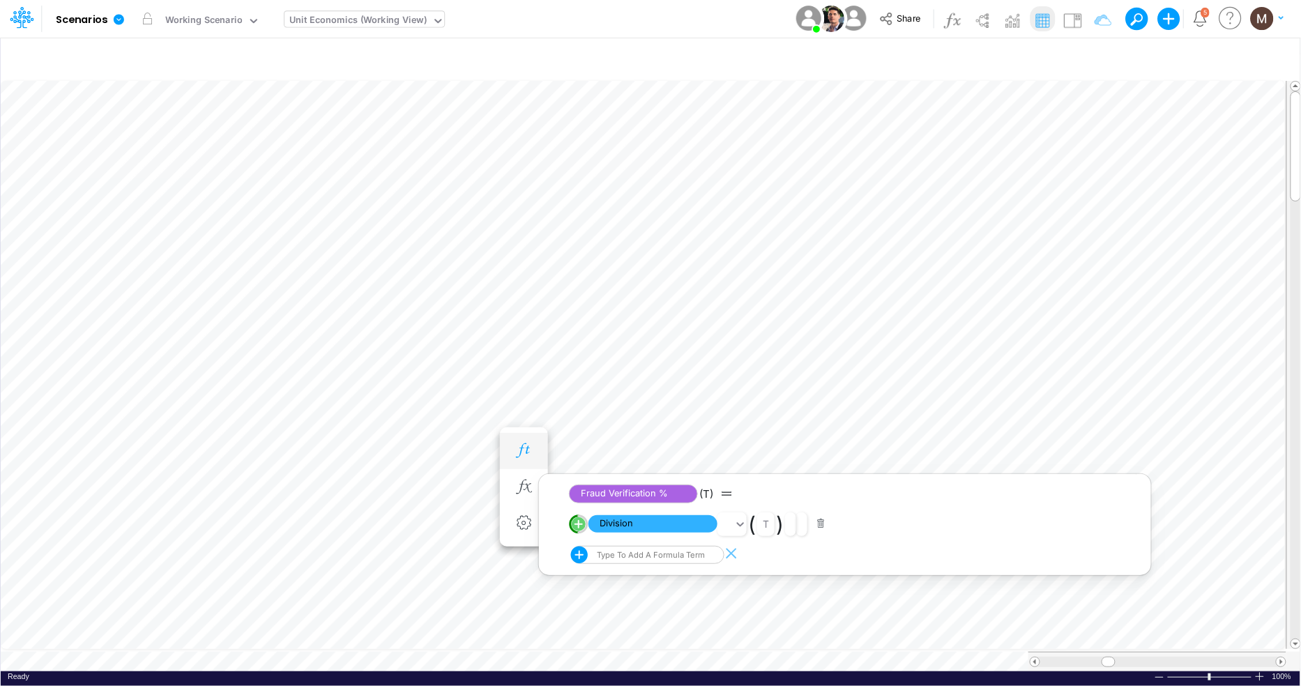
click at [520, 451] on icon "button" at bounding box center [523, 451] width 21 height 15
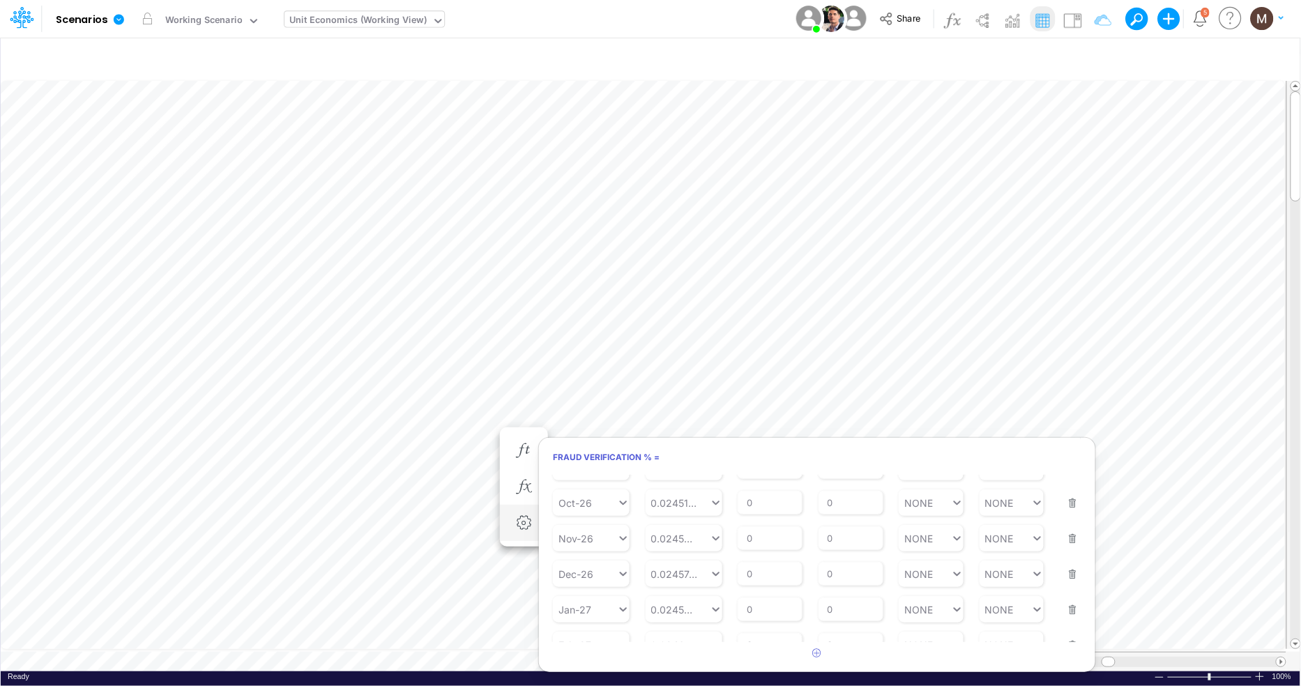
scroll to position [0, 1]
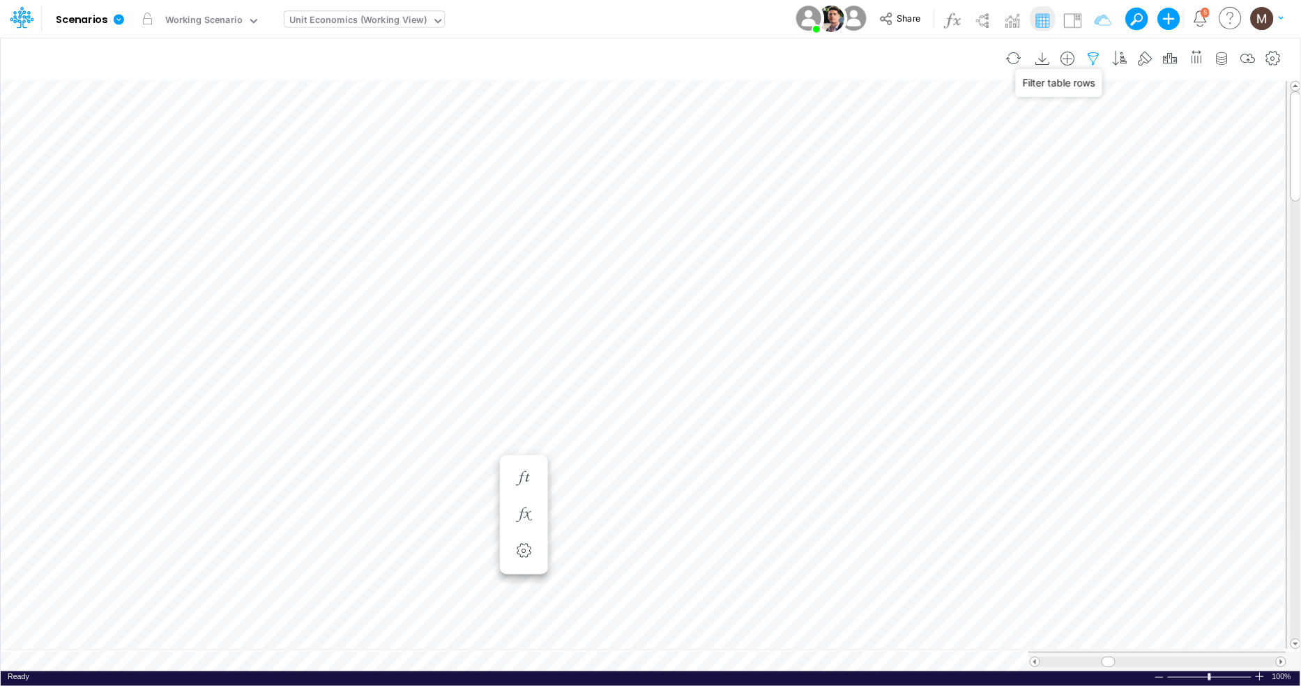
click at [1098, 53] on icon "button" at bounding box center [1094, 59] width 21 height 15
select select "tableSearchOR"
select select "contains"
click at [1076, 190] on button "button" at bounding box center [1076, 192] width 27 height 19
click at [694, 123] on button "Apply" at bounding box center [694, 118] width 37 height 20
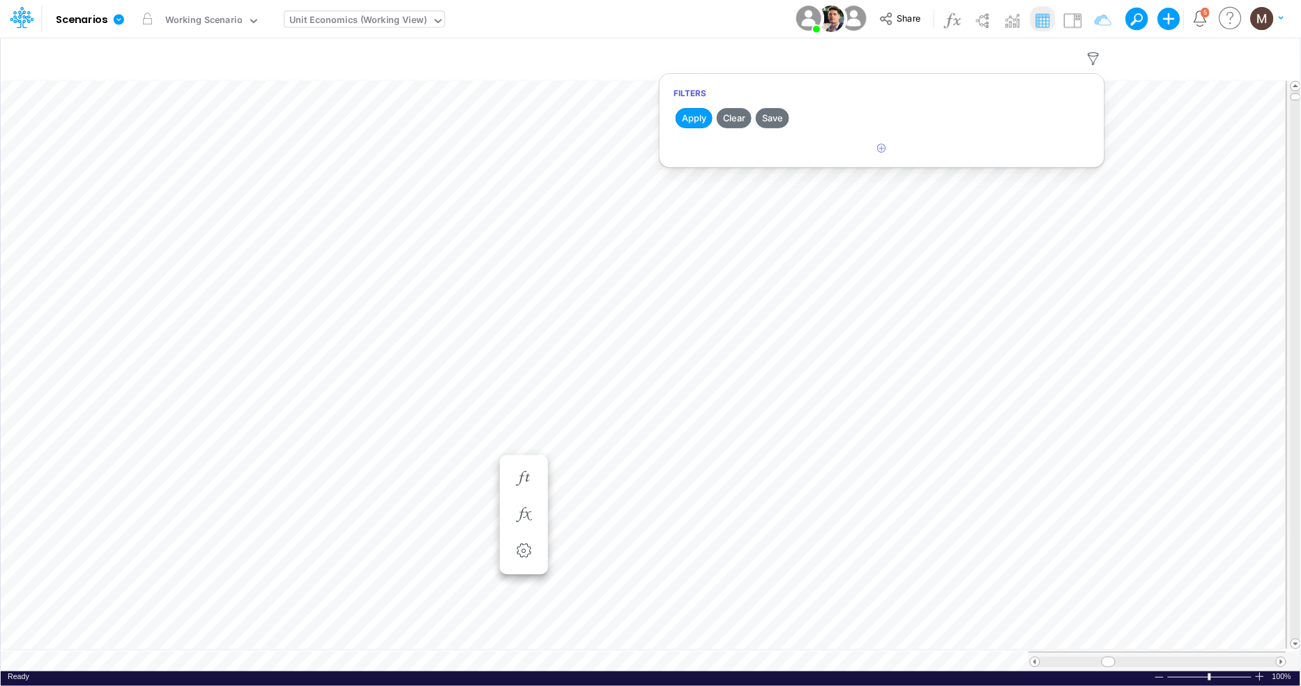
scroll to position [0, 1]
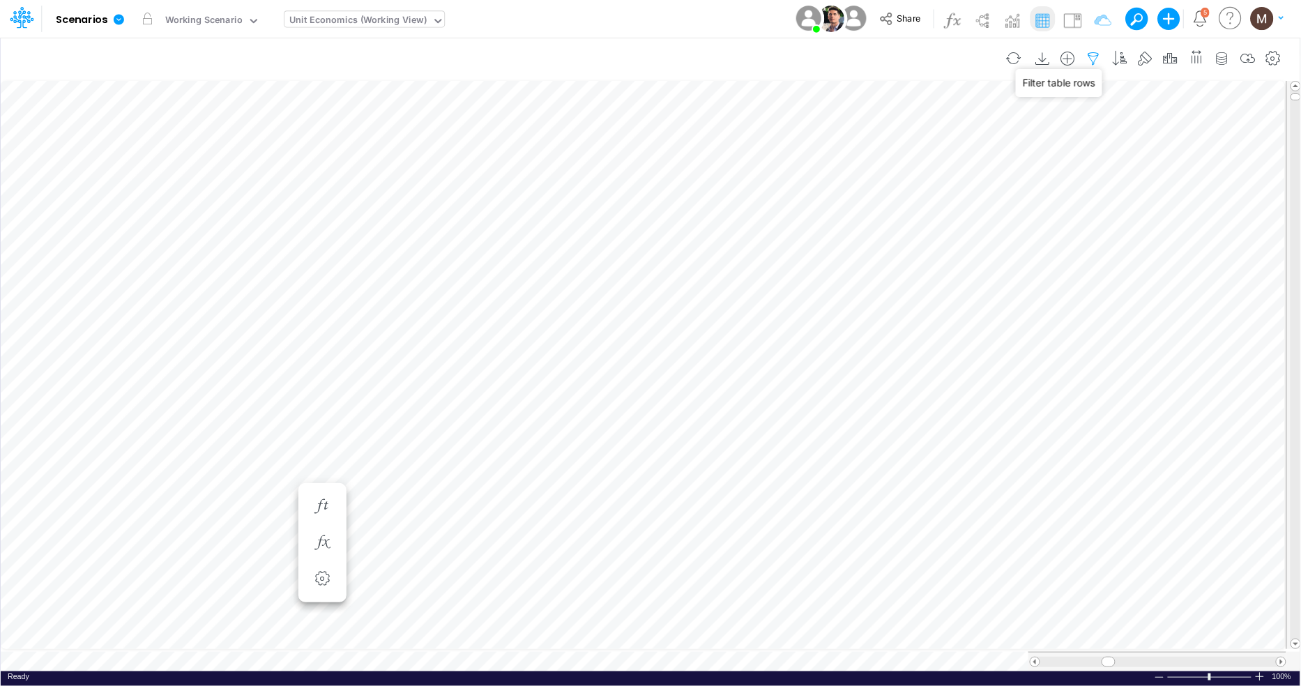
click at [1093, 58] on icon "button" at bounding box center [1094, 59] width 21 height 15
click at [886, 144] on icon "button" at bounding box center [882, 148] width 9 height 9
select select "tableSearchOR"
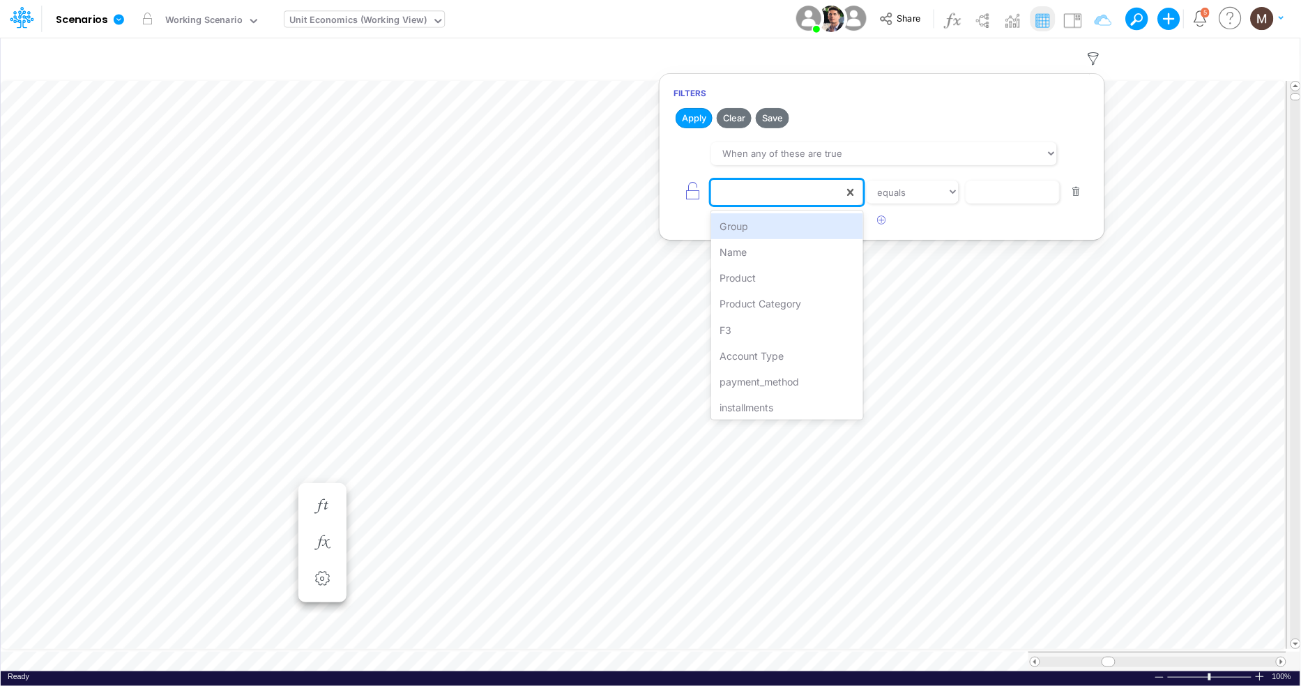
click at [817, 181] on div at bounding box center [777, 193] width 132 height 24
click at [786, 256] on div "Name" at bounding box center [786, 252] width 151 height 26
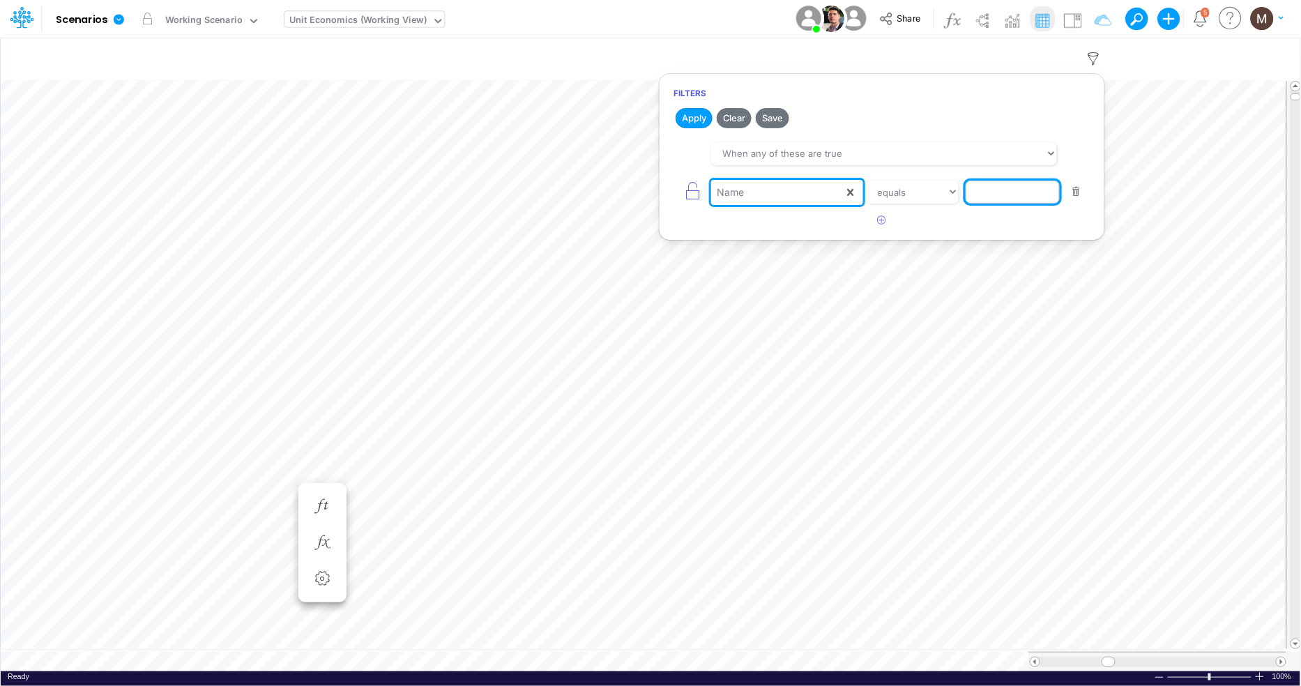
click at [994, 193] on input "text" at bounding box center [1013, 193] width 94 height 24
paste input "Loans (w/o CC Installment)"
type input "Loans (w/o CC Installment)"
click at [743, 112] on button "Clear" at bounding box center [734, 118] width 35 height 20
select select "tableSearchAND"
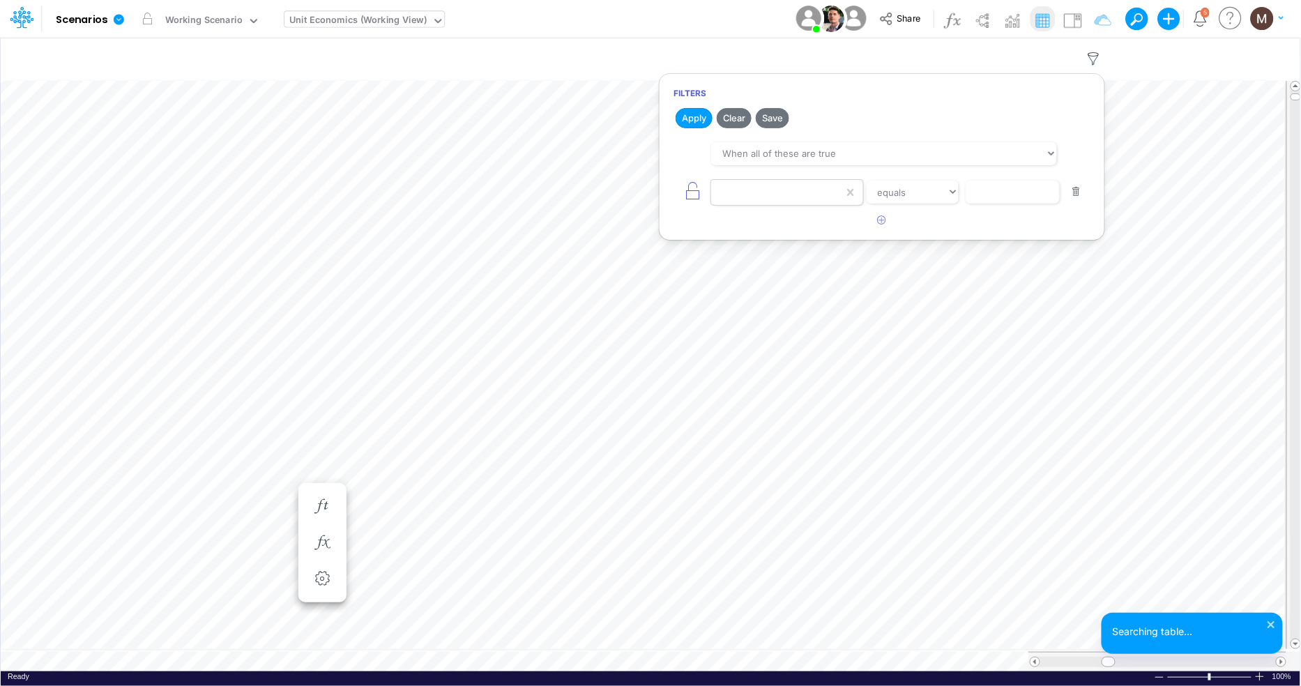
click at [756, 199] on div at bounding box center [777, 193] width 132 height 24
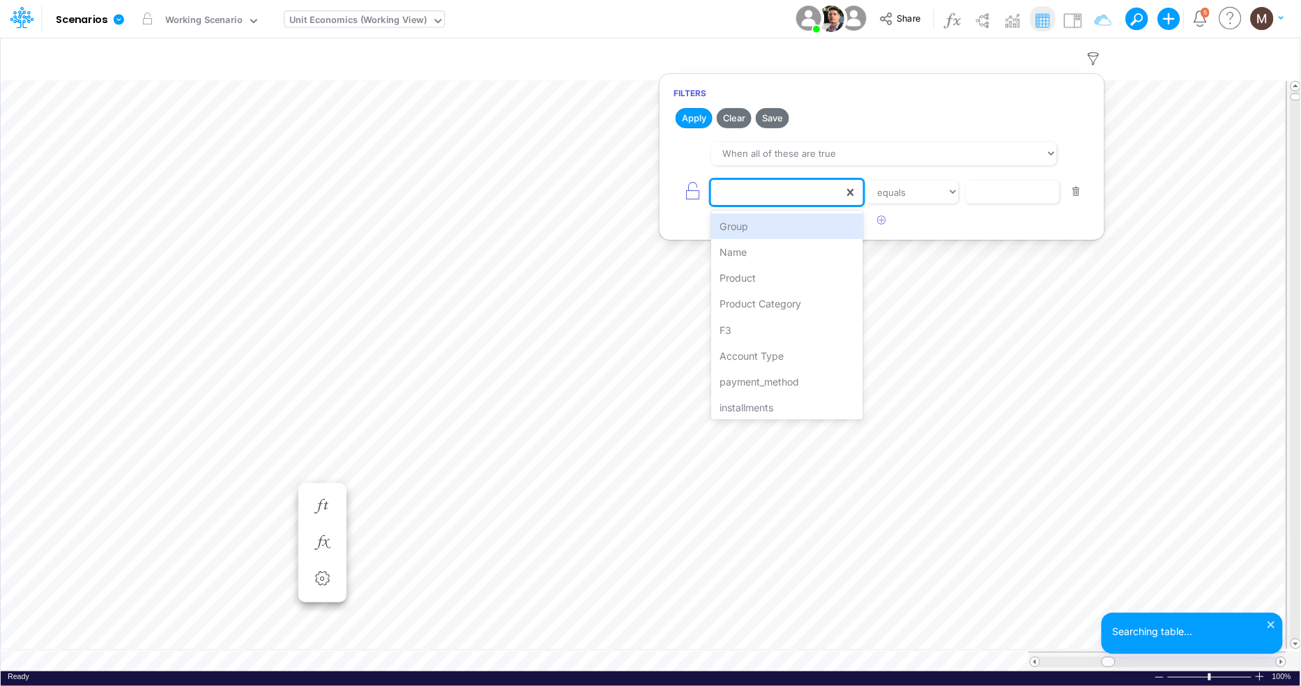
click at [745, 256] on div "Name" at bounding box center [786, 252] width 151 height 26
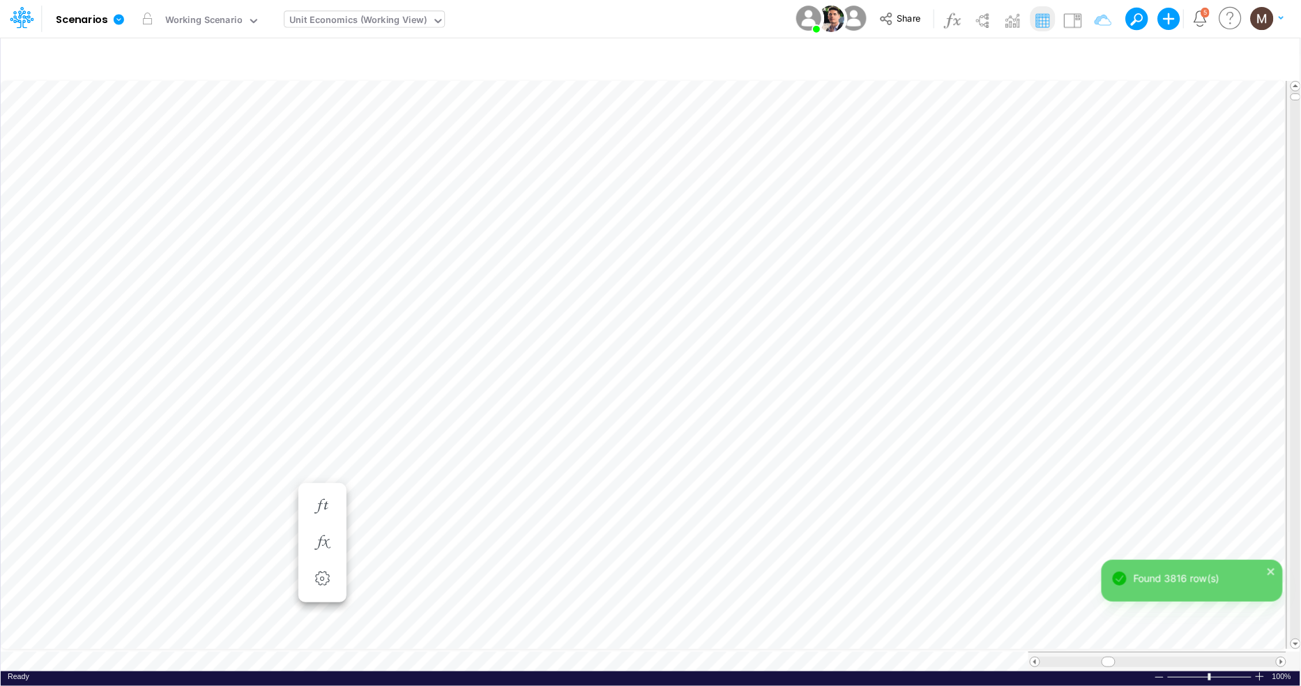
scroll to position [0, 1]
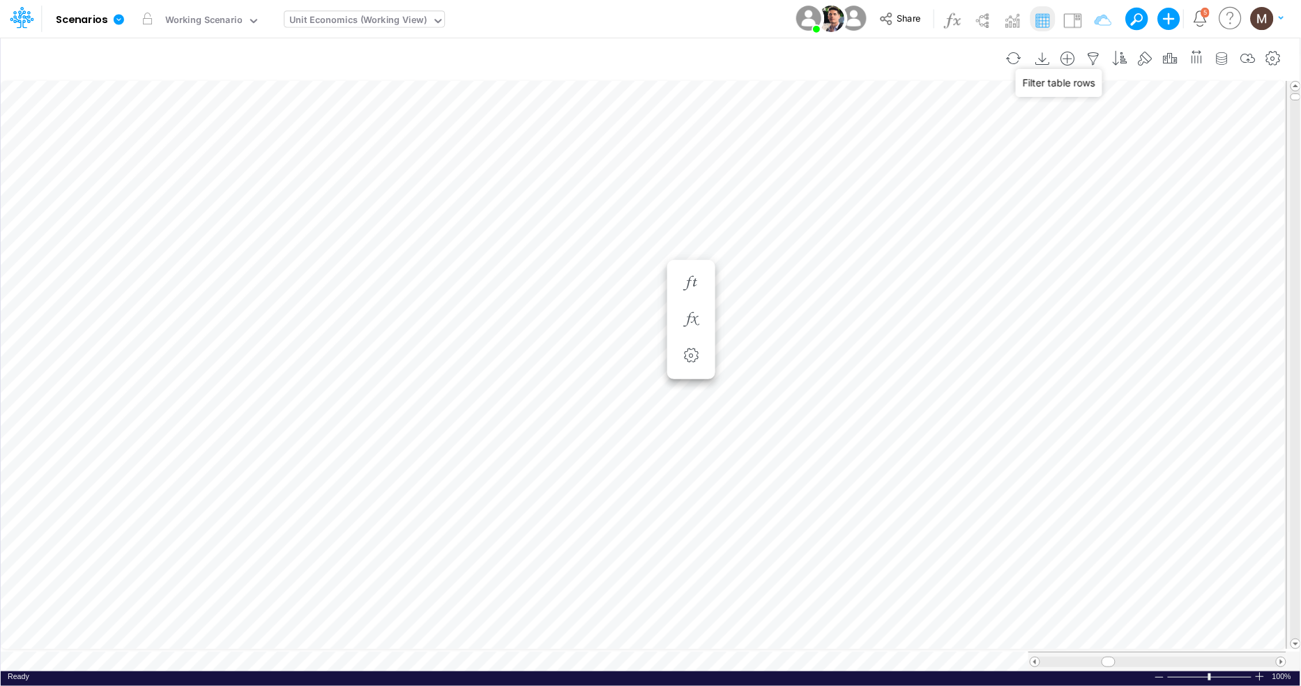
drag, startPoint x: 1097, startPoint y: 57, endPoint x: 1080, endPoint y: 49, distance: 18.7
click at [1097, 57] on icon "button" at bounding box center [1094, 59] width 21 height 15
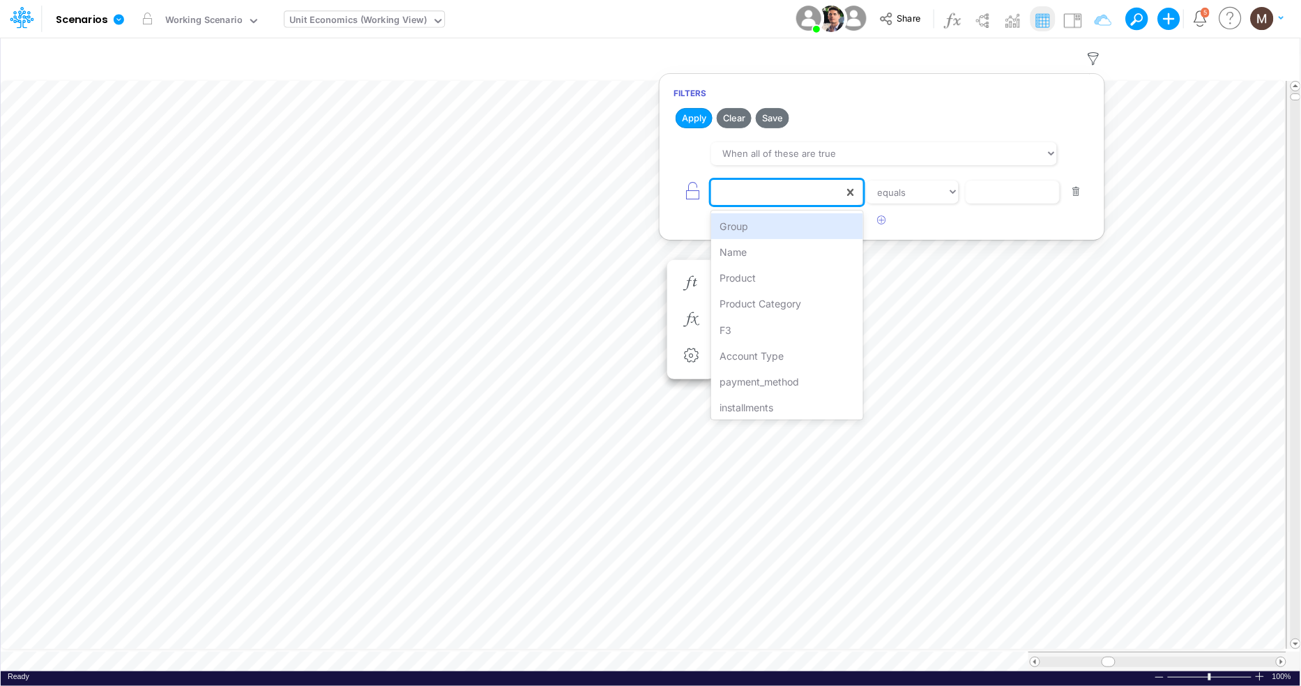
click at [791, 188] on div at bounding box center [777, 193] width 132 height 24
click at [749, 252] on div "Name" at bounding box center [786, 252] width 151 height 26
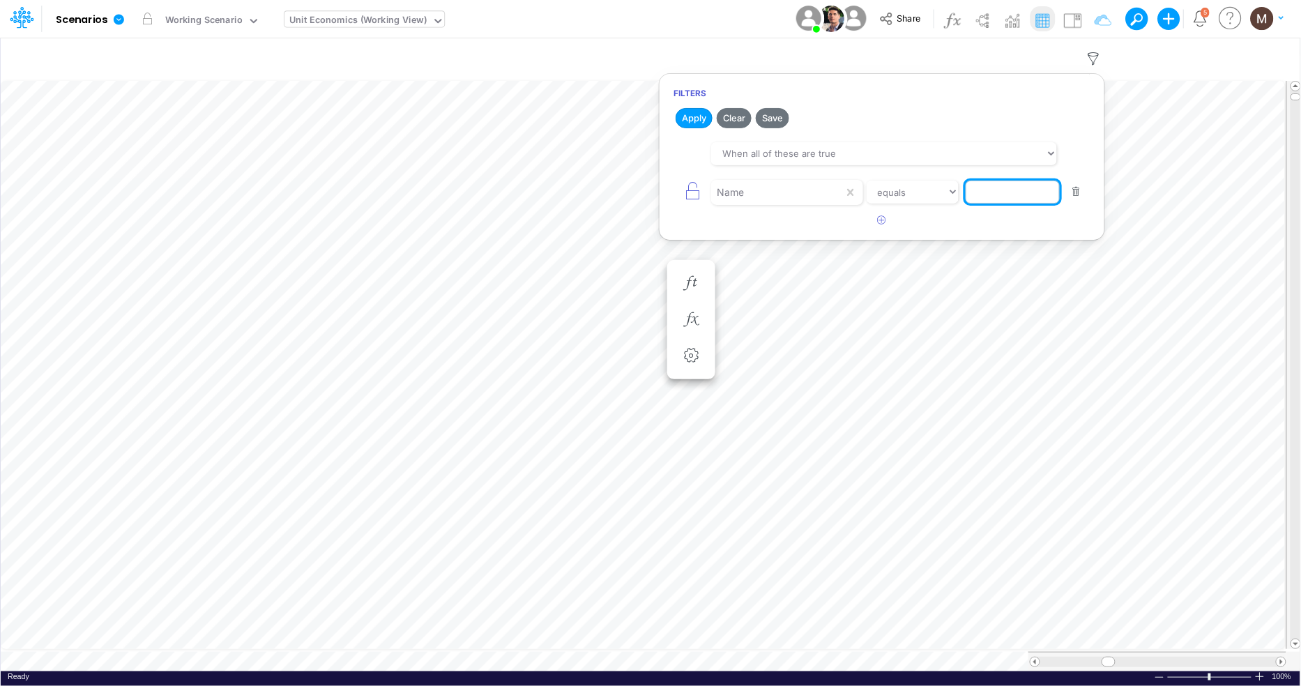
click at [998, 195] on input "text" at bounding box center [1013, 193] width 94 height 24
paste input "Loans (w/o CC Installment)"
type input "Loans (w/o CC Installment)"
click at [689, 118] on button "Apply" at bounding box center [694, 118] width 37 height 20
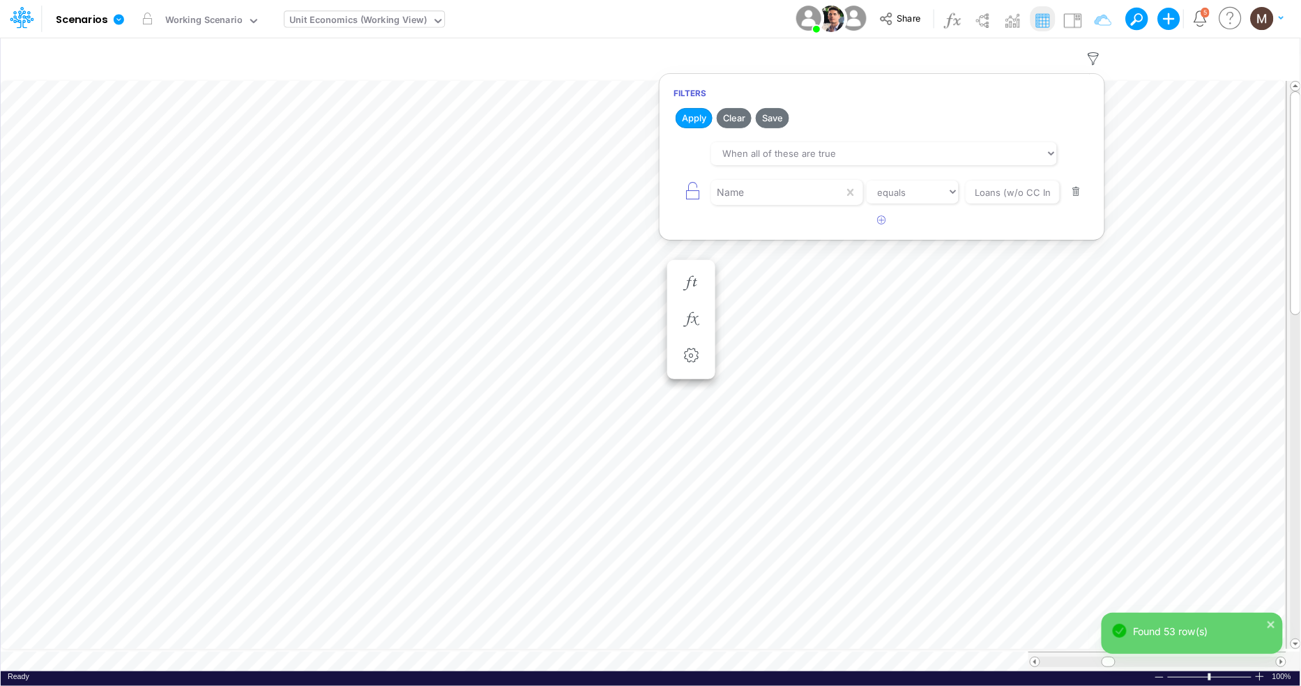
click at [1074, 195] on button "button" at bounding box center [1076, 192] width 27 height 19
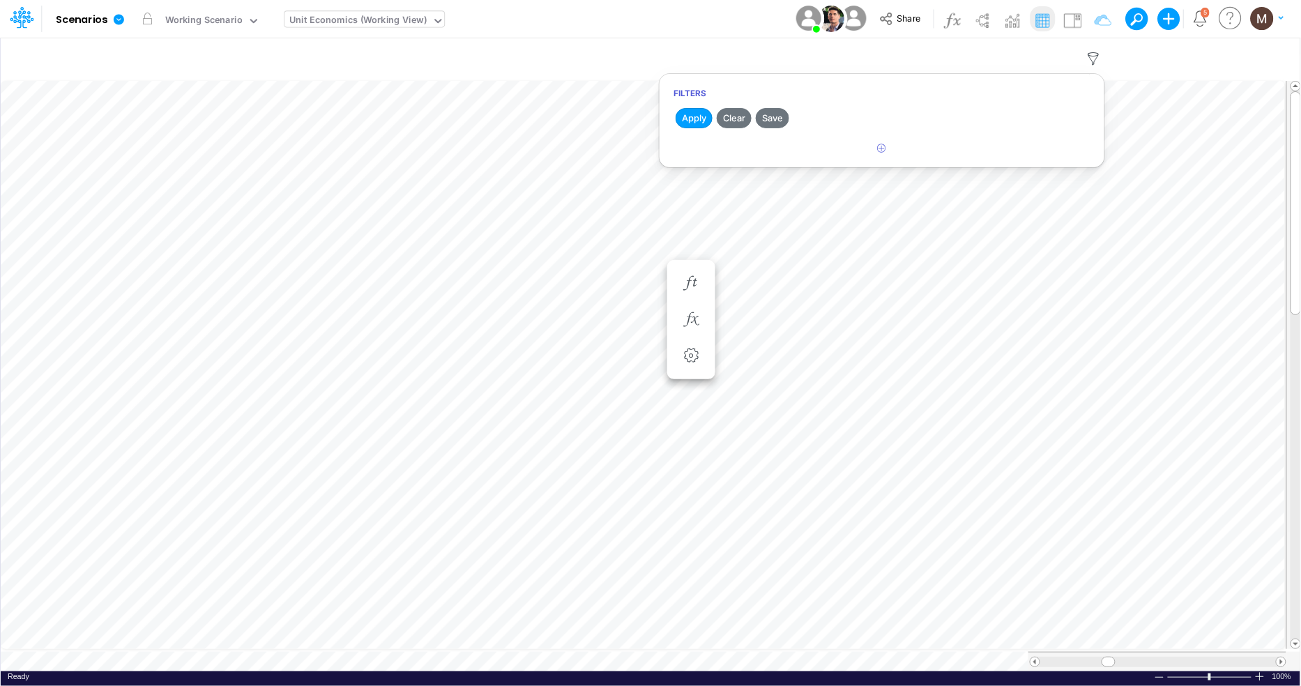
click at [665, 115] on h2 "Apply Clear Save" at bounding box center [882, 117] width 445 height 25
click at [691, 117] on button "Apply" at bounding box center [694, 118] width 37 height 20
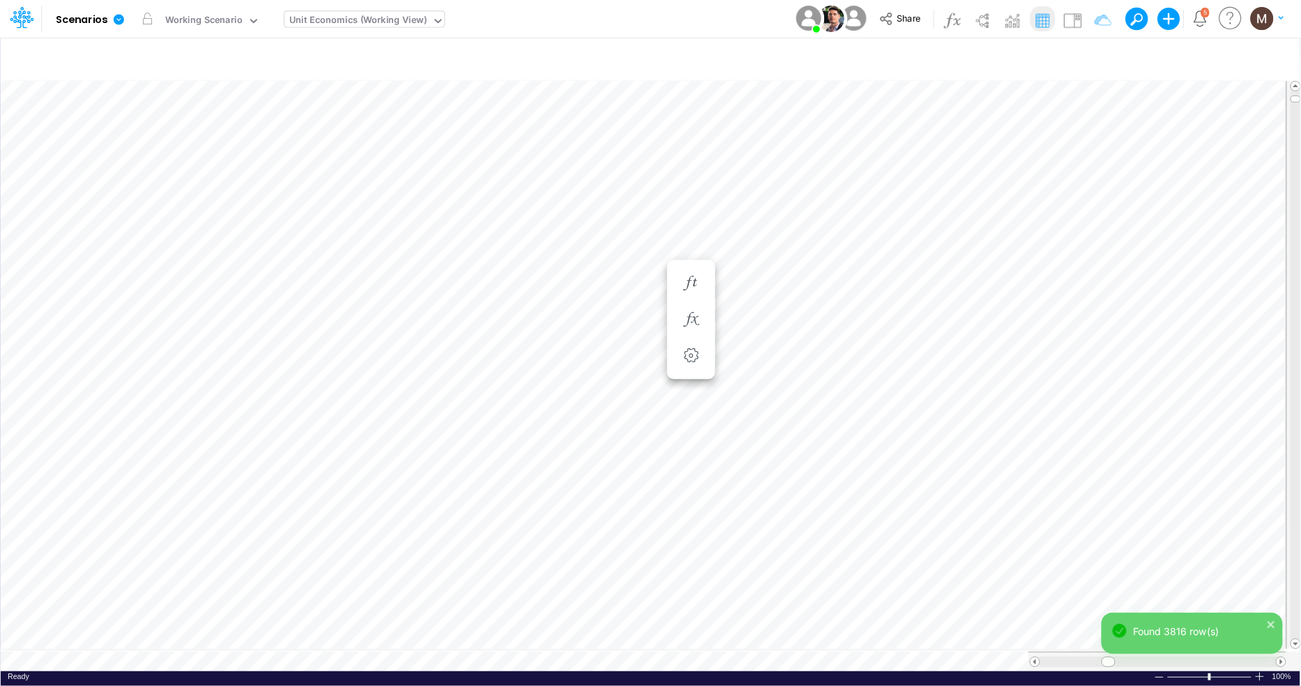
scroll to position [0, 1]
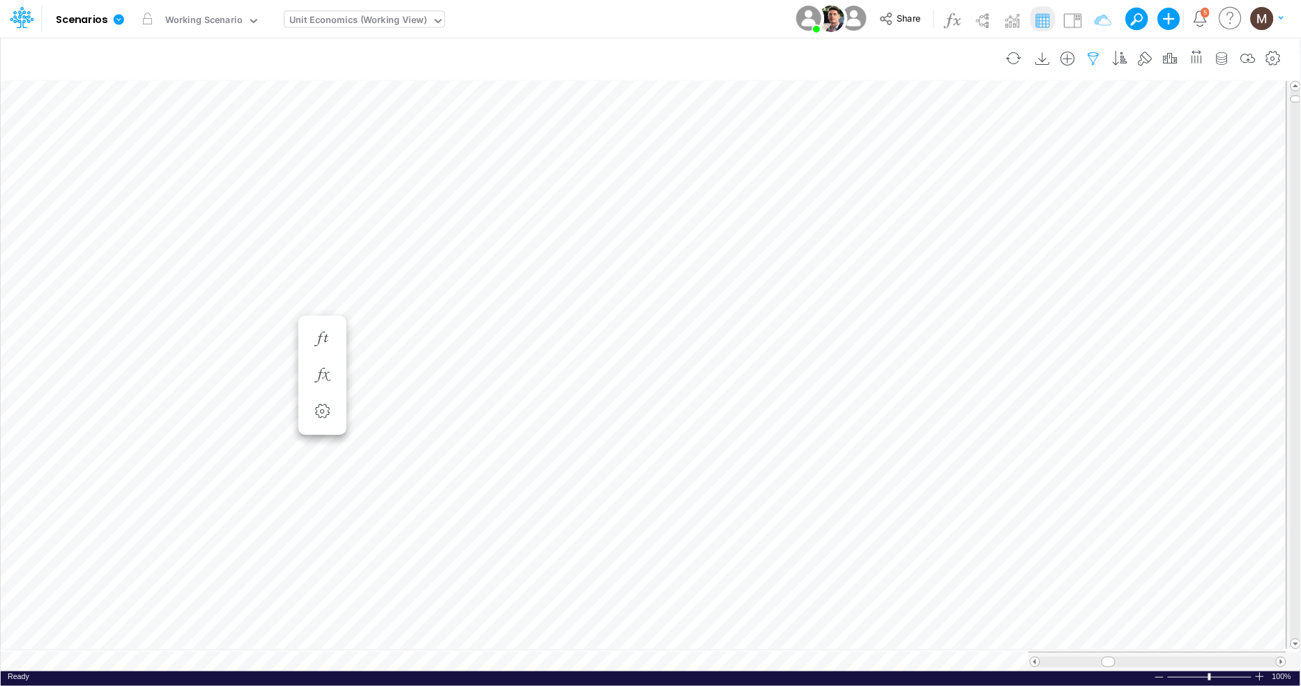
click at [1090, 49] on button "button" at bounding box center [1095, 59] width 26 height 28
click at [874, 151] on button "button" at bounding box center [882, 148] width 27 height 23
click at [773, 192] on div at bounding box center [777, 193] width 132 height 24
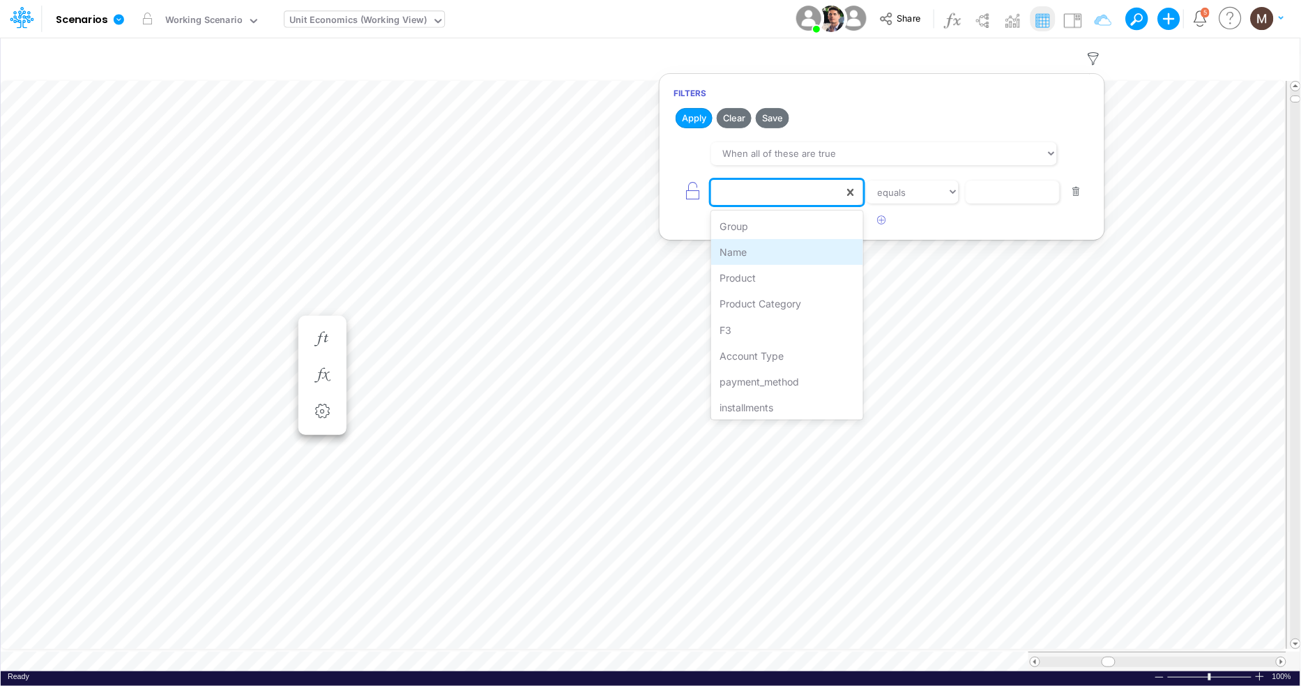
click at [753, 253] on div "Name" at bounding box center [786, 252] width 151 height 26
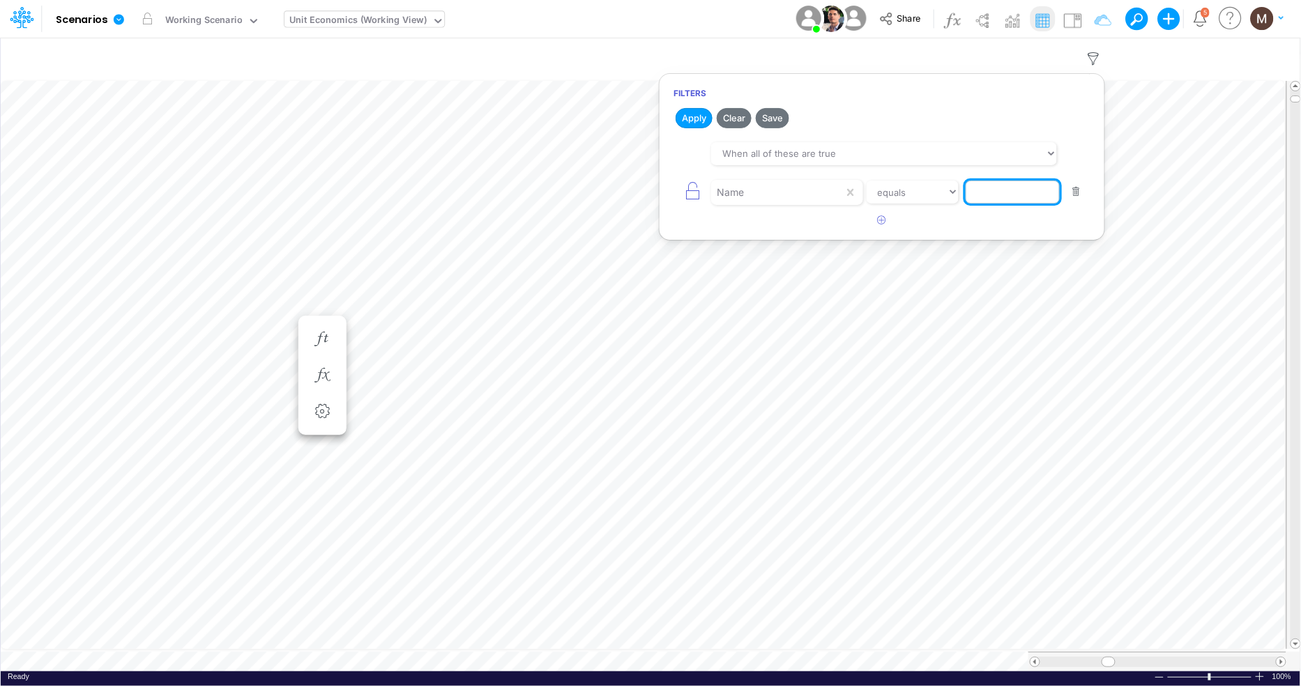
click at [978, 191] on input "text" at bounding box center [1013, 193] width 94 height 24
paste input "Credit Card"
type input "Credit Card"
click at [697, 112] on button "Apply" at bounding box center [694, 118] width 37 height 20
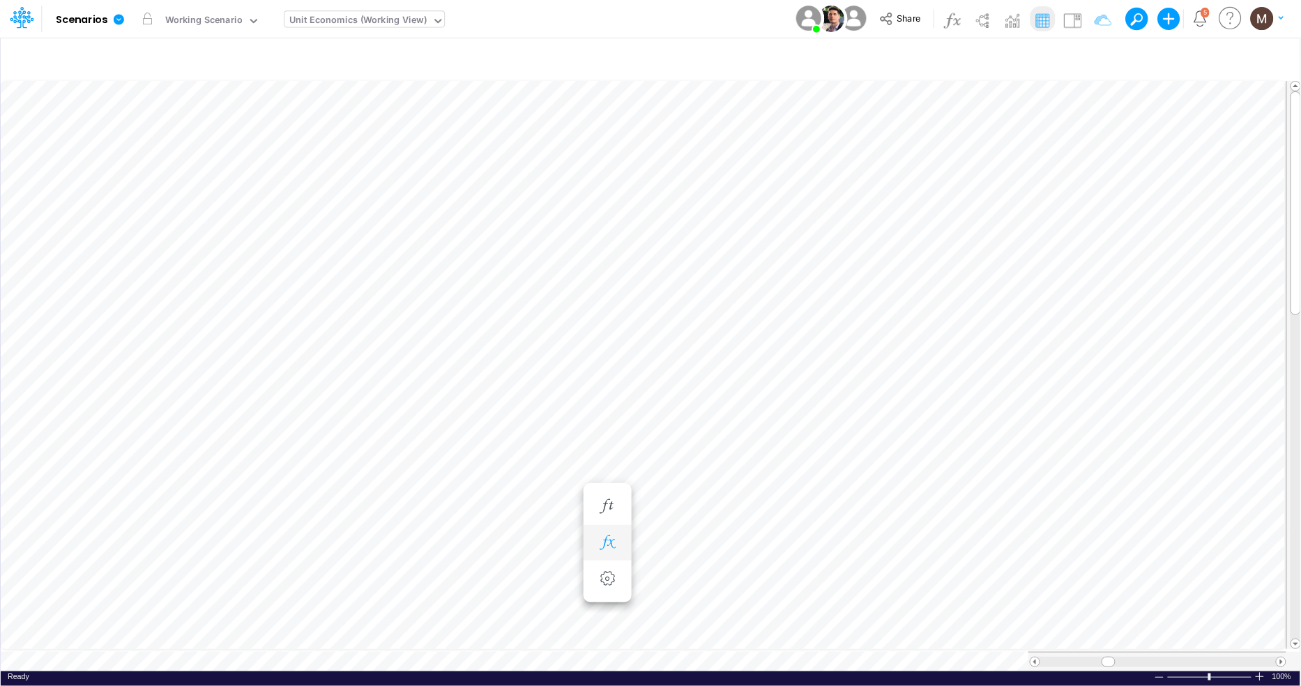
click at [606, 546] on icon "button" at bounding box center [607, 543] width 21 height 15
click at [605, 286] on icon "button" at bounding box center [607, 292] width 21 height 15
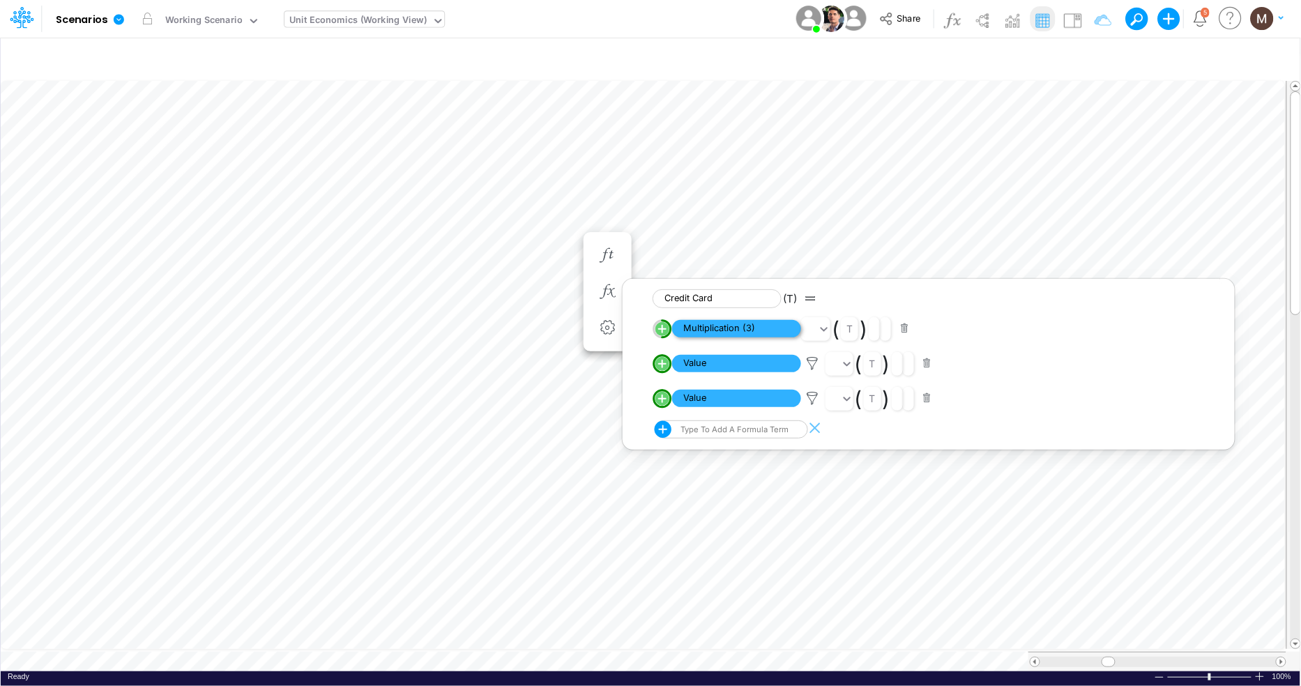
click at [697, 328] on span "Multiplication (3)" at bounding box center [736, 328] width 129 height 17
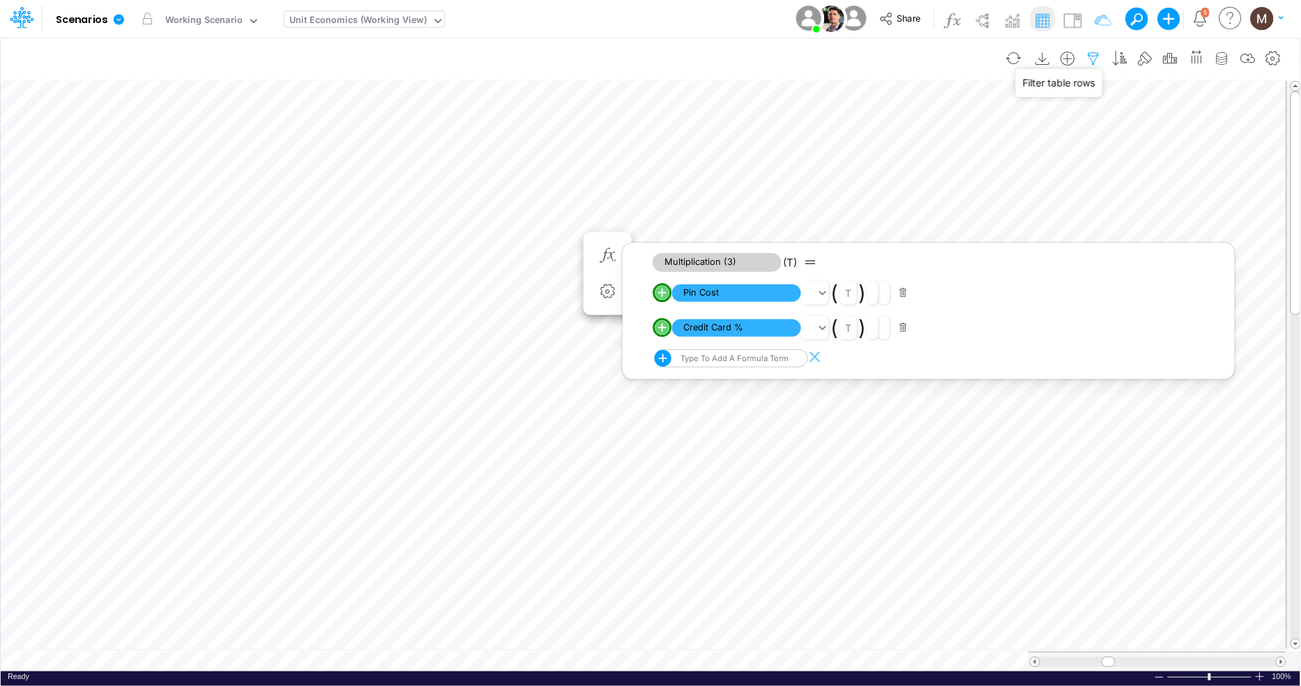
click at [1093, 56] on icon "button" at bounding box center [1094, 59] width 21 height 15
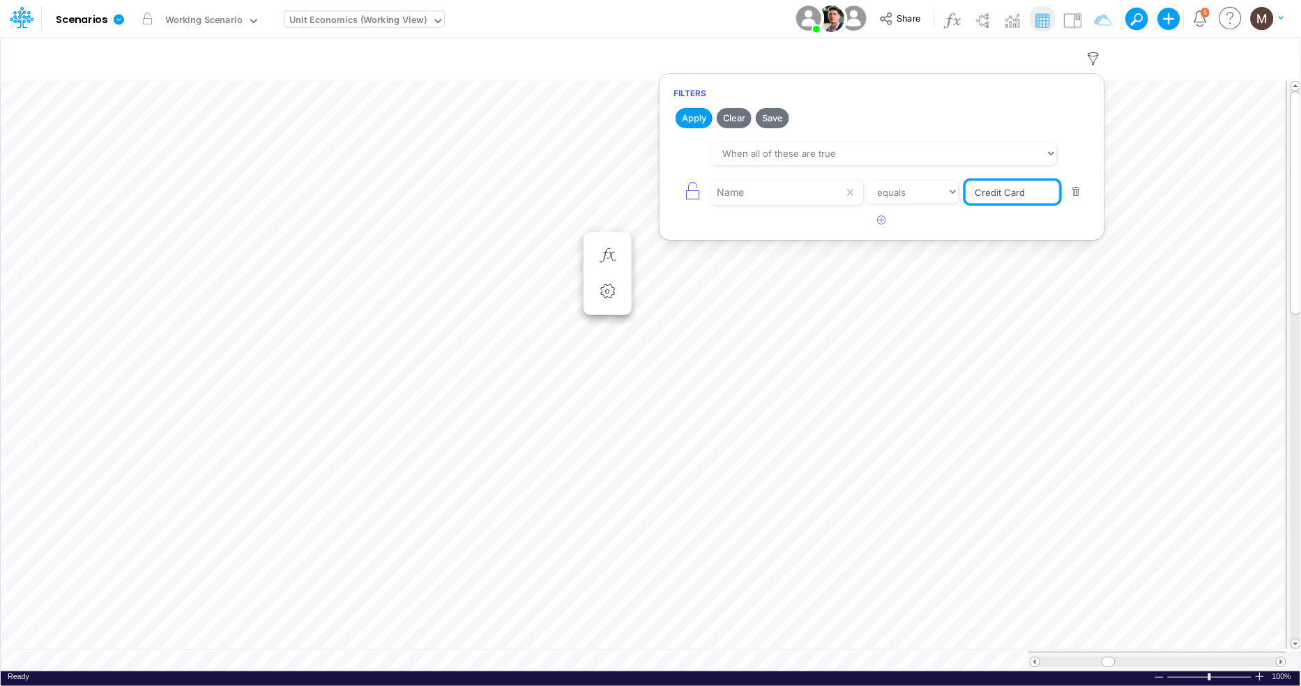
click at [1034, 195] on input "Credit Card" at bounding box center [1013, 193] width 94 height 24
type input "Credit Card %"
click at [699, 119] on button "Apply" at bounding box center [694, 118] width 37 height 20
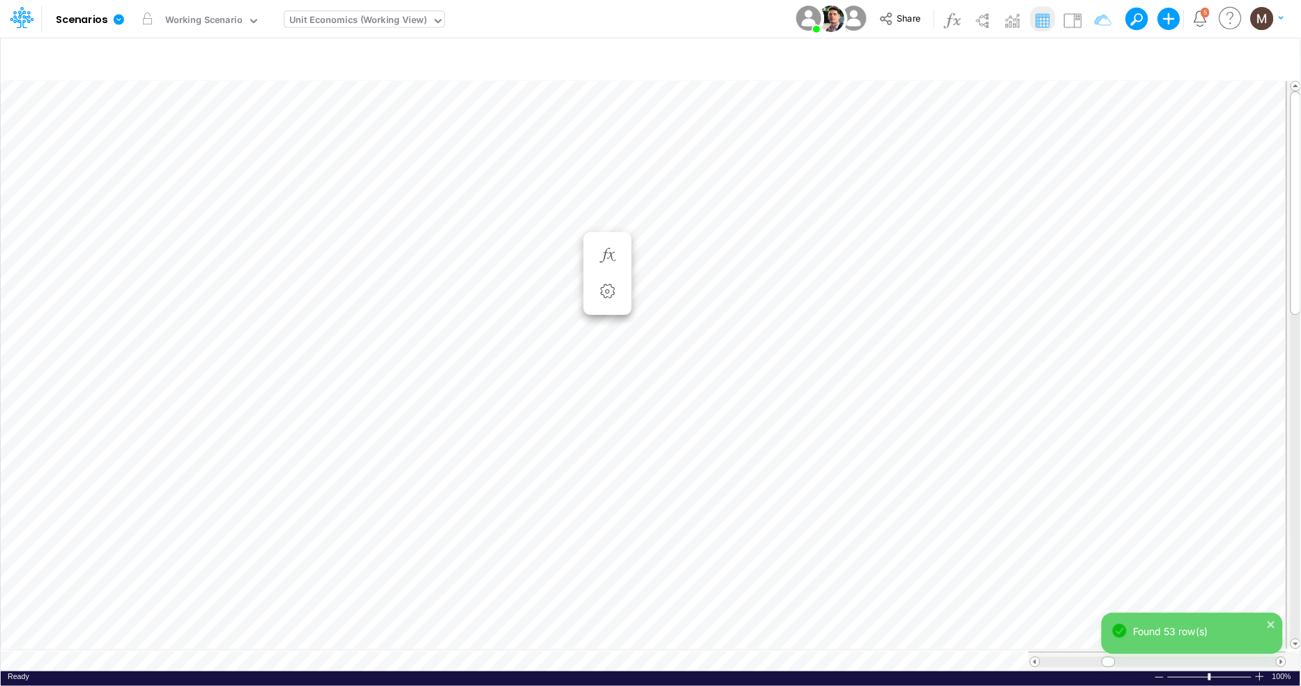
scroll to position [0, 1]
click at [604, 295] on icon "button" at bounding box center [607, 292] width 21 height 15
click at [706, 328] on span "Division" at bounding box center [736, 328] width 129 height 17
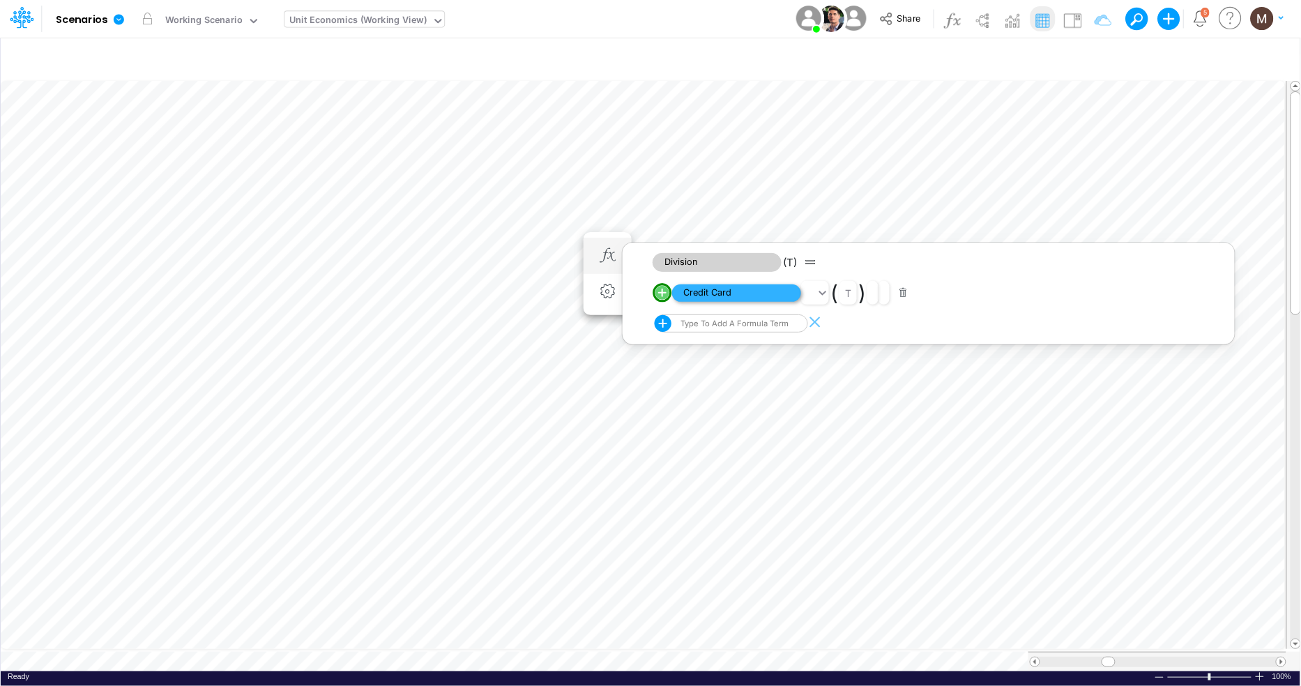
click at [692, 294] on span "Credit Card" at bounding box center [736, 293] width 129 height 17
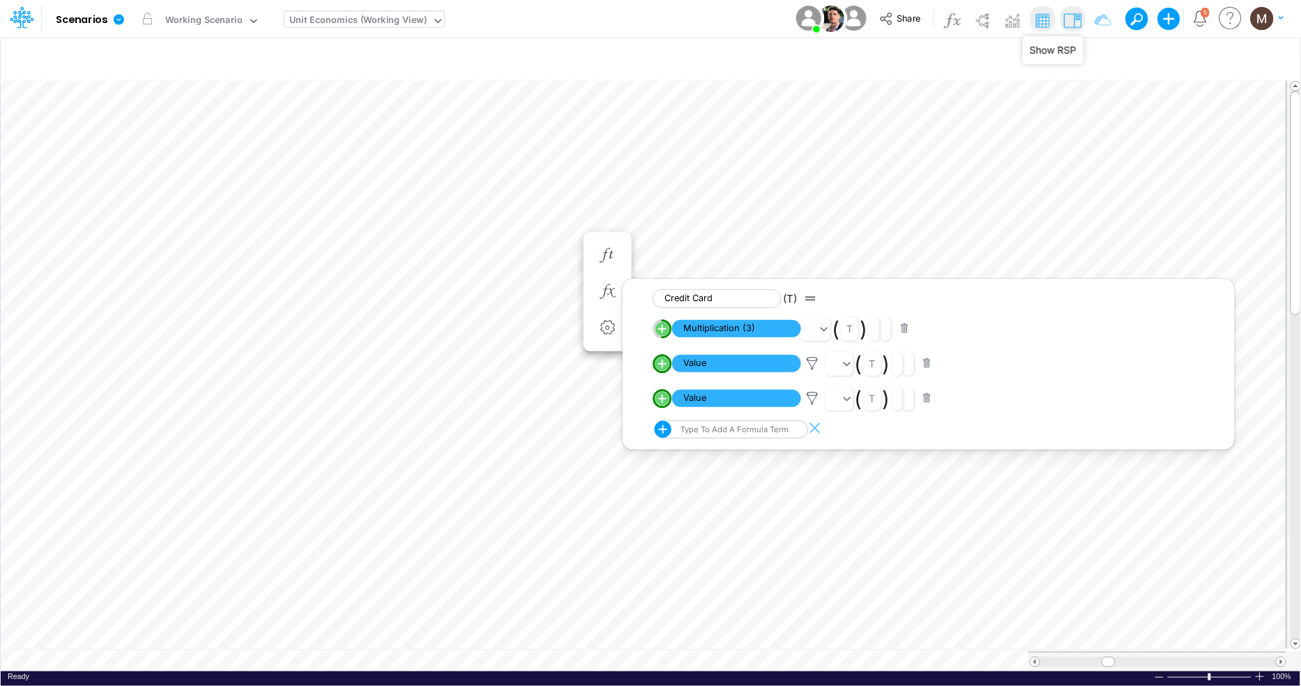
click at [1076, 24] on img at bounding box center [1072, 20] width 22 height 22
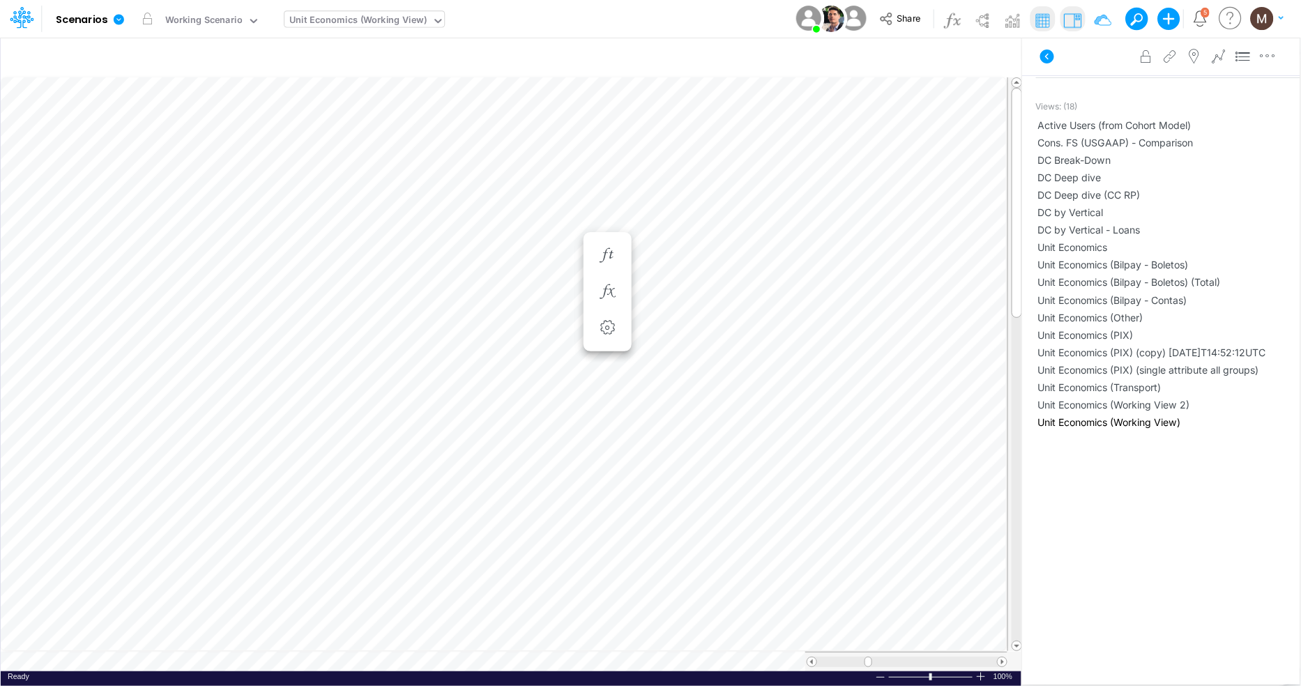
scroll to position [0, 1]
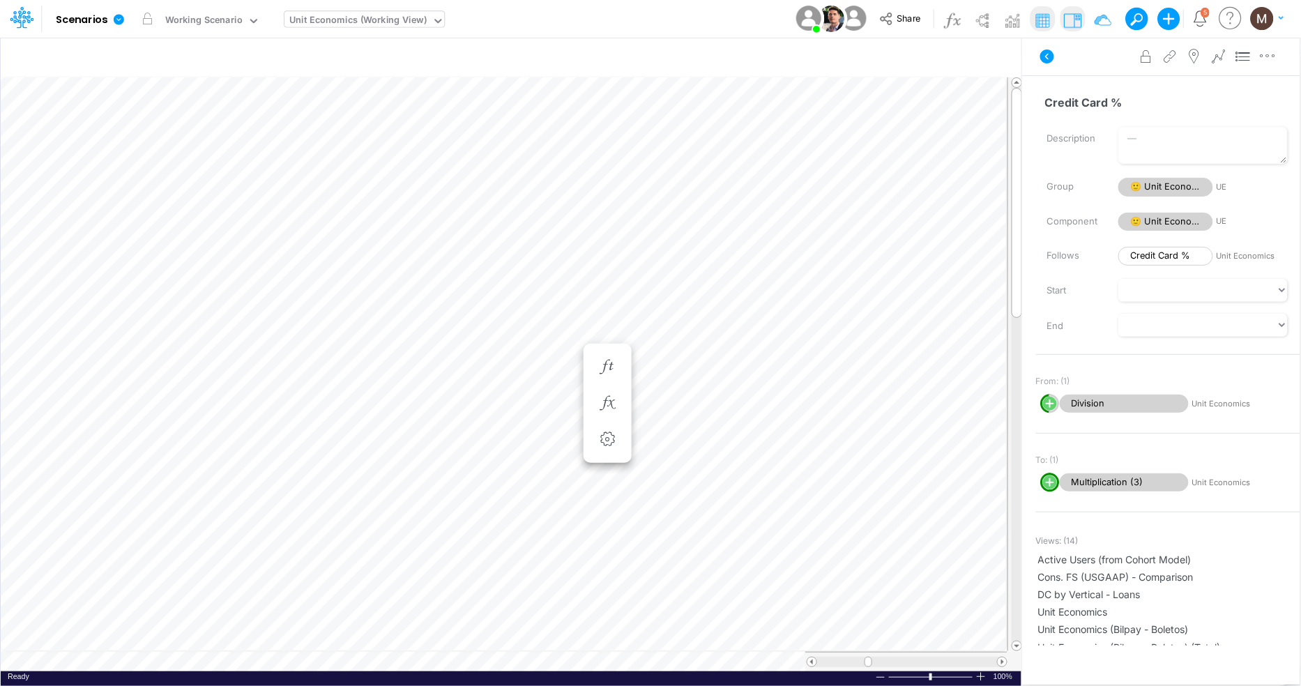
scroll to position [0, 1]
click at [609, 294] on icon "button" at bounding box center [607, 292] width 21 height 15
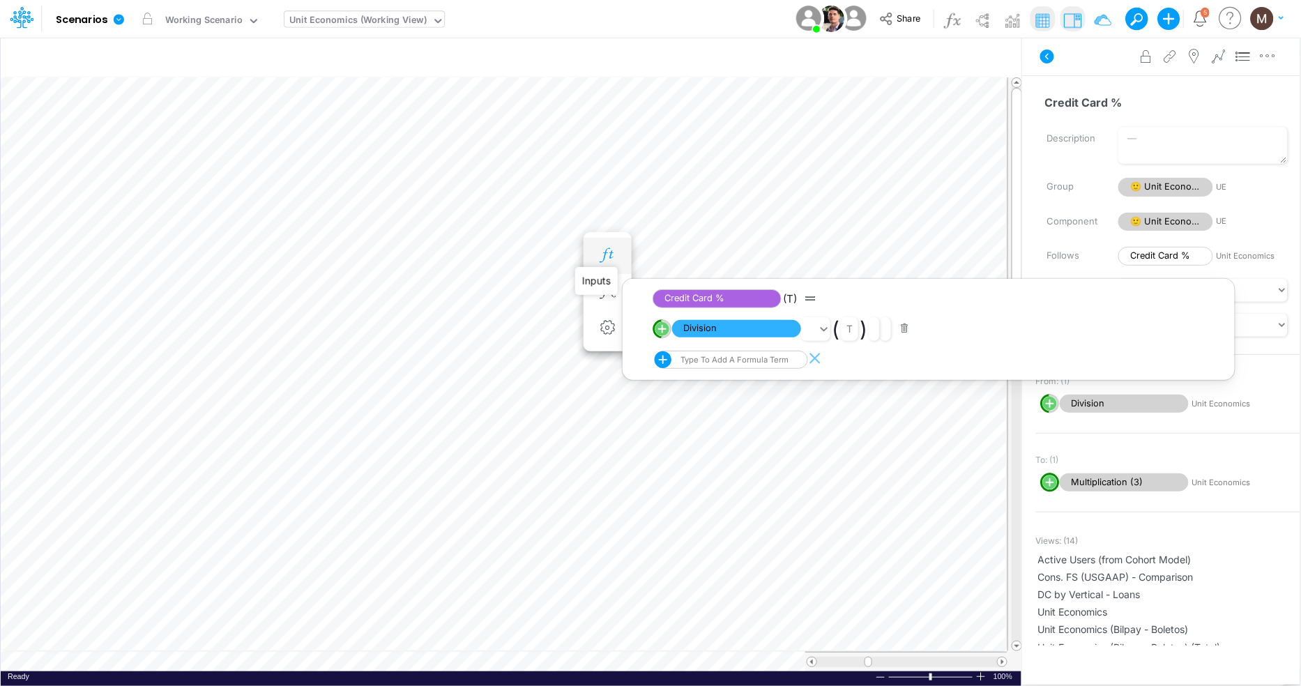
click at [607, 258] on icon "button" at bounding box center [607, 255] width 21 height 15
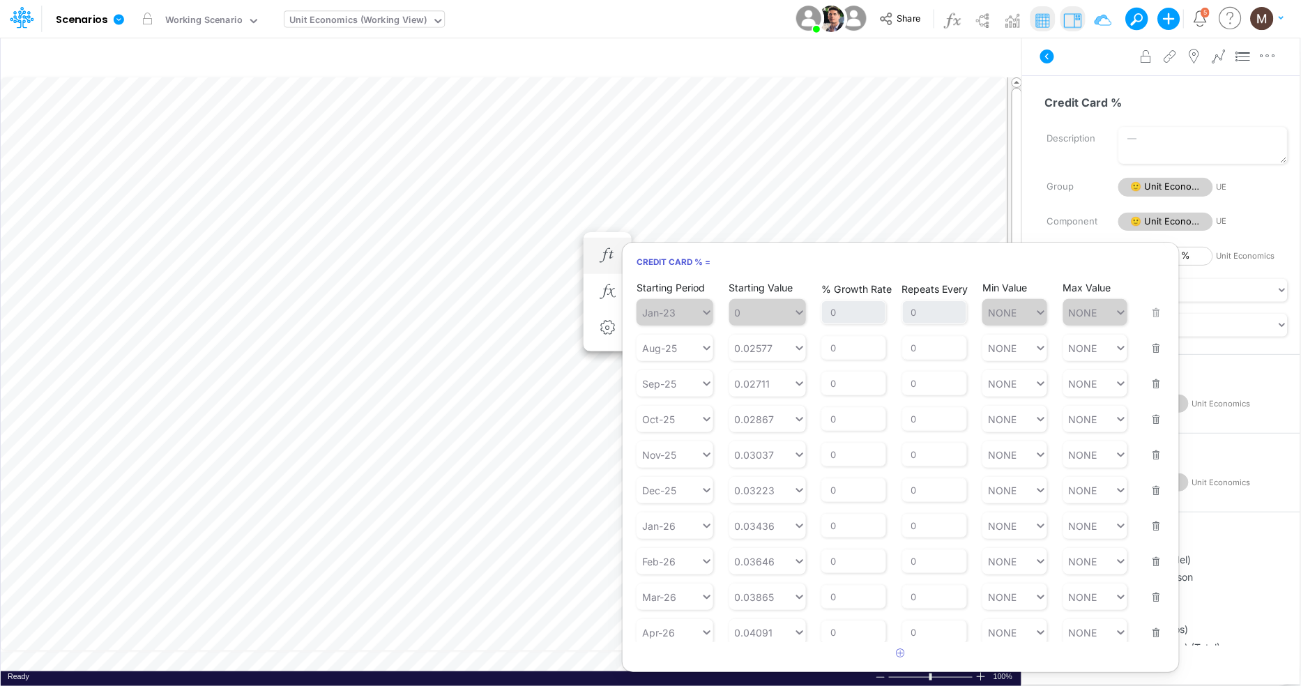
scroll to position [0, 1]
